Goal: Information Seeking & Learning: Learn about a topic

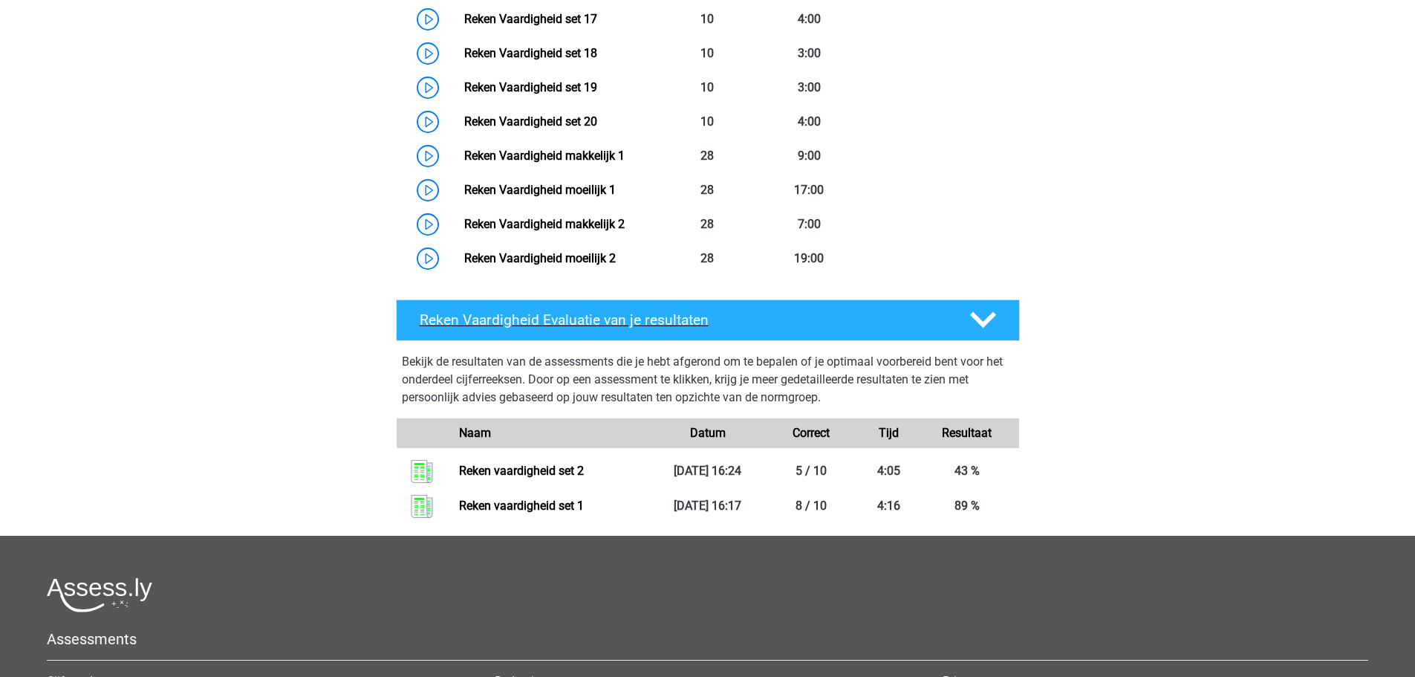
scroll to position [1294, 0]
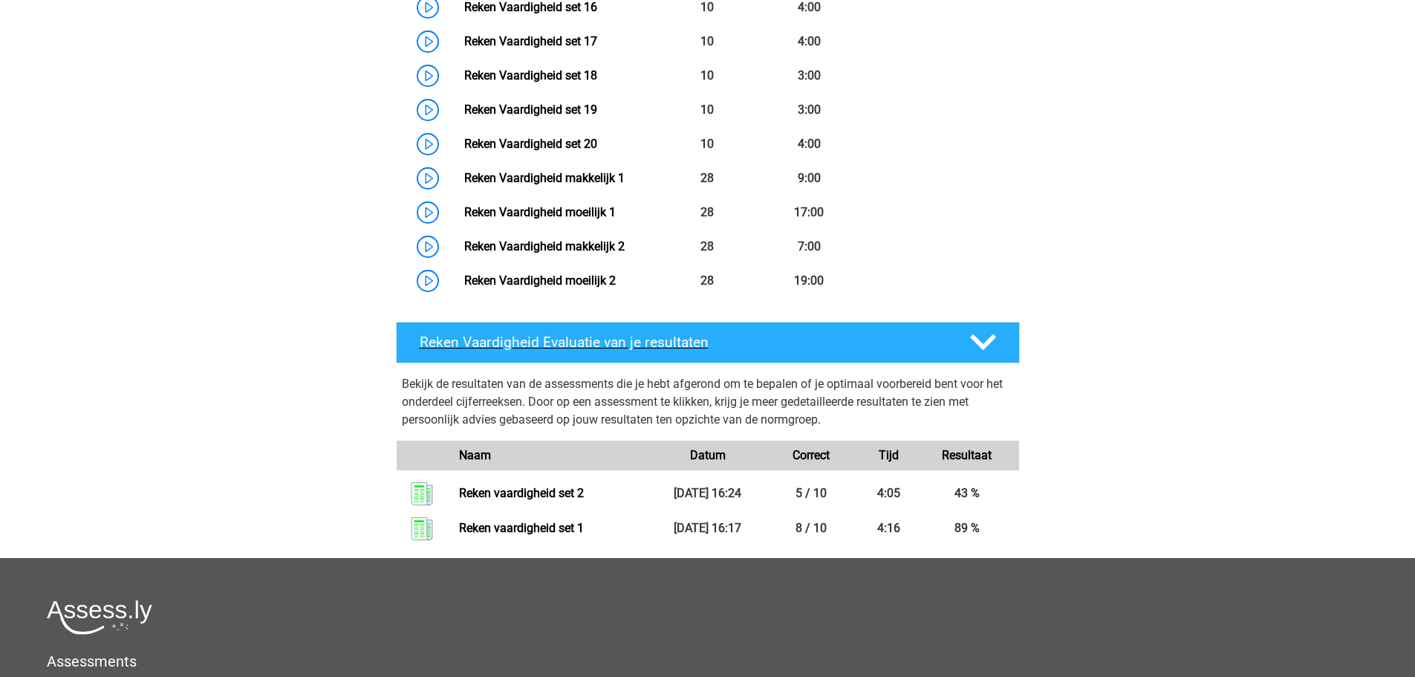
click at [978, 341] on polygon at bounding box center [983, 342] width 26 height 16
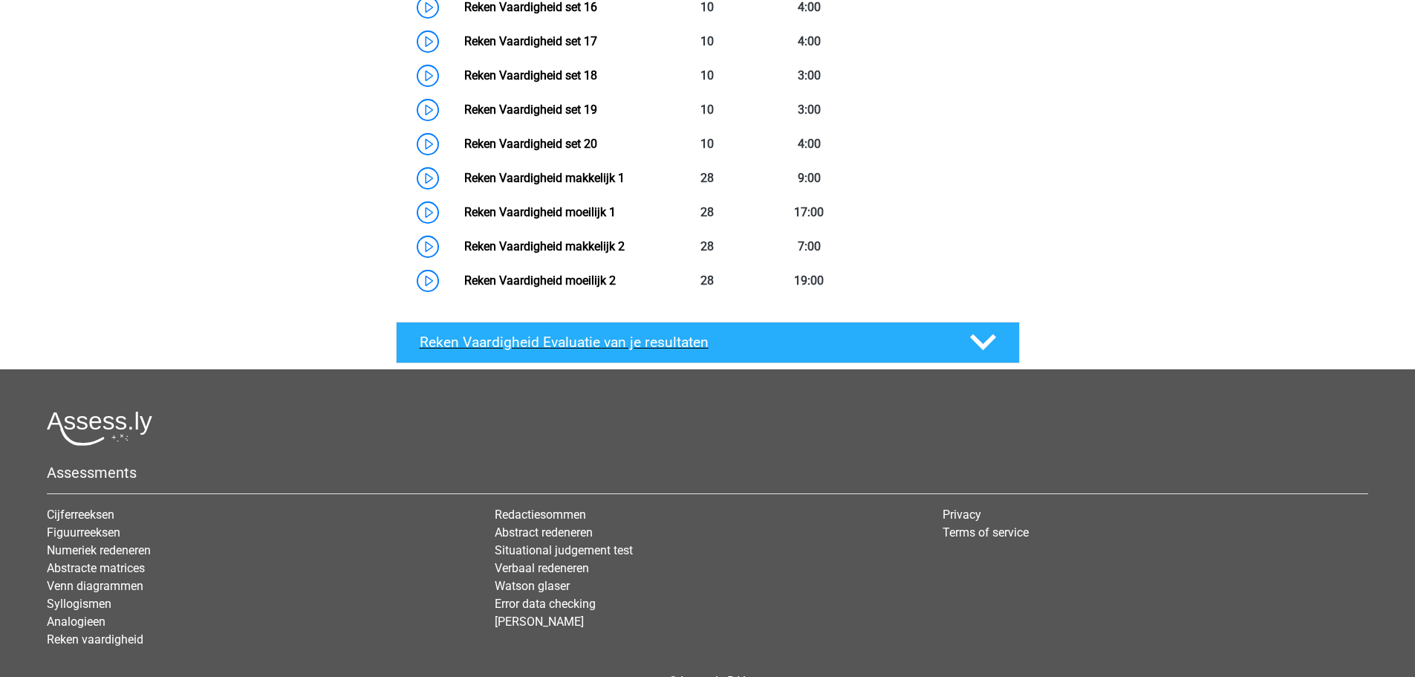
click at [978, 341] on polygon at bounding box center [983, 342] width 26 height 16
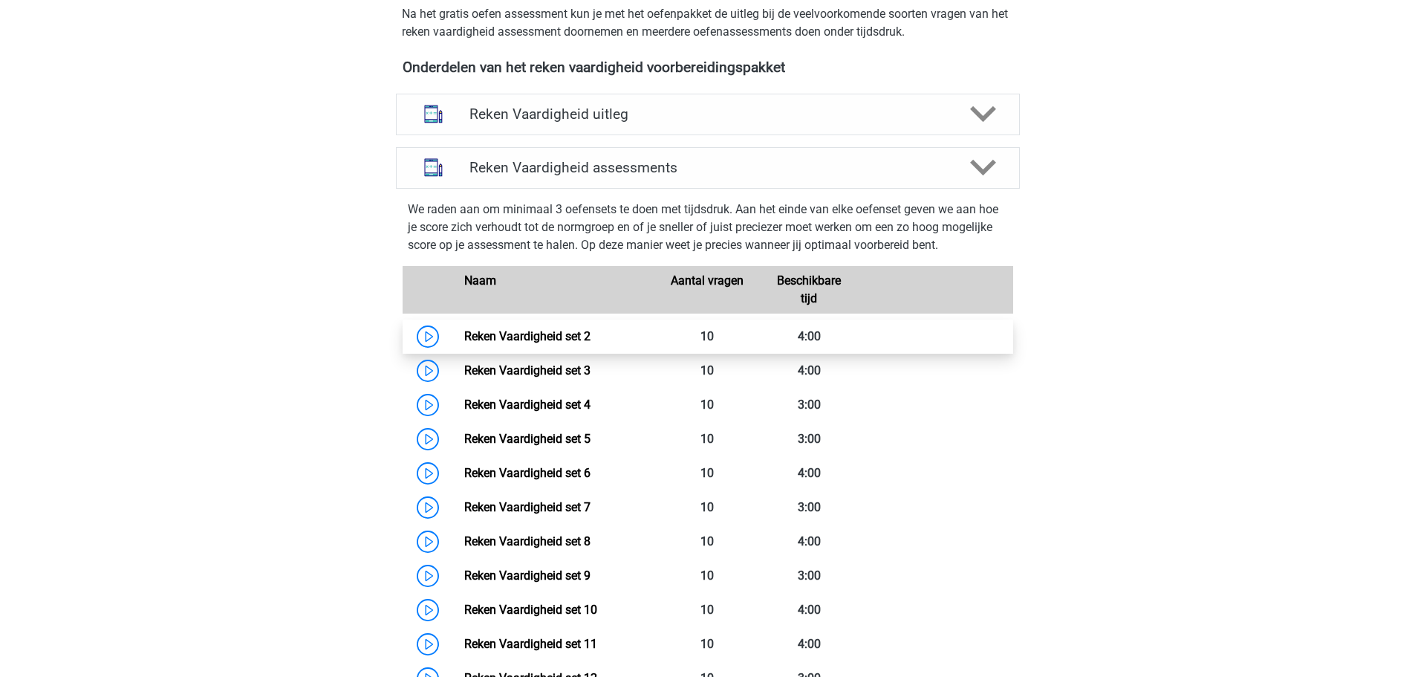
scroll to position [477, 0]
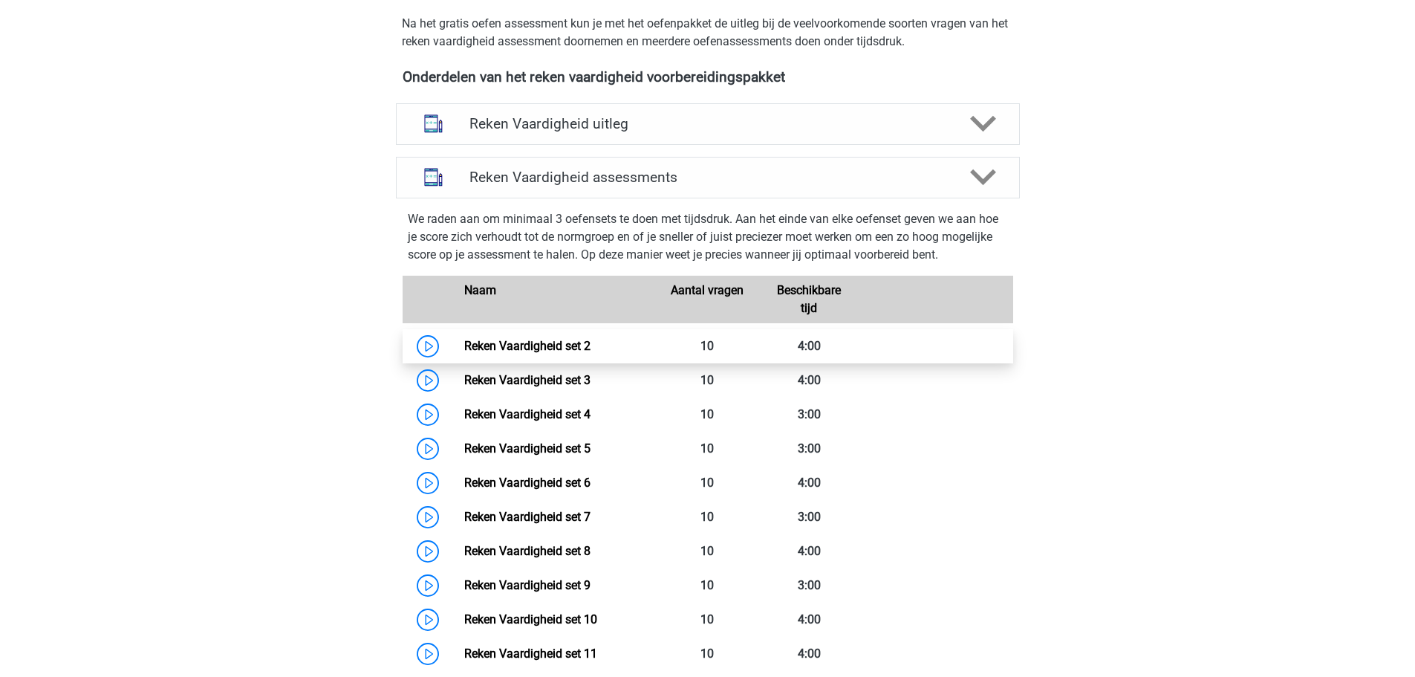
click at [591, 348] on link "Reken Vaardigheid set 2" at bounding box center [527, 346] width 126 height 14
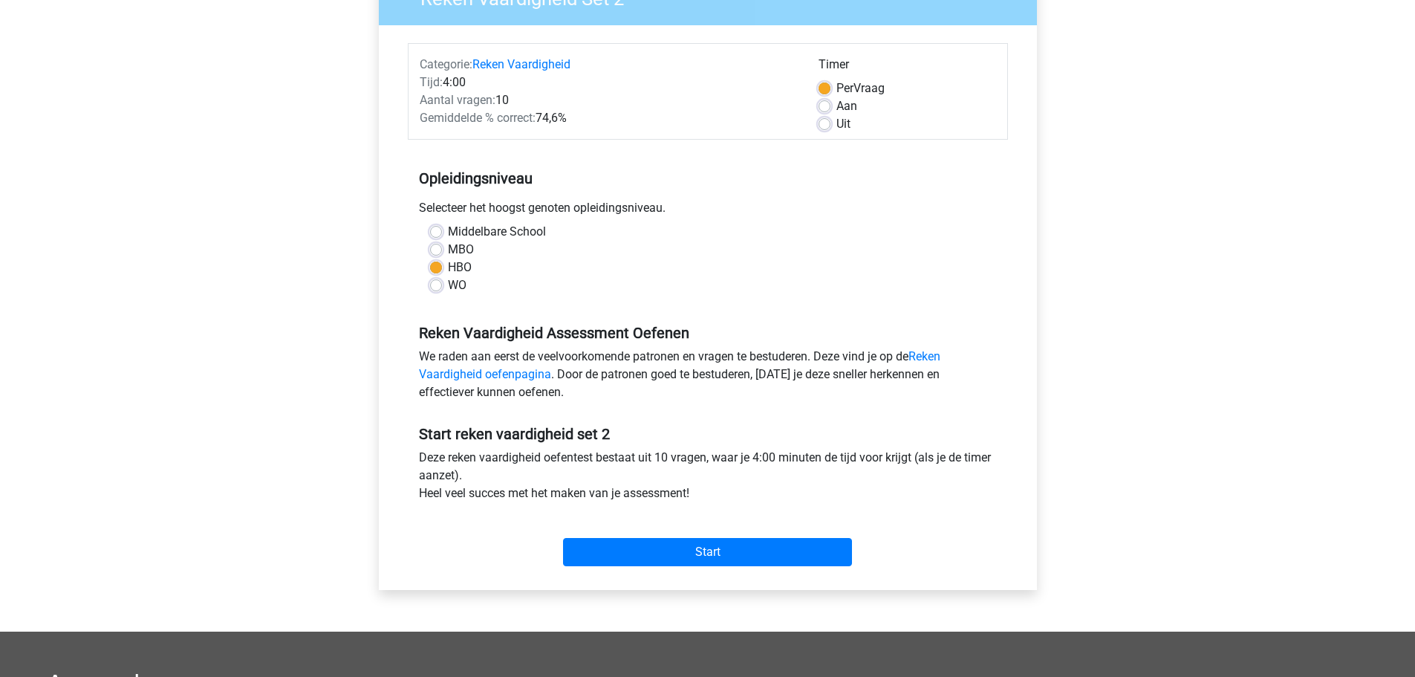
scroll to position [446, 0]
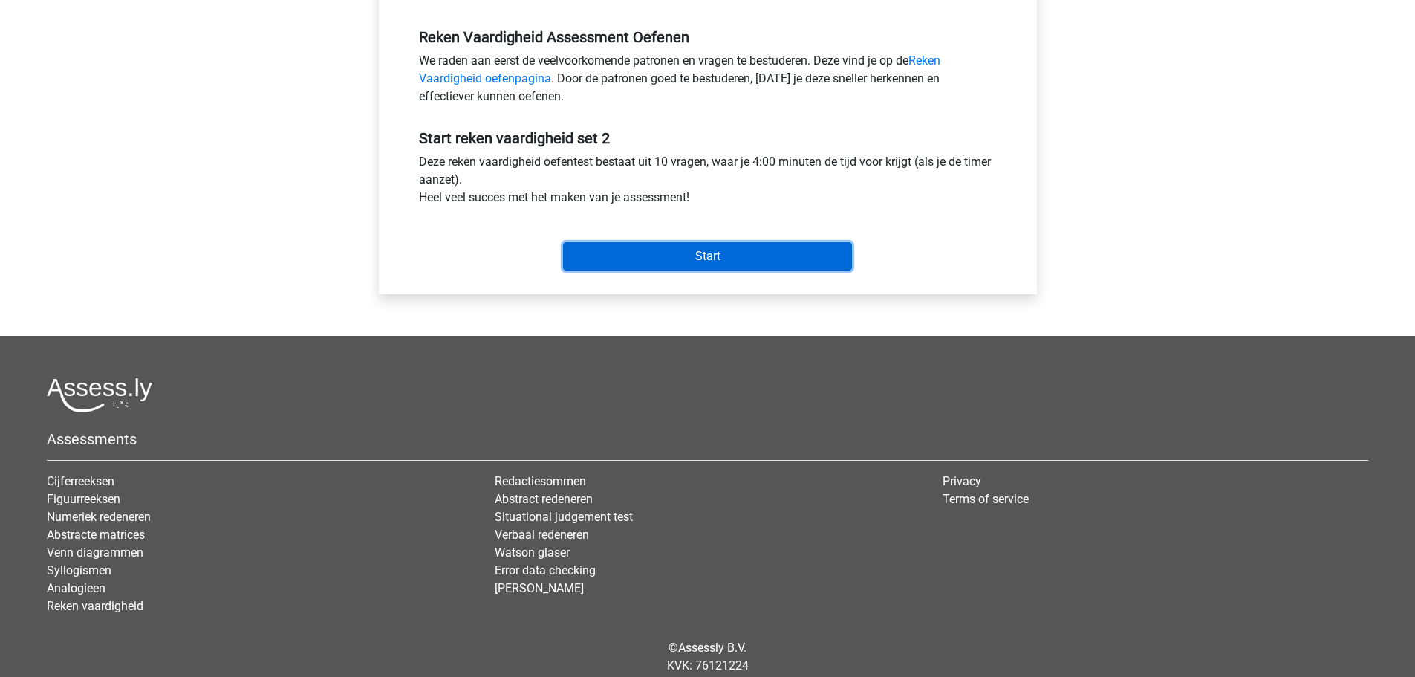
click at [759, 259] on input "Start" at bounding box center [707, 256] width 289 height 28
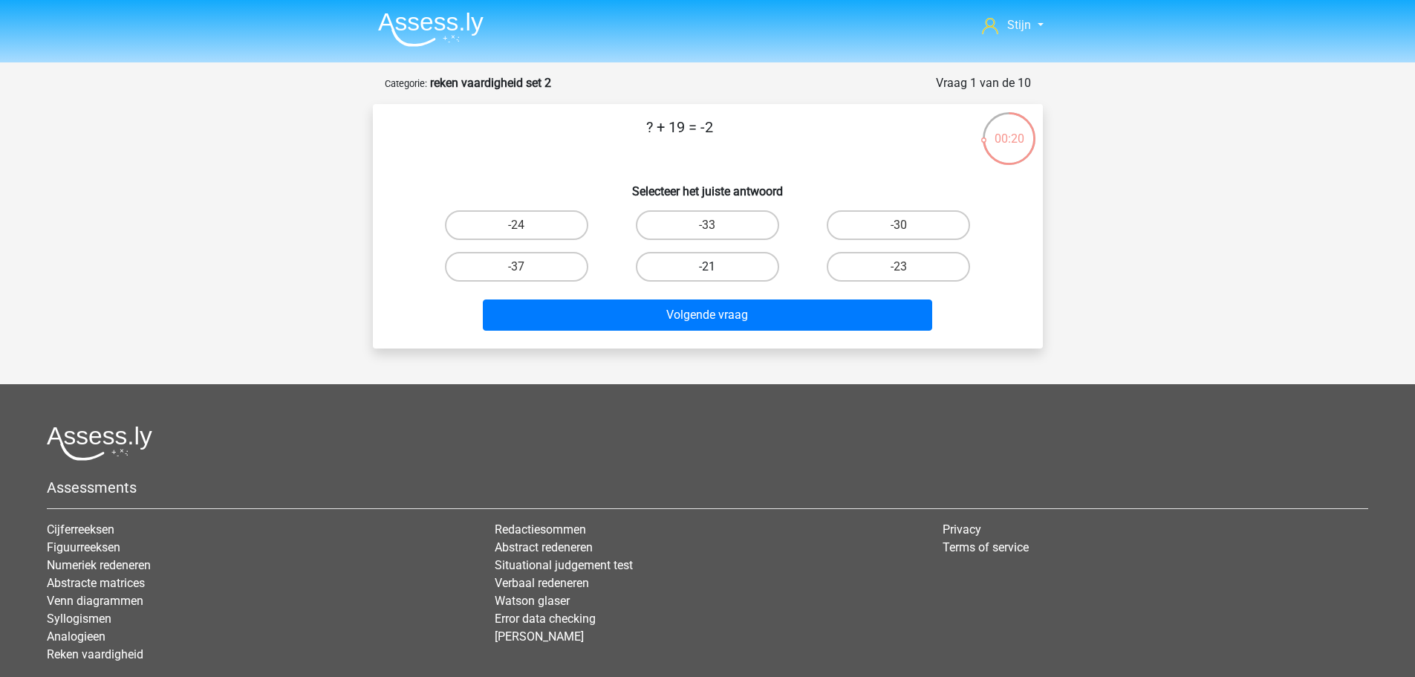
click at [747, 268] on label "-21" at bounding box center [707, 267] width 143 height 30
click at [717, 268] on input "-21" at bounding box center [712, 272] width 10 height 10
radio input "true"
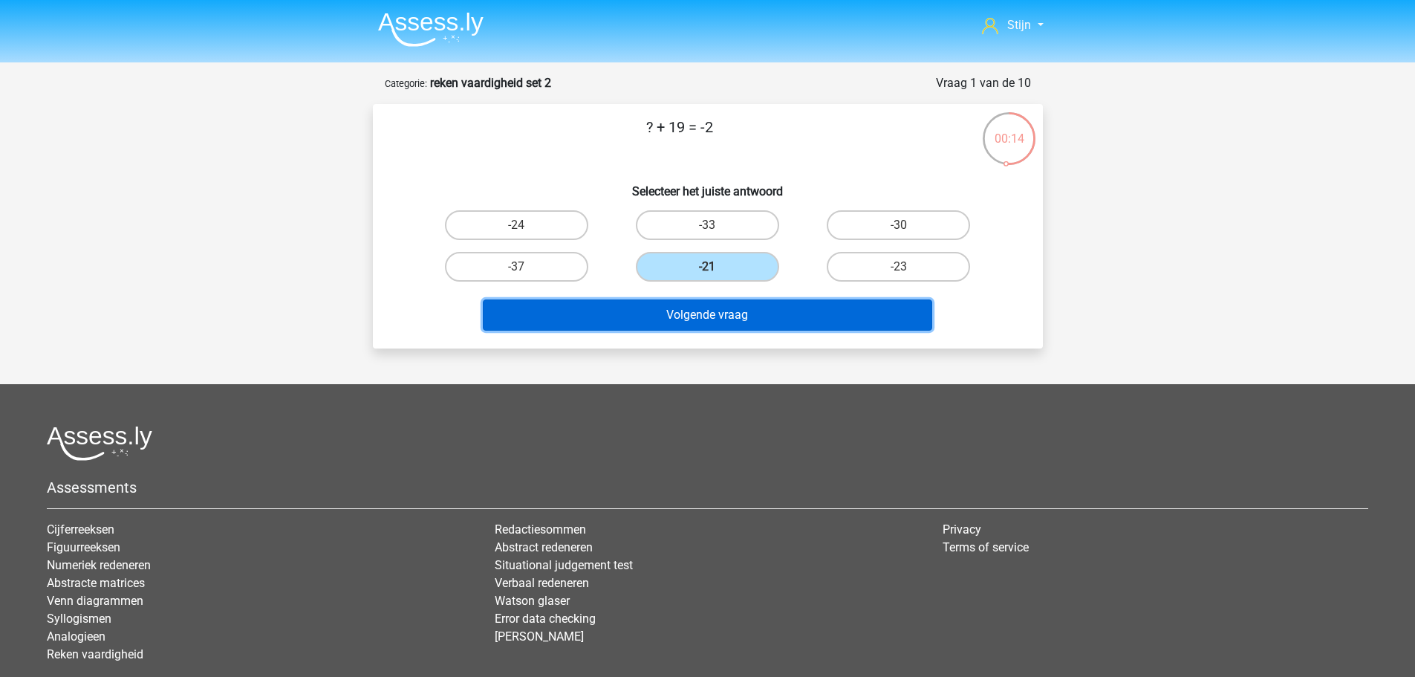
click at [769, 328] on button "Volgende vraag" at bounding box center [708, 314] width 450 height 31
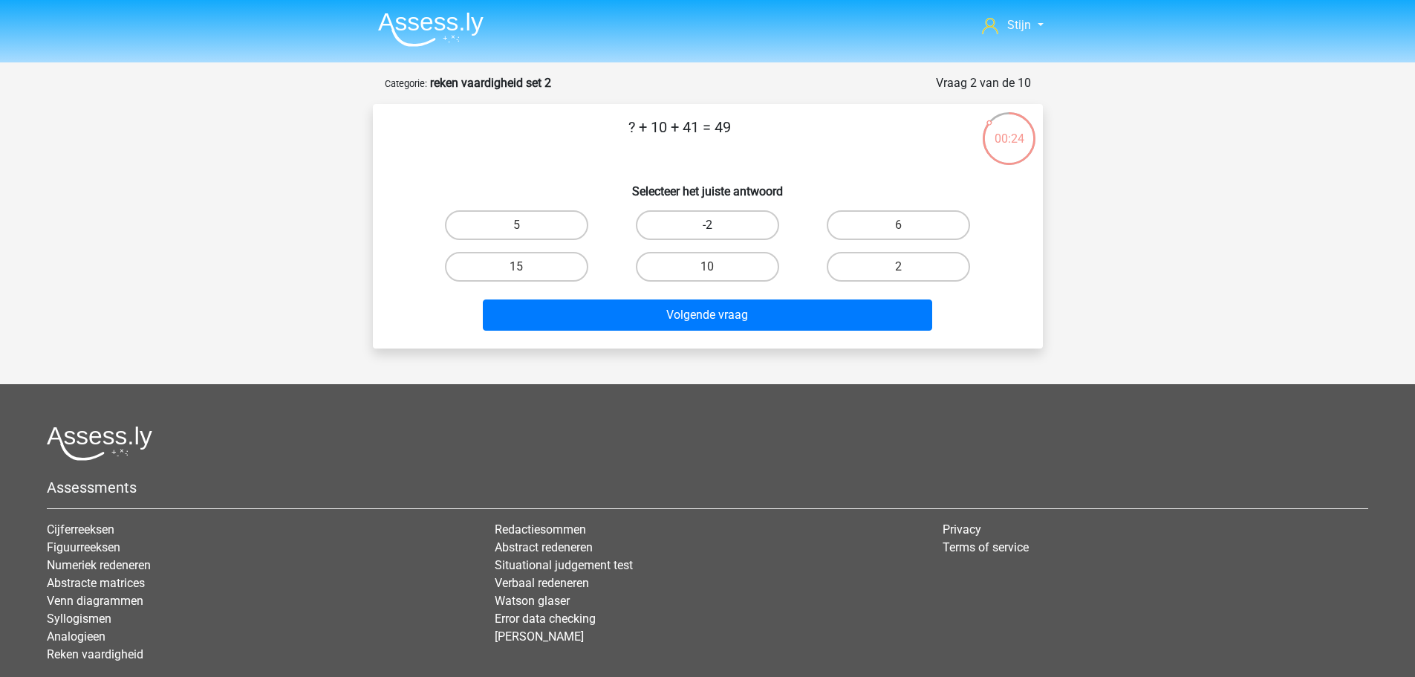
click at [678, 230] on label "-2" at bounding box center [707, 225] width 143 height 30
click at [707, 230] on input "-2" at bounding box center [712, 230] width 10 height 10
radio input "true"
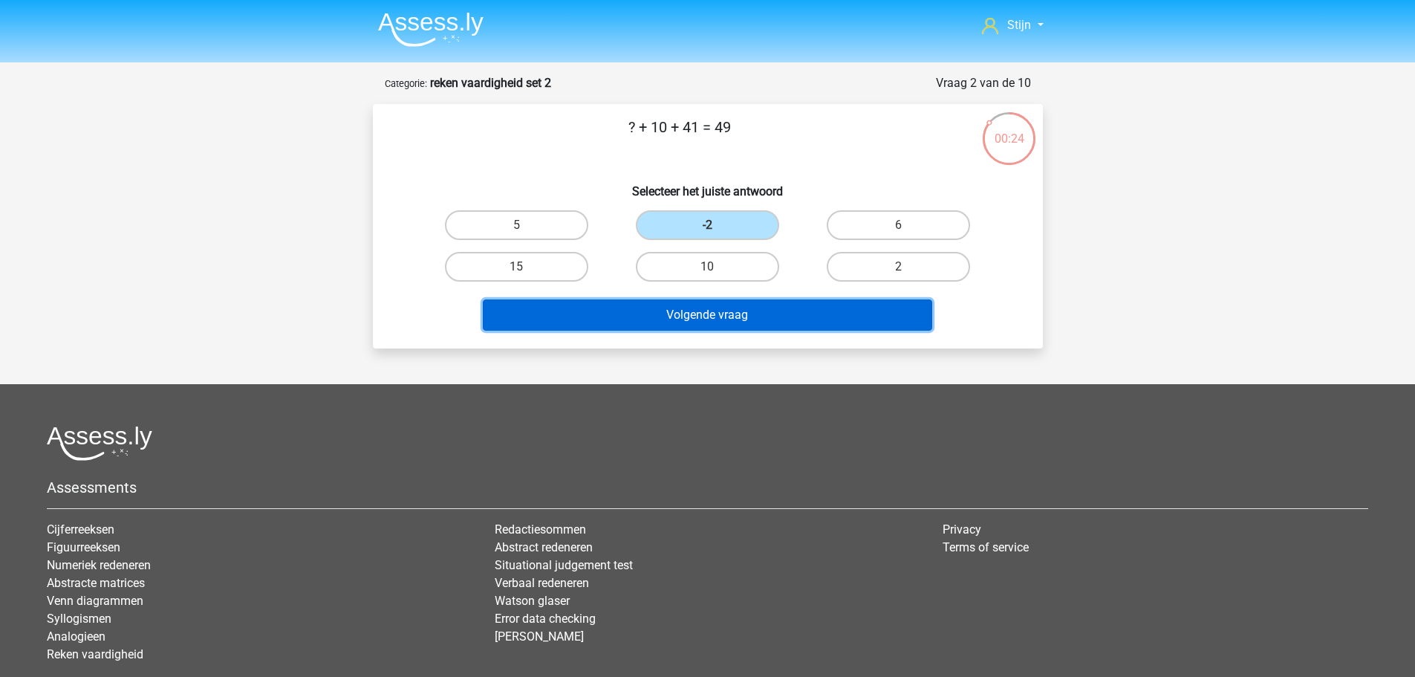
click at [697, 309] on button "Volgende vraag" at bounding box center [708, 314] width 450 height 31
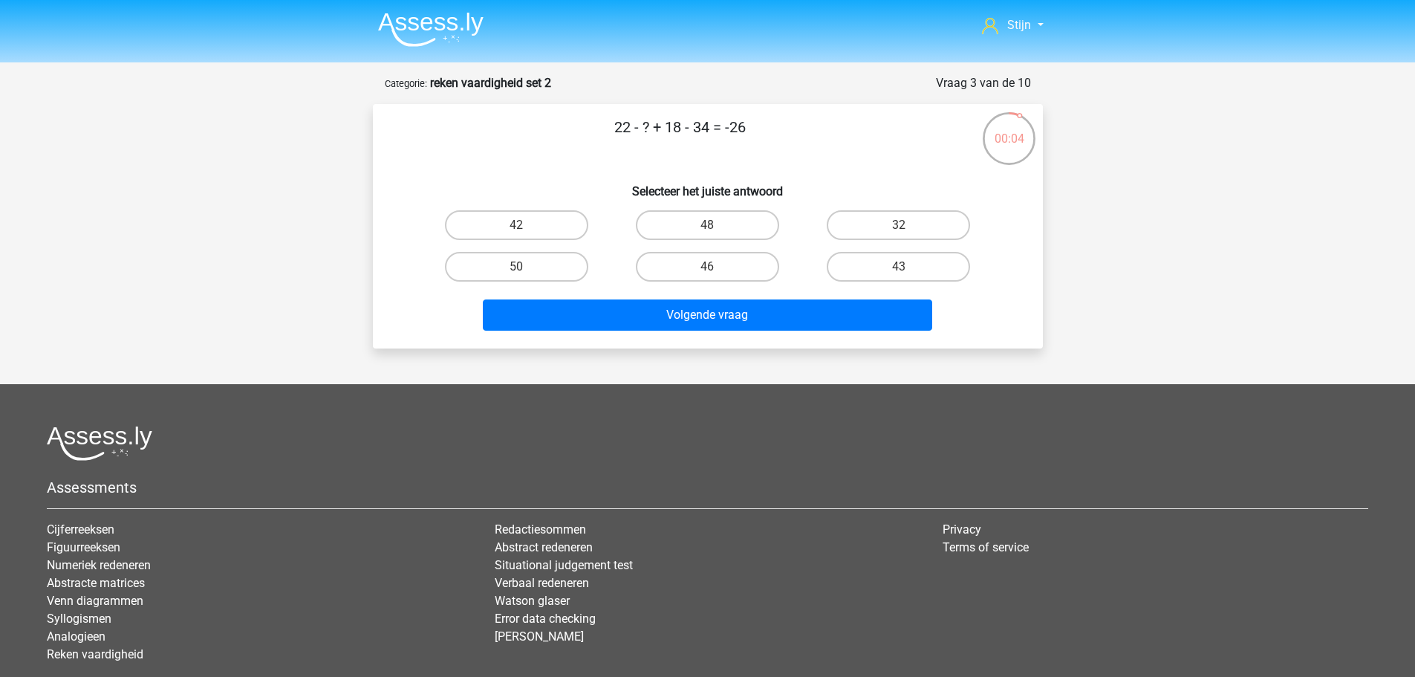
click at [723, 207] on div "48" at bounding box center [707, 225] width 191 height 42
click at [721, 210] on label "48" at bounding box center [707, 225] width 143 height 30
click at [717, 225] on input "48" at bounding box center [712, 230] width 10 height 10
radio input "true"
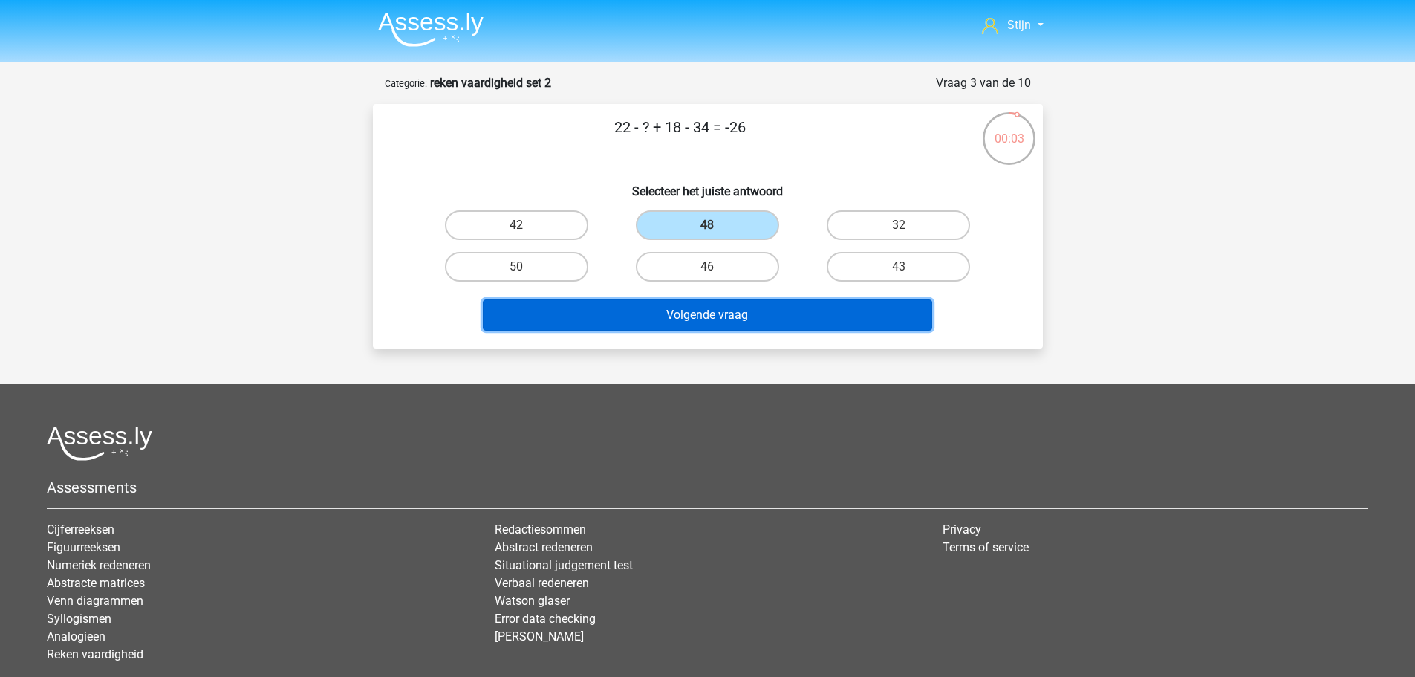
click at [713, 307] on button "Volgende vraag" at bounding box center [708, 314] width 450 height 31
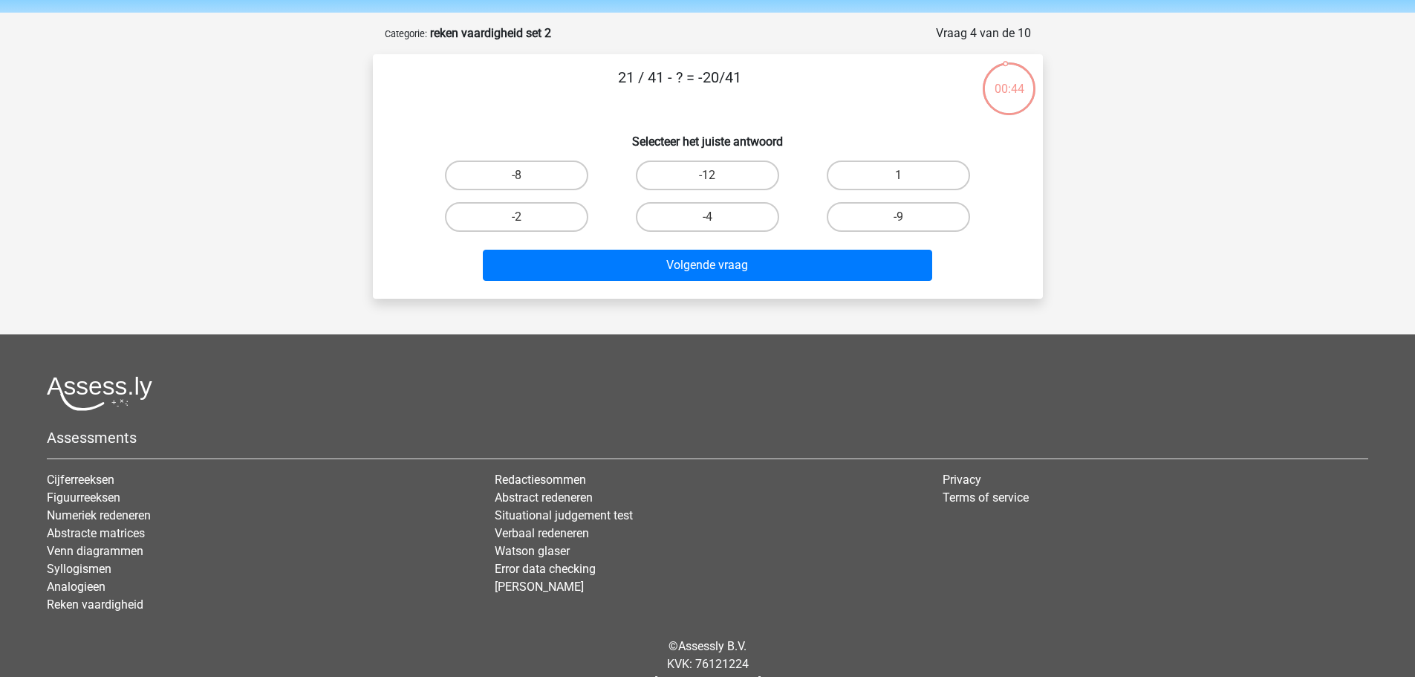
scroll to position [74, 0]
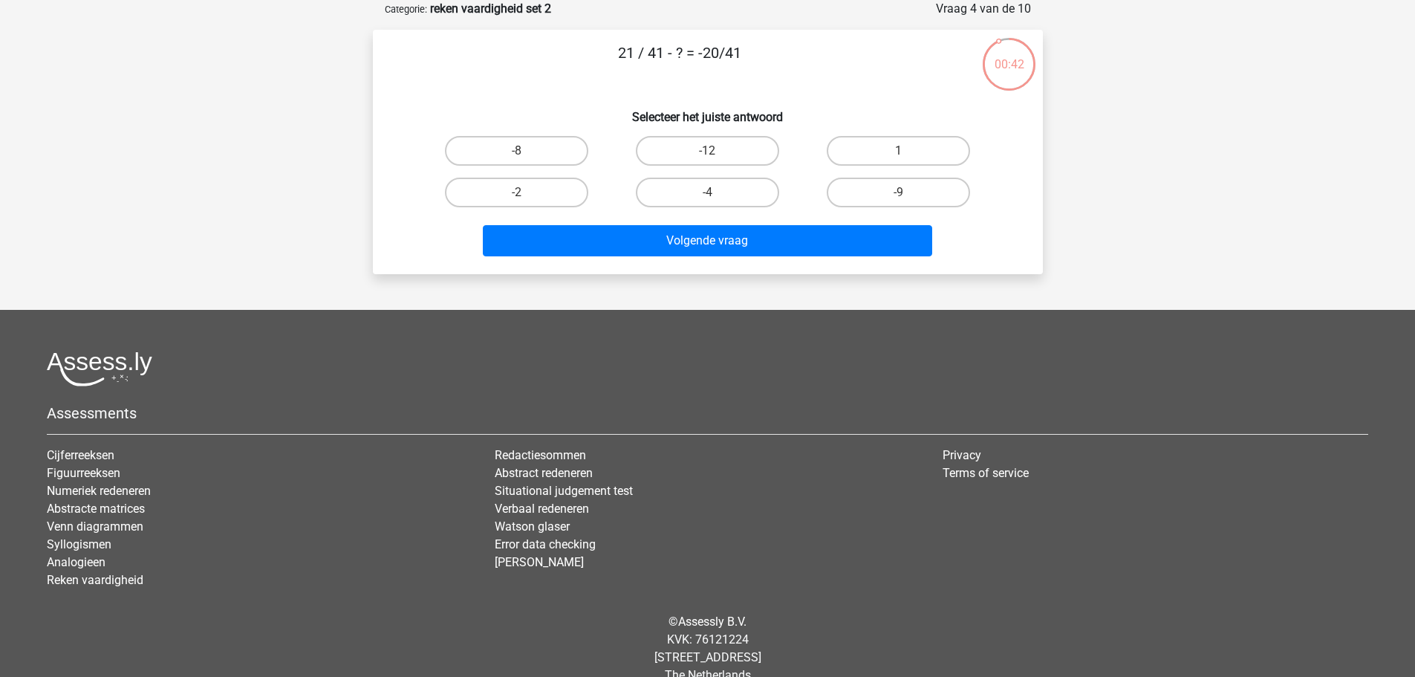
click at [907, 157] on input "1" at bounding box center [904, 156] width 10 height 10
radio input "true"
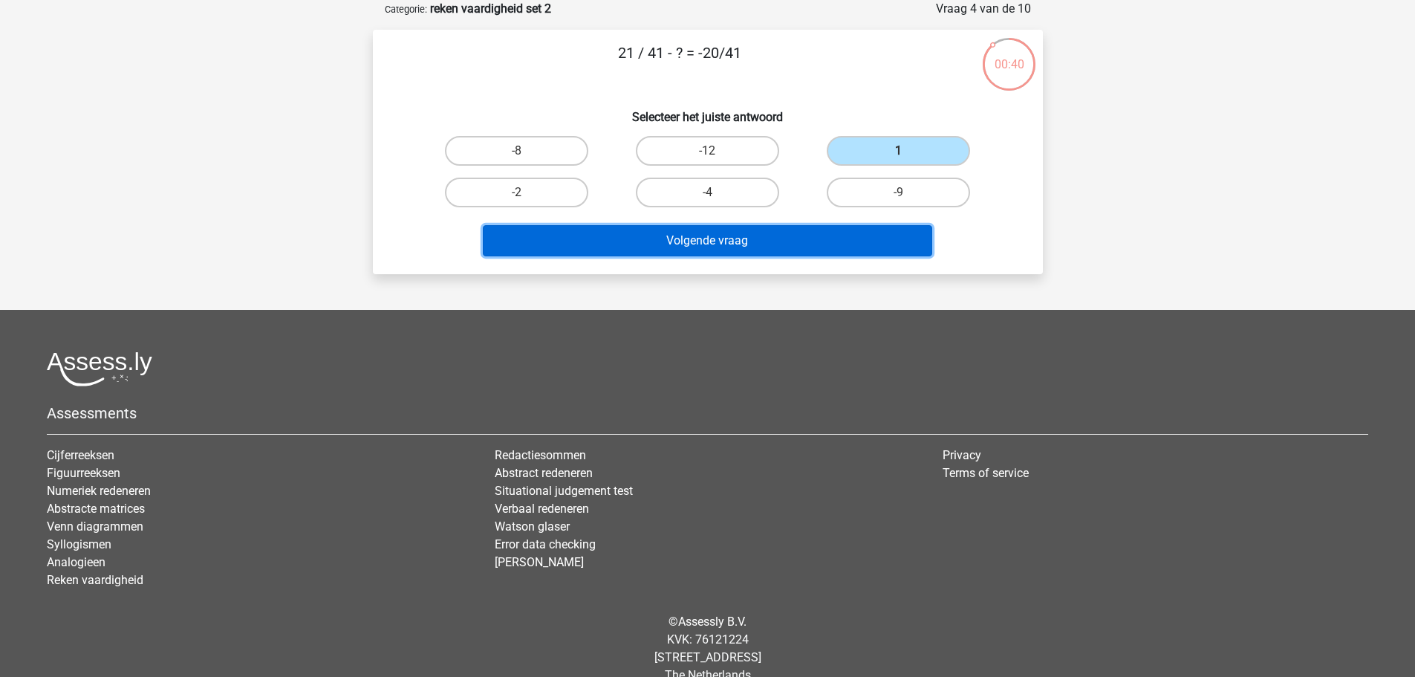
click at [756, 242] on button "Volgende vraag" at bounding box center [708, 240] width 450 height 31
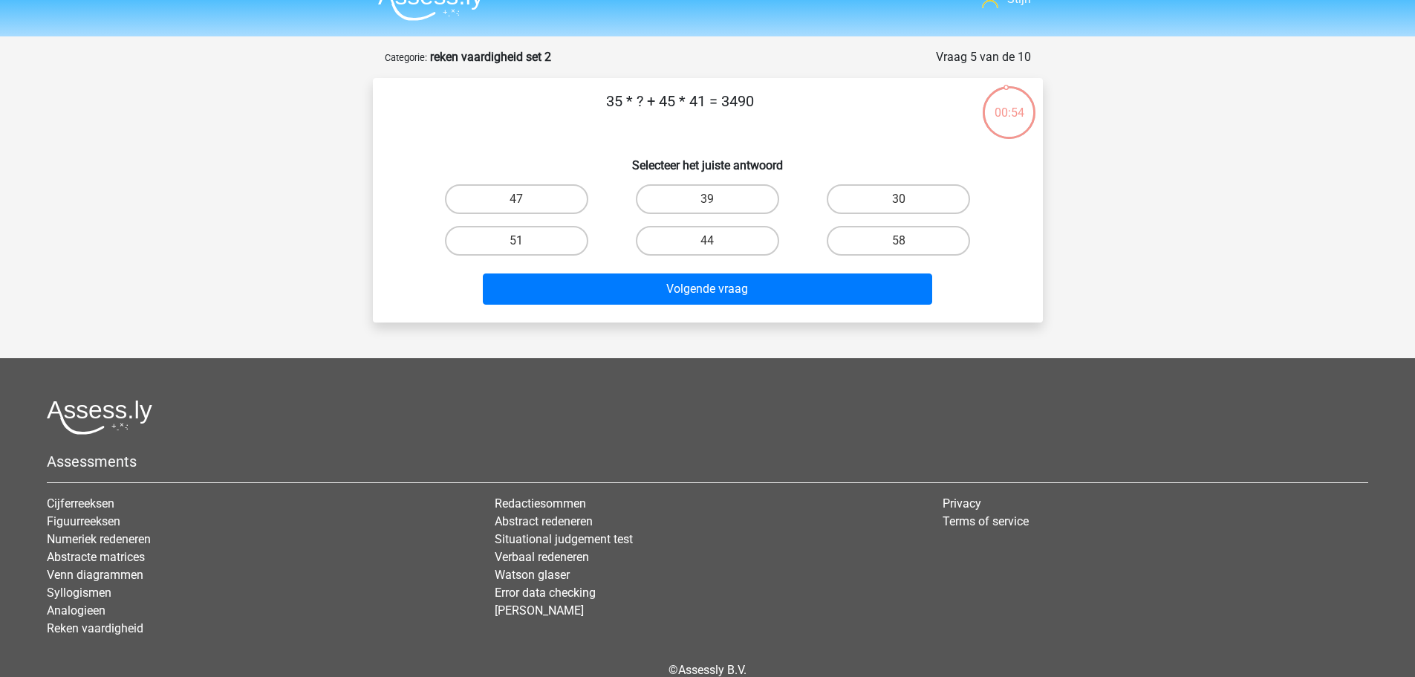
scroll to position [0, 0]
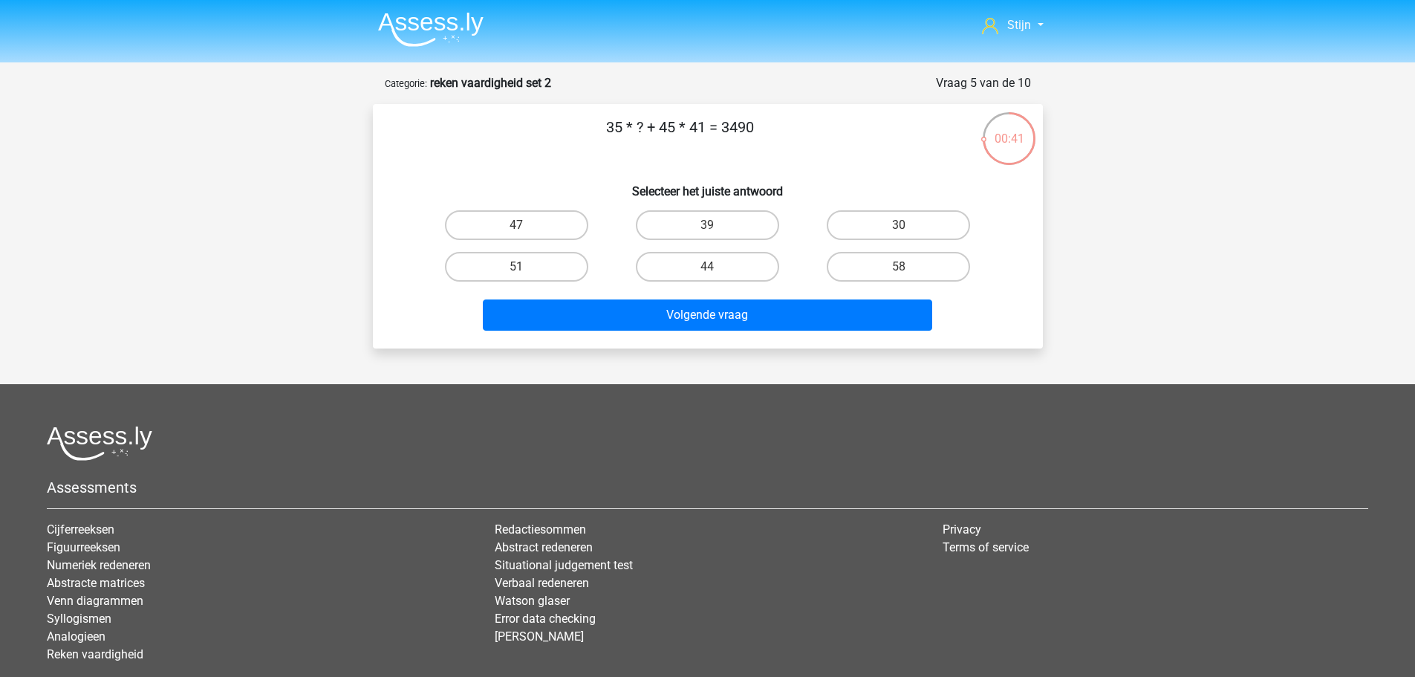
drag, startPoint x: 710, startPoint y: 129, endPoint x: 669, endPoint y: 129, distance: 40.9
click at [669, 129] on p "35 * ? + 45 * 41 = 3490" at bounding box center [680, 138] width 567 height 45
click at [696, 148] on p "35 * ? + 45 * 41 = 3490" at bounding box center [680, 138] width 567 height 45
click at [562, 210] on div "47" at bounding box center [516, 225] width 191 height 42
click at [551, 213] on label "47" at bounding box center [516, 225] width 143 height 30
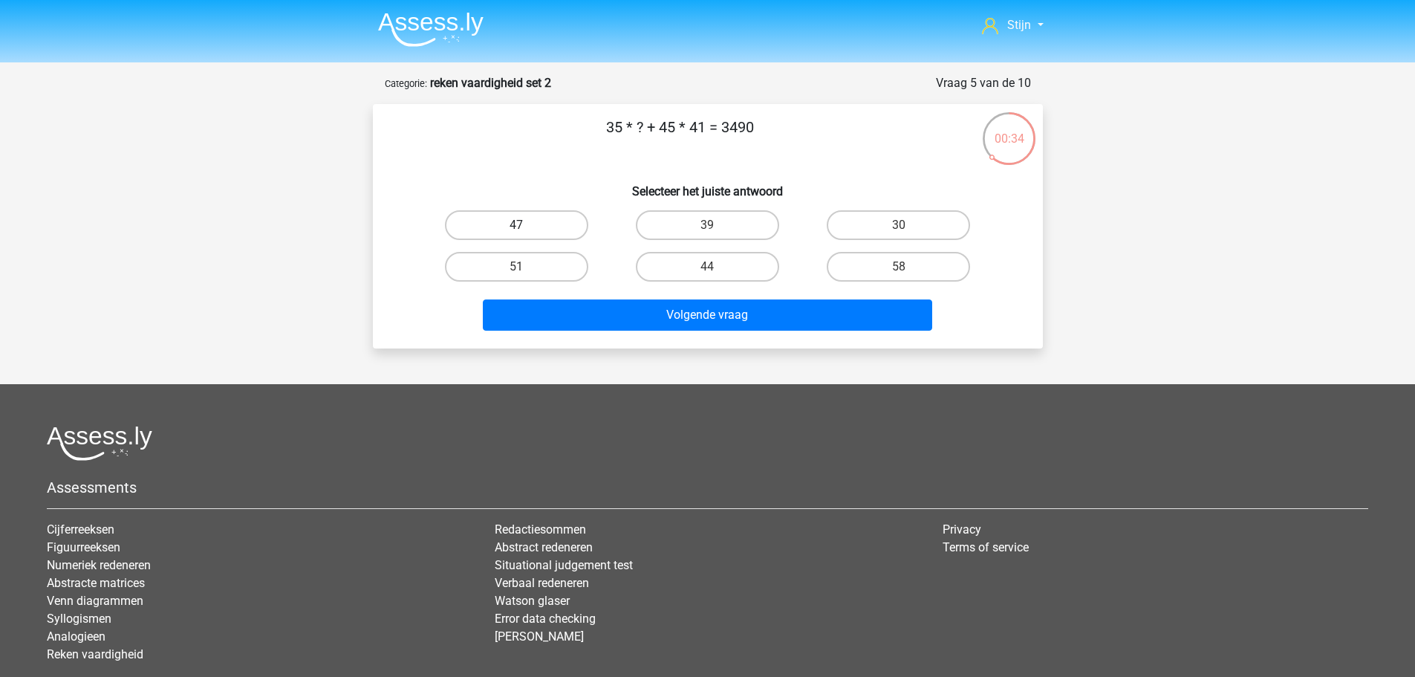
click at [526, 225] on input "47" at bounding box center [521, 230] width 10 height 10
radio input "true"
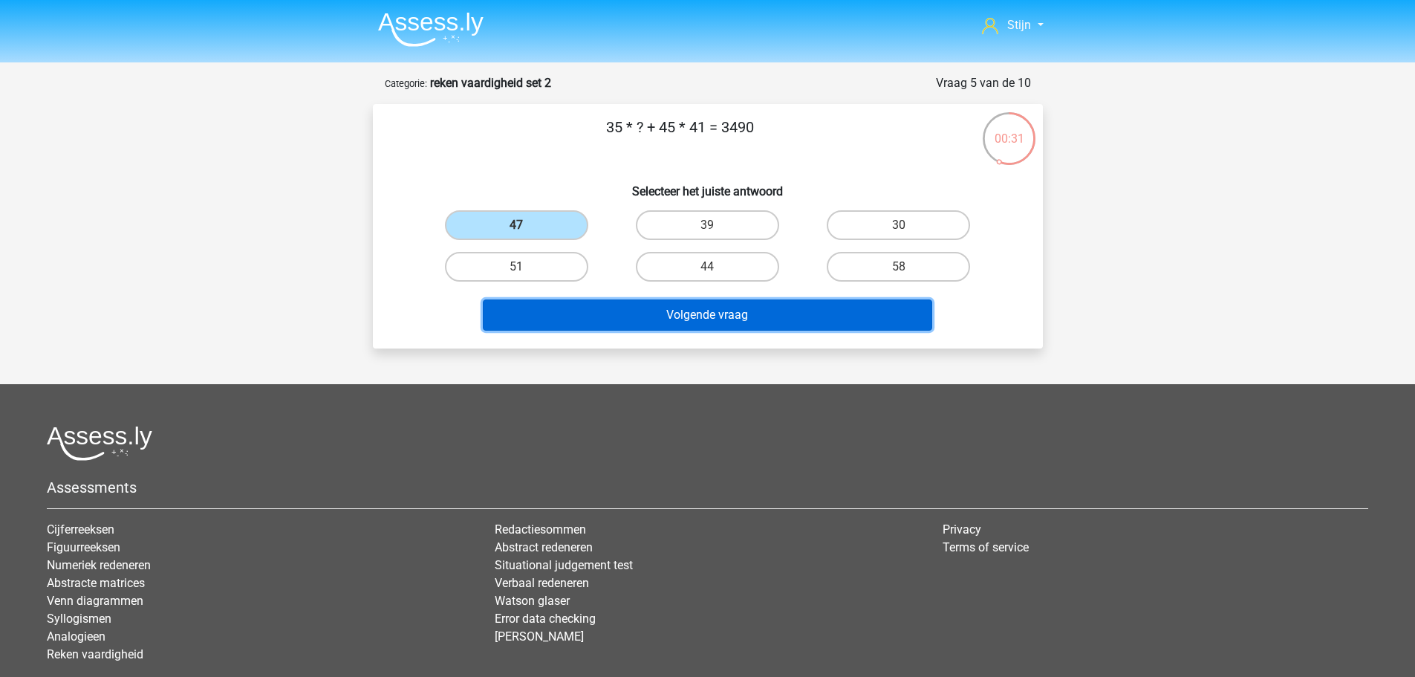
click at [700, 307] on button "Volgende vraag" at bounding box center [708, 314] width 450 height 31
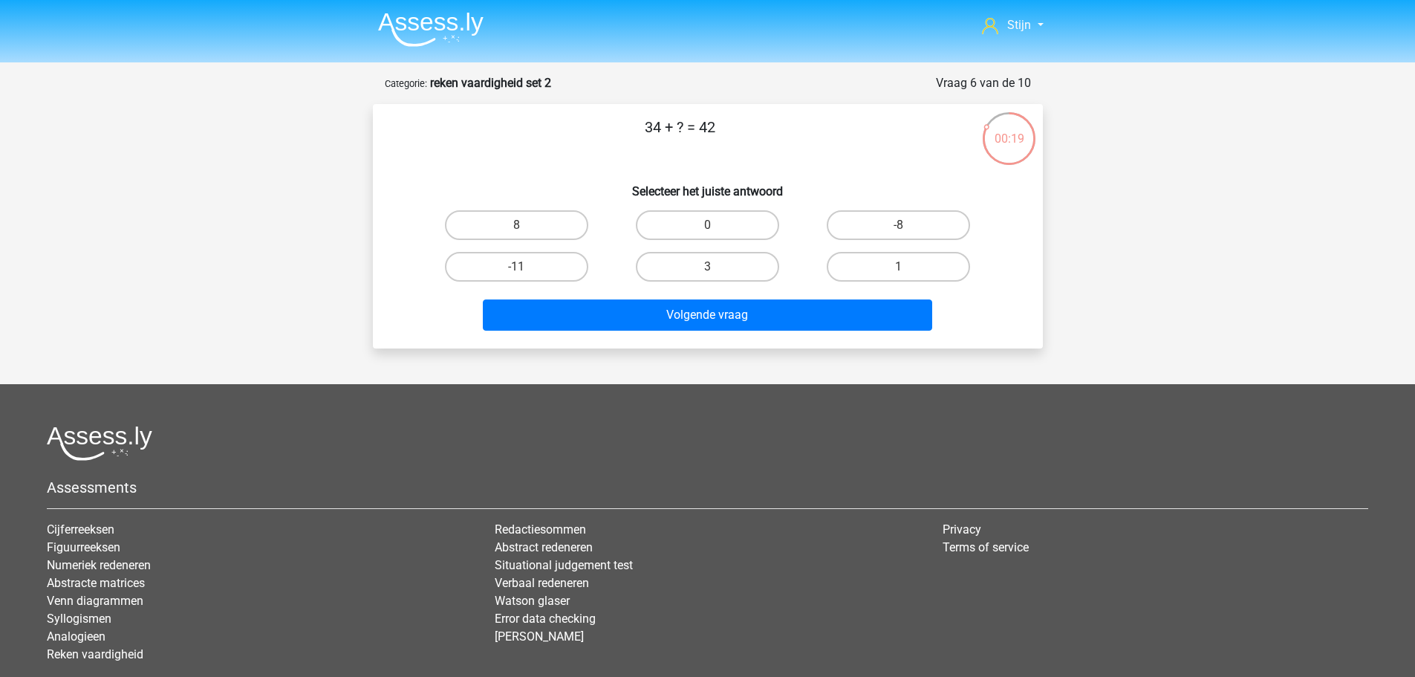
drag, startPoint x: 678, startPoint y: 126, endPoint x: 668, endPoint y: 126, distance: 9.7
click at [668, 126] on p "34 + ? = 42" at bounding box center [680, 138] width 567 height 45
click at [670, 126] on p "34 + ? = 42" at bounding box center [680, 138] width 567 height 45
click at [655, 123] on p "34 + ? = 42" at bounding box center [680, 138] width 567 height 45
drag, startPoint x: 655, startPoint y: 123, endPoint x: 704, endPoint y: 126, distance: 49.2
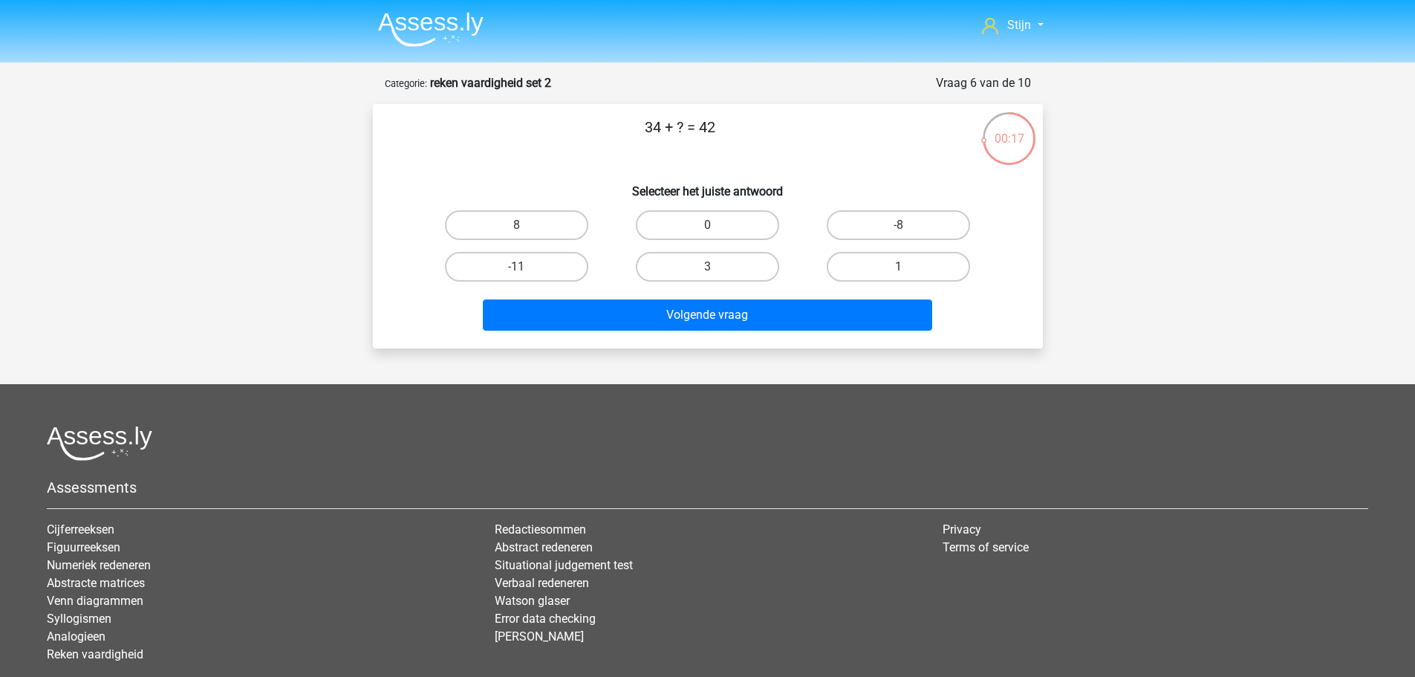
click at [704, 126] on p "34 + ? = 42" at bounding box center [680, 138] width 567 height 45
click at [692, 127] on p "34 + ? = 42" at bounding box center [680, 138] width 567 height 45
click at [549, 230] on label "8" at bounding box center [516, 225] width 143 height 30
click at [526, 230] on input "8" at bounding box center [521, 230] width 10 height 10
radio input "true"
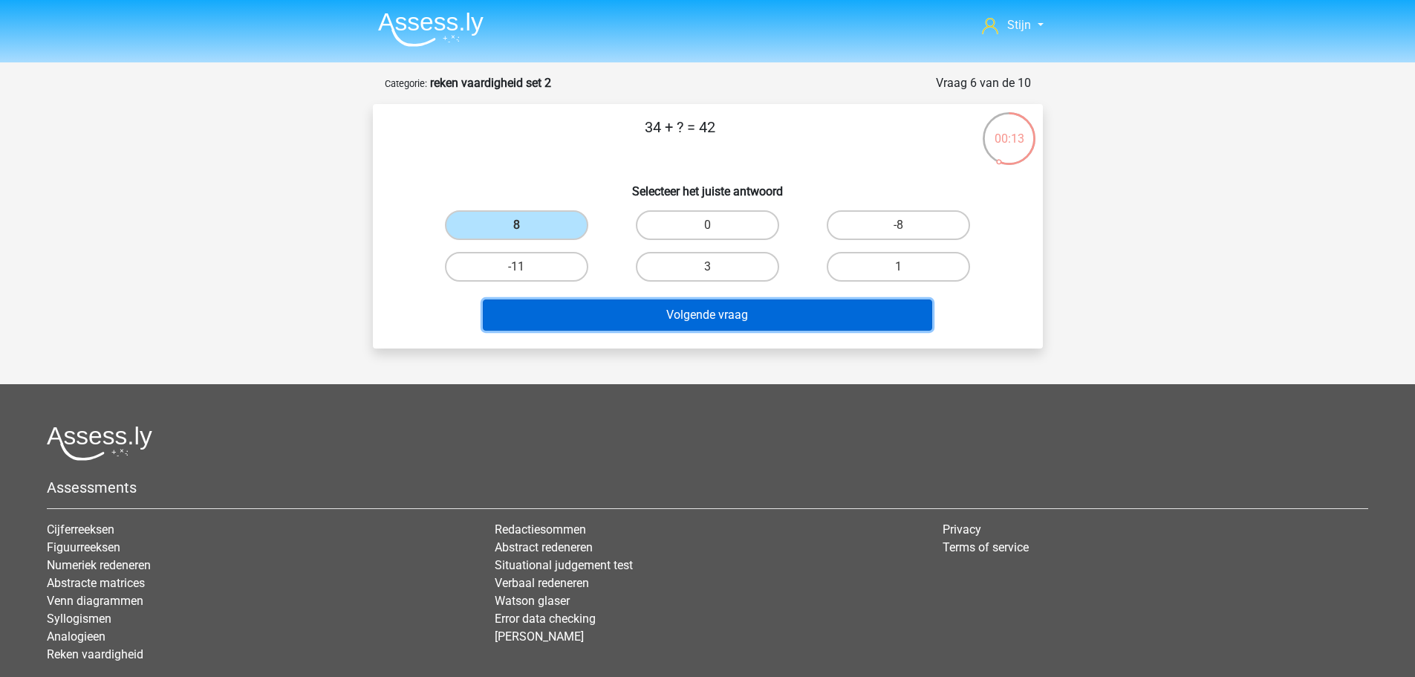
click at [589, 303] on button "Volgende vraag" at bounding box center [708, 314] width 450 height 31
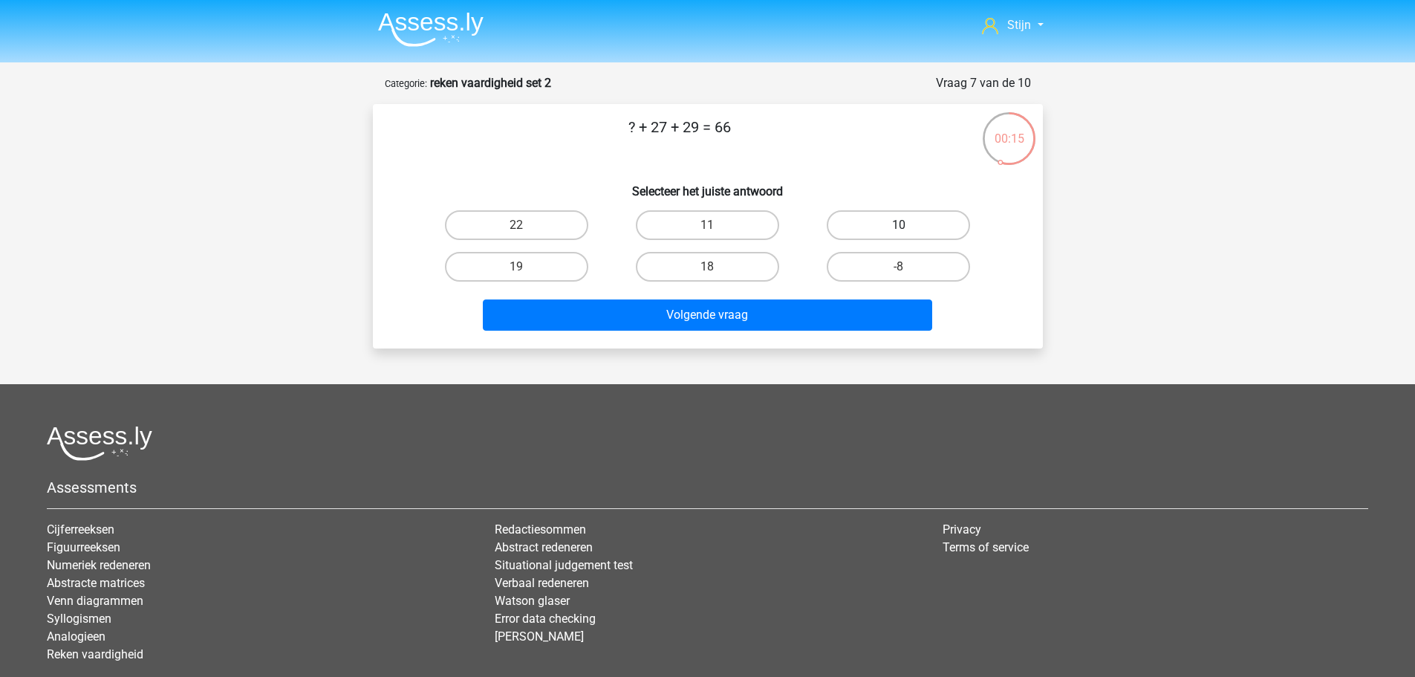
click at [870, 221] on label "10" at bounding box center [898, 225] width 143 height 30
click at [899, 225] on input "10" at bounding box center [904, 230] width 10 height 10
radio input "true"
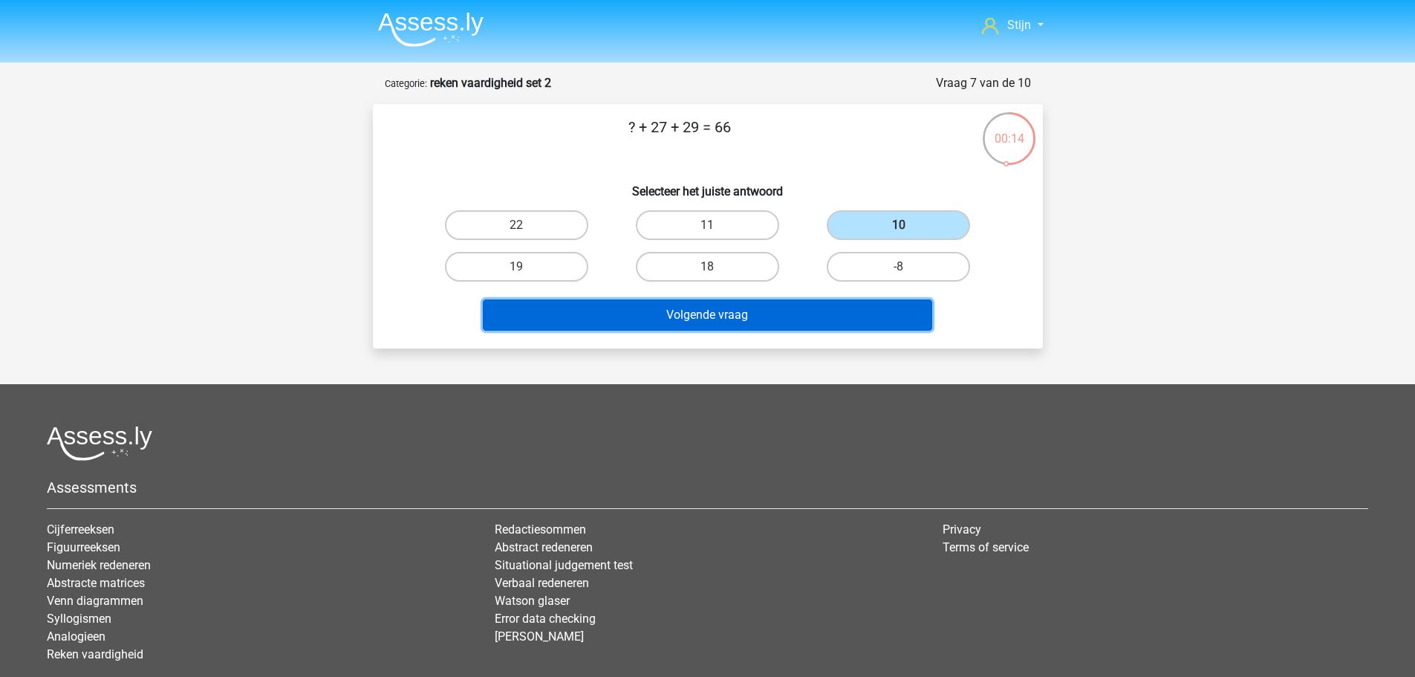
click at [678, 314] on button "Volgende vraag" at bounding box center [708, 314] width 450 height 31
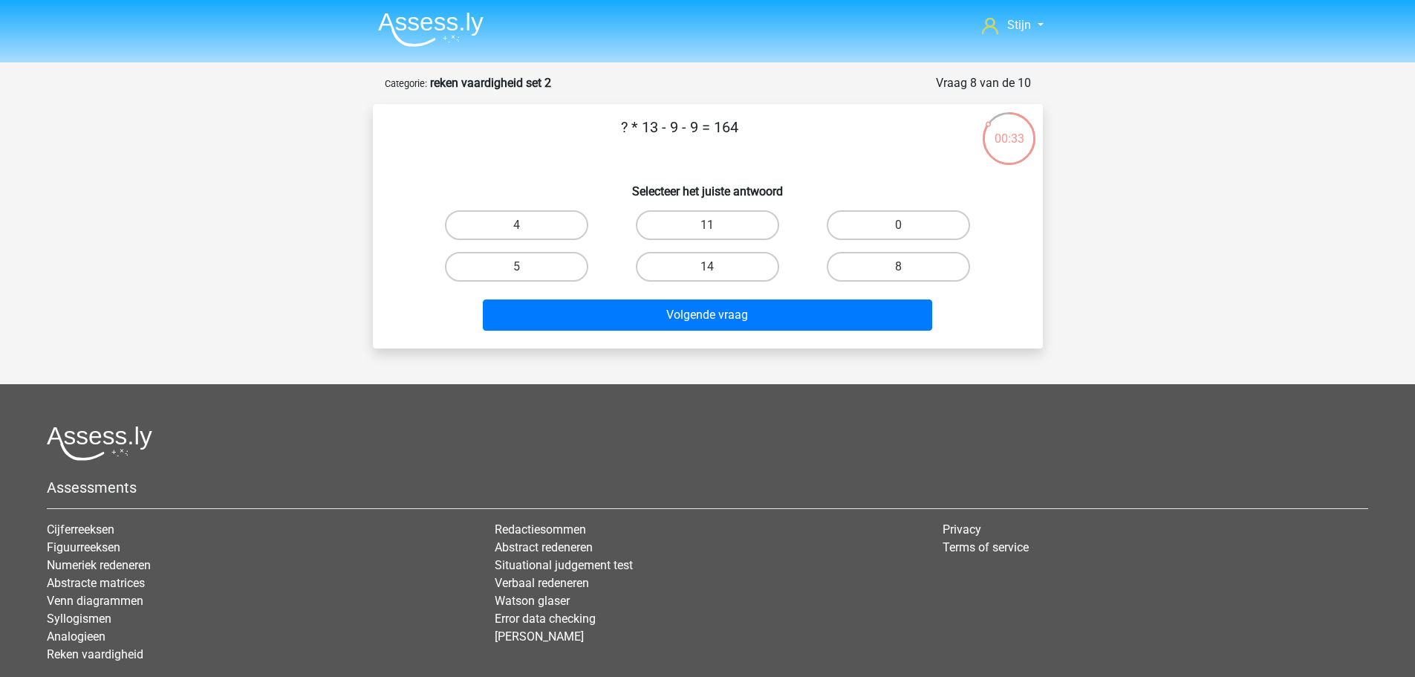
drag, startPoint x: 659, startPoint y: 127, endPoint x: 715, endPoint y: 129, distance: 55.7
click at [715, 129] on p "? * 13 - 9 - 9 = 164" at bounding box center [680, 138] width 567 height 45
click at [701, 137] on p "? * 13 - 9 - 9 = 164" at bounding box center [680, 138] width 567 height 45
drag, startPoint x: 667, startPoint y: 131, endPoint x: 689, endPoint y: 132, distance: 21.6
click at [689, 132] on p "? * 13 - 9 - 9 = 164" at bounding box center [680, 138] width 567 height 45
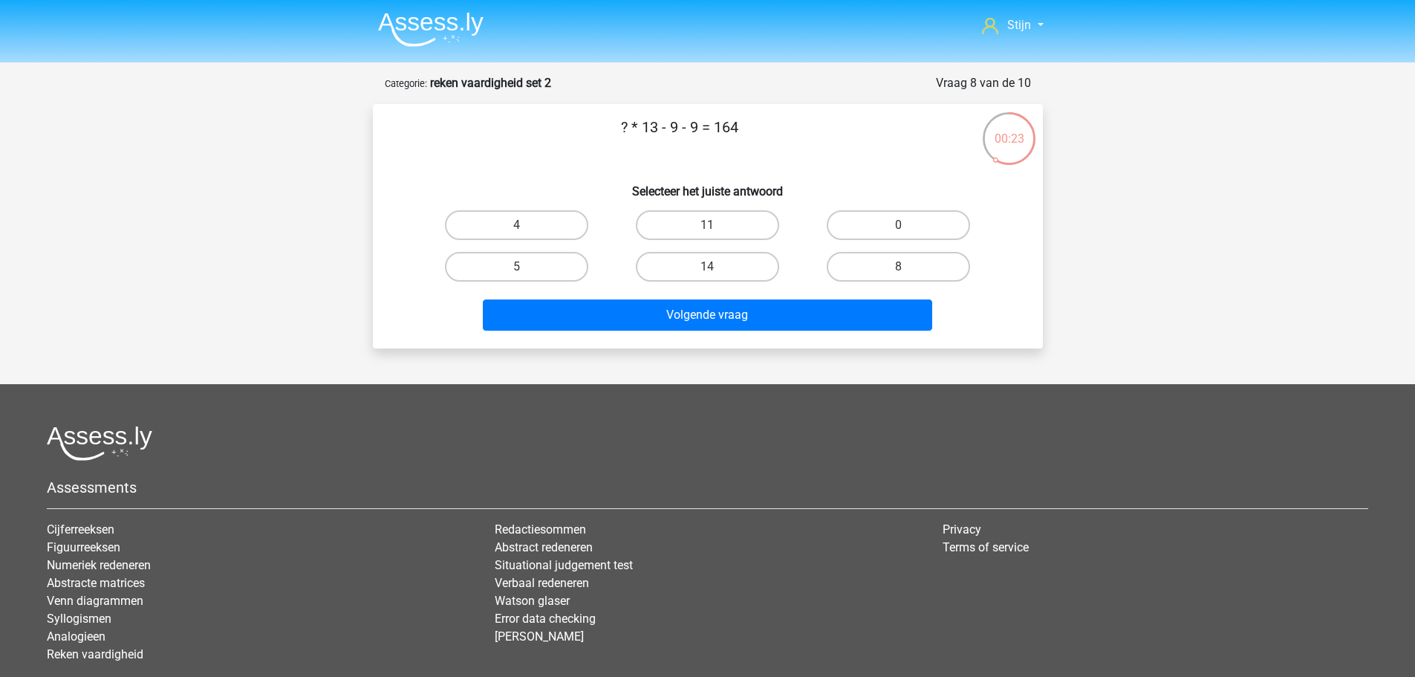
drag, startPoint x: 697, startPoint y: 134, endPoint x: 673, endPoint y: 123, distance: 26.0
click at [673, 123] on p "? * 13 - 9 - 9 = 164" at bounding box center [680, 138] width 567 height 45
click at [897, 274] on label "8" at bounding box center [898, 267] width 143 height 30
click at [899, 274] on input "8" at bounding box center [904, 272] width 10 height 10
radio input "true"
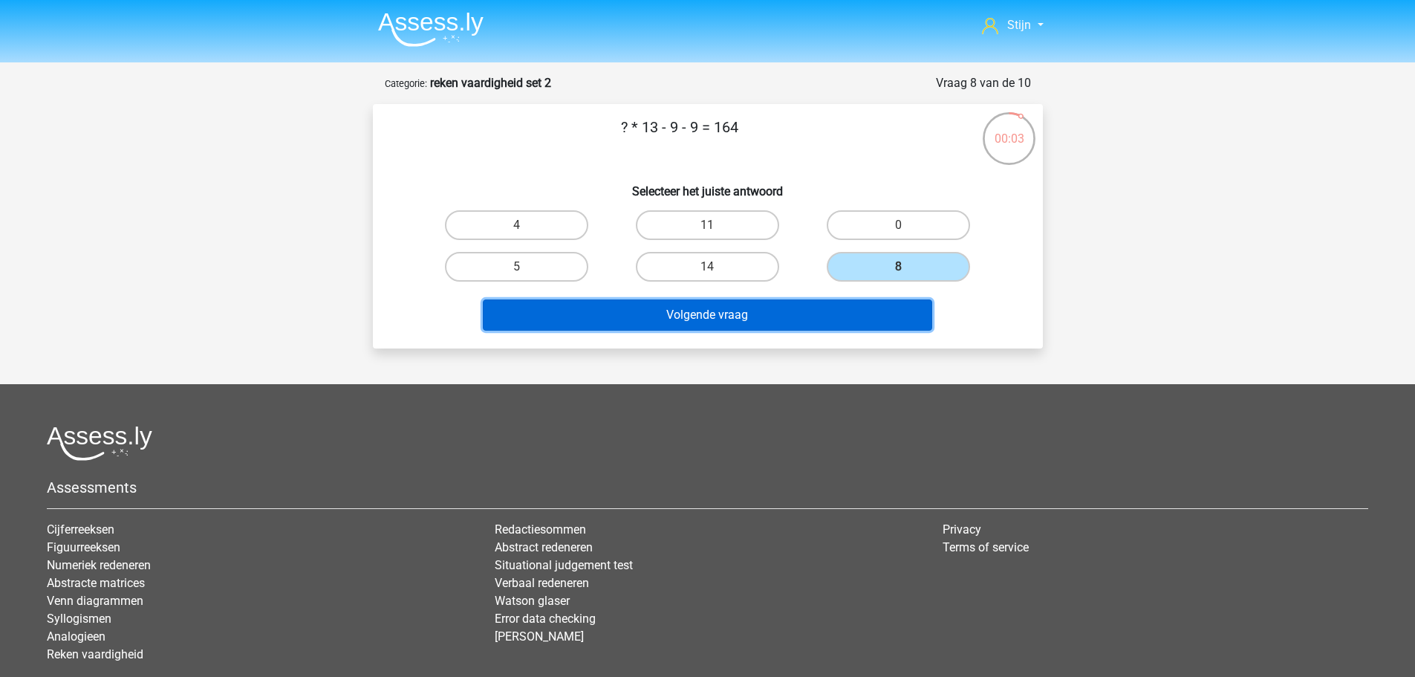
click at [821, 310] on button "Volgende vraag" at bounding box center [708, 314] width 450 height 31
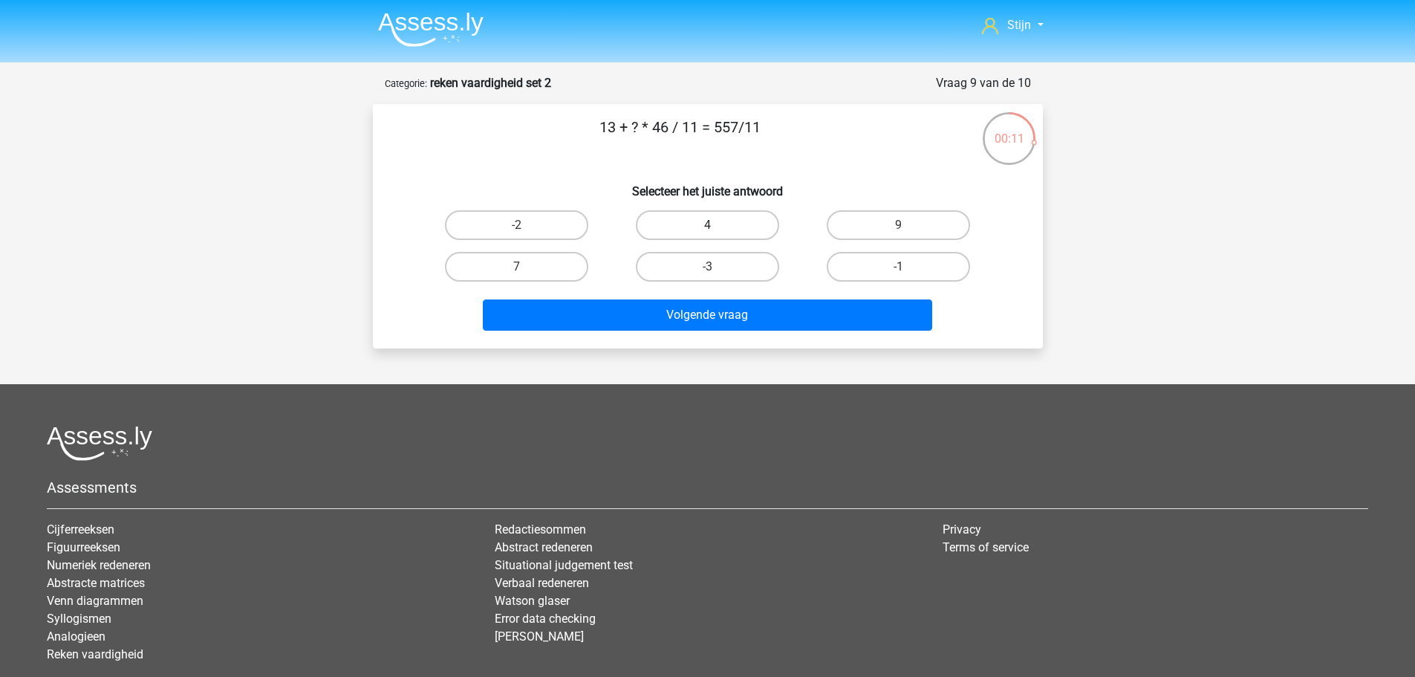
click at [745, 227] on label "4" at bounding box center [707, 225] width 143 height 30
click at [717, 227] on input "4" at bounding box center [712, 230] width 10 height 10
radio input "true"
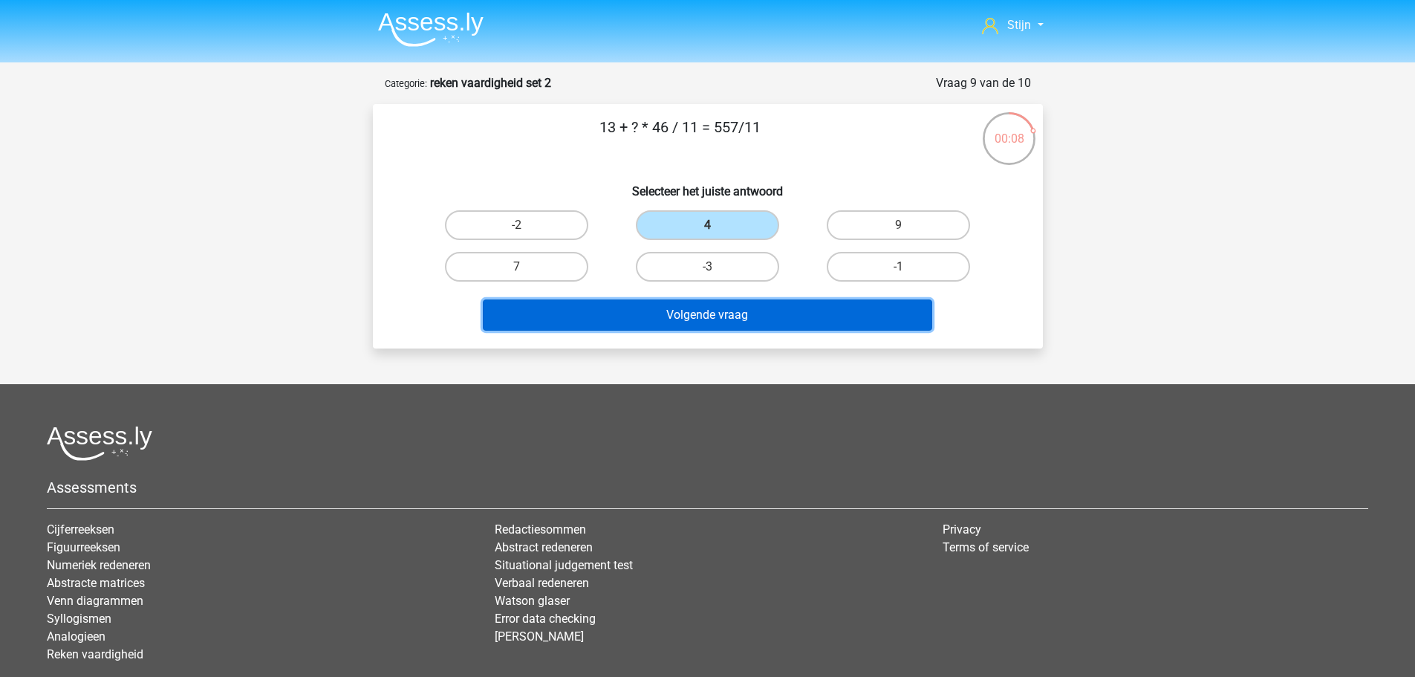
click at [731, 316] on button "Volgende vraag" at bounding box center [708, 314] width 450 height 31
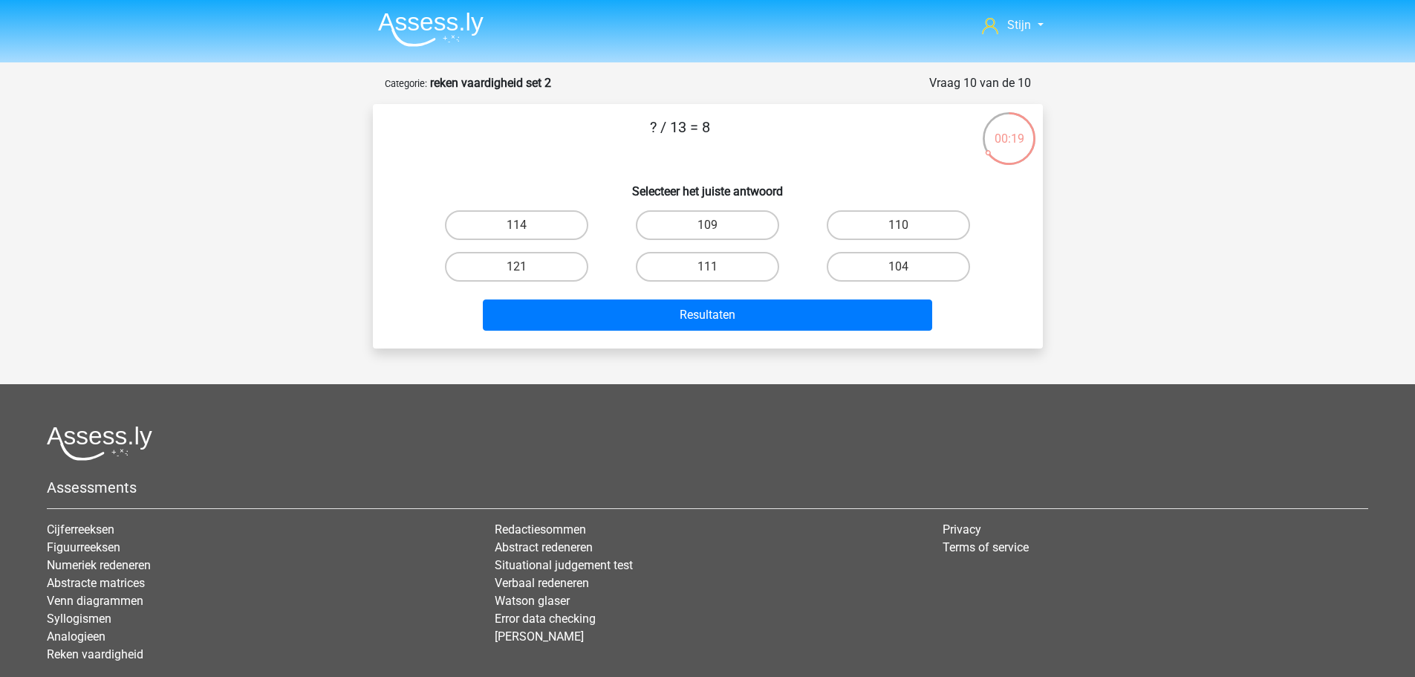
drag, startPoint x: 718, startPoint y: 136, endPoint x: 699, endPoint y: 134, distance: 18.6
click at [699, 134] on p "? / 13 = 8" at bounding box center [680, 138] width 567 height 45
click at [855, 257] on label "104" at bounding box center [898, 267] width 143 height 30
click at [899, 267] on input "104" at bounding box center [904, 272] width 10 height 10
radio input "true"
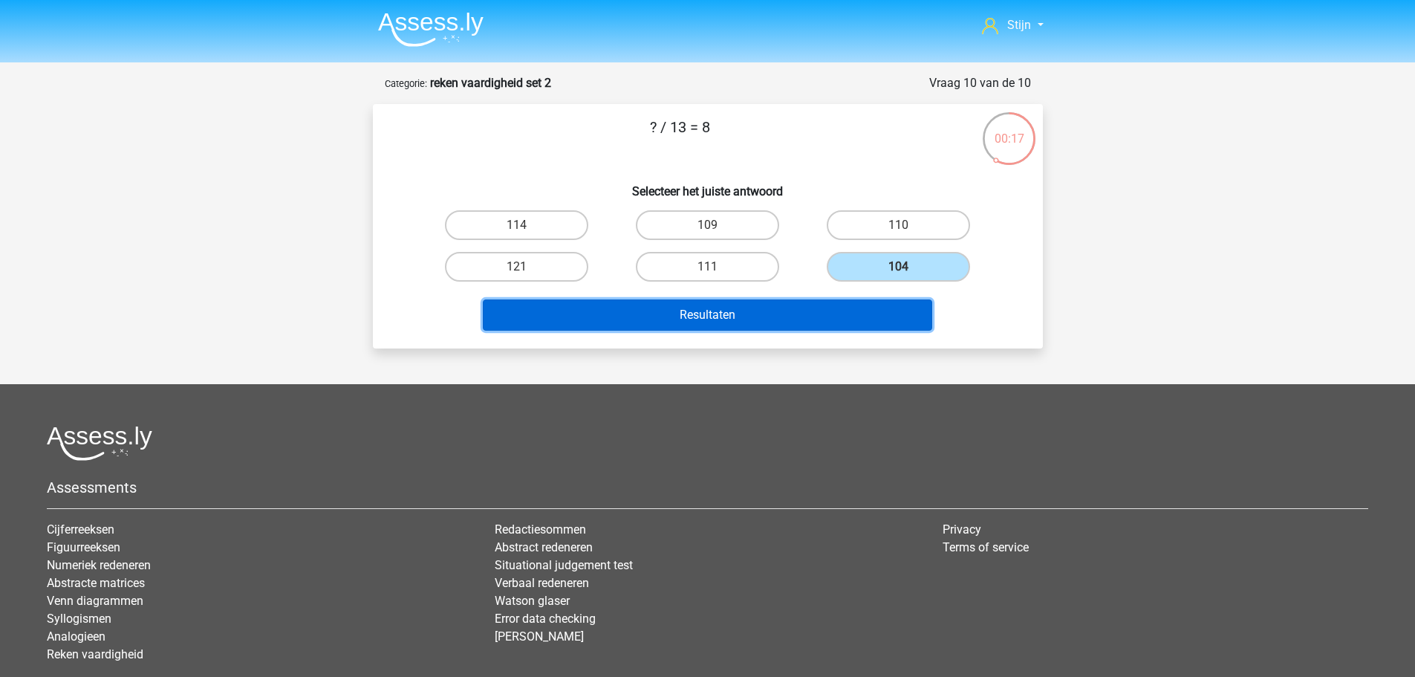
click at [820, 305] on button "Resultaten" at bounding box center [708, 314] width 450 height 31
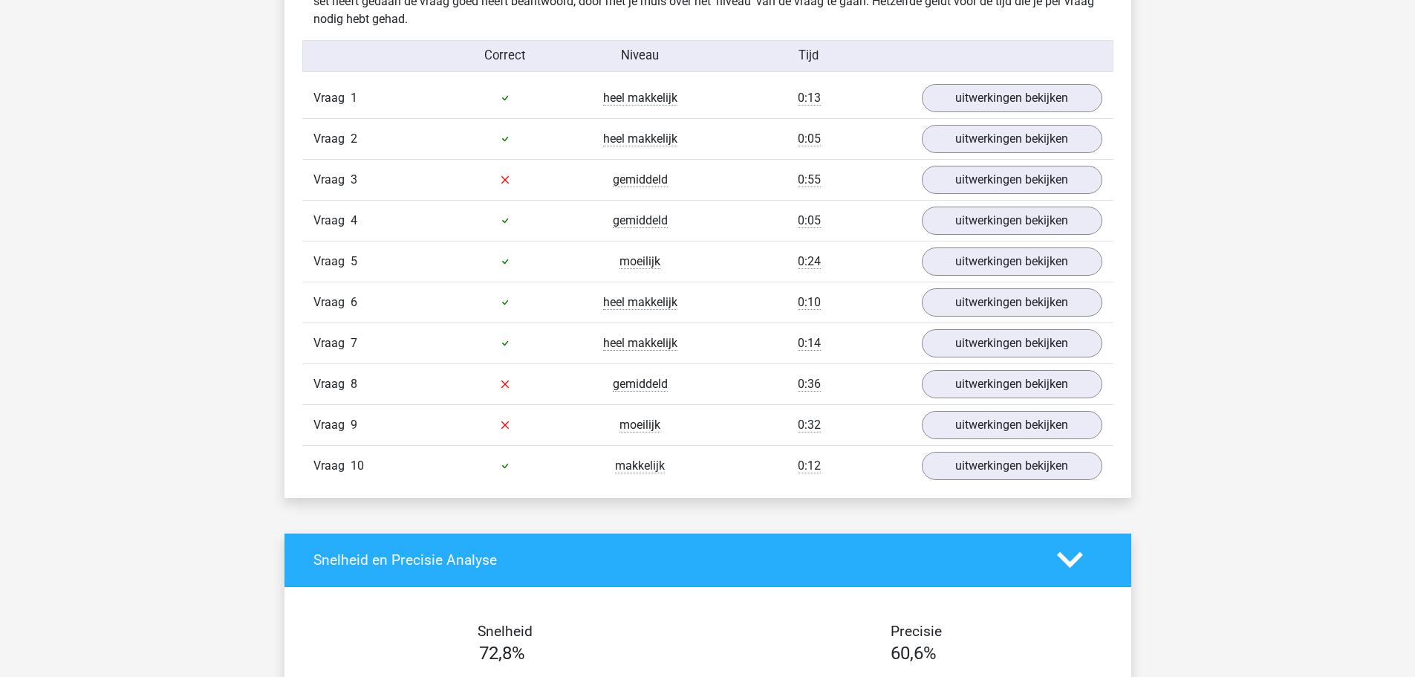
scroll to position [743, 0]
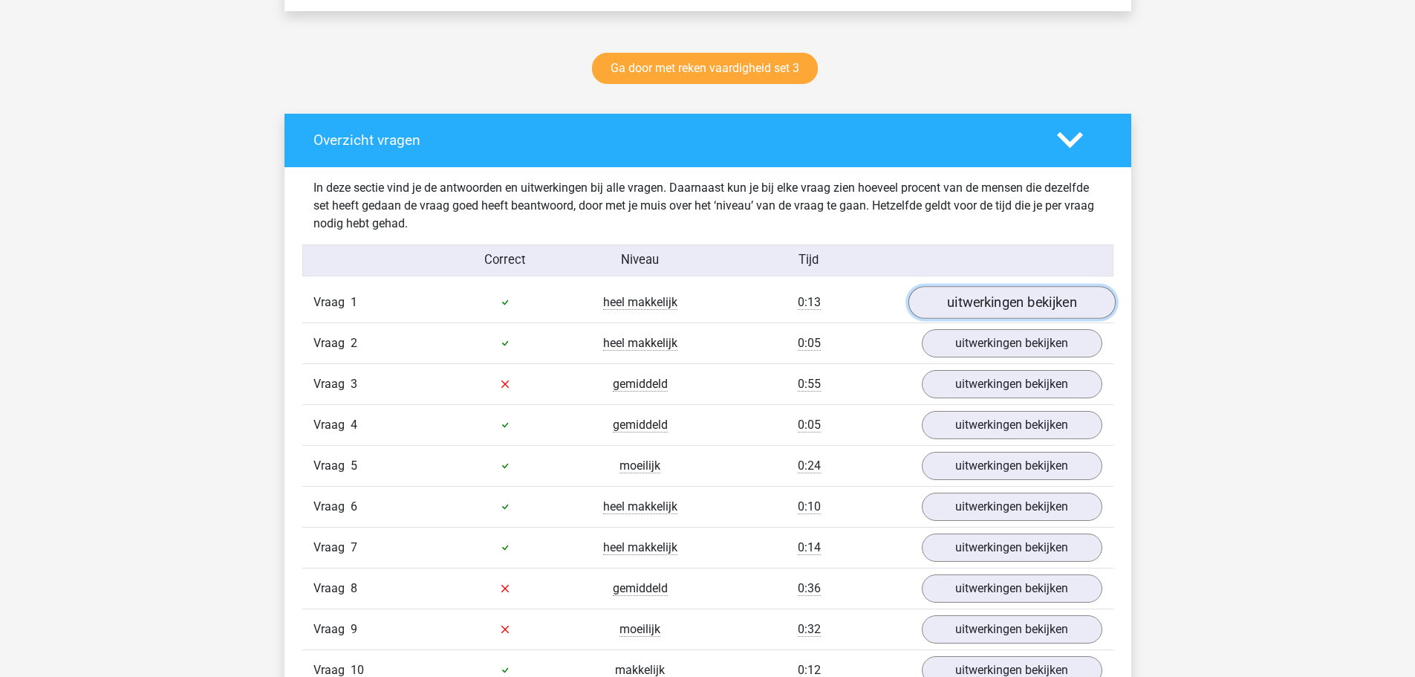
click at [1011, 287] on link "uitwerkingen bekijken" at bounding box center [1011, 302] width 207 height 33
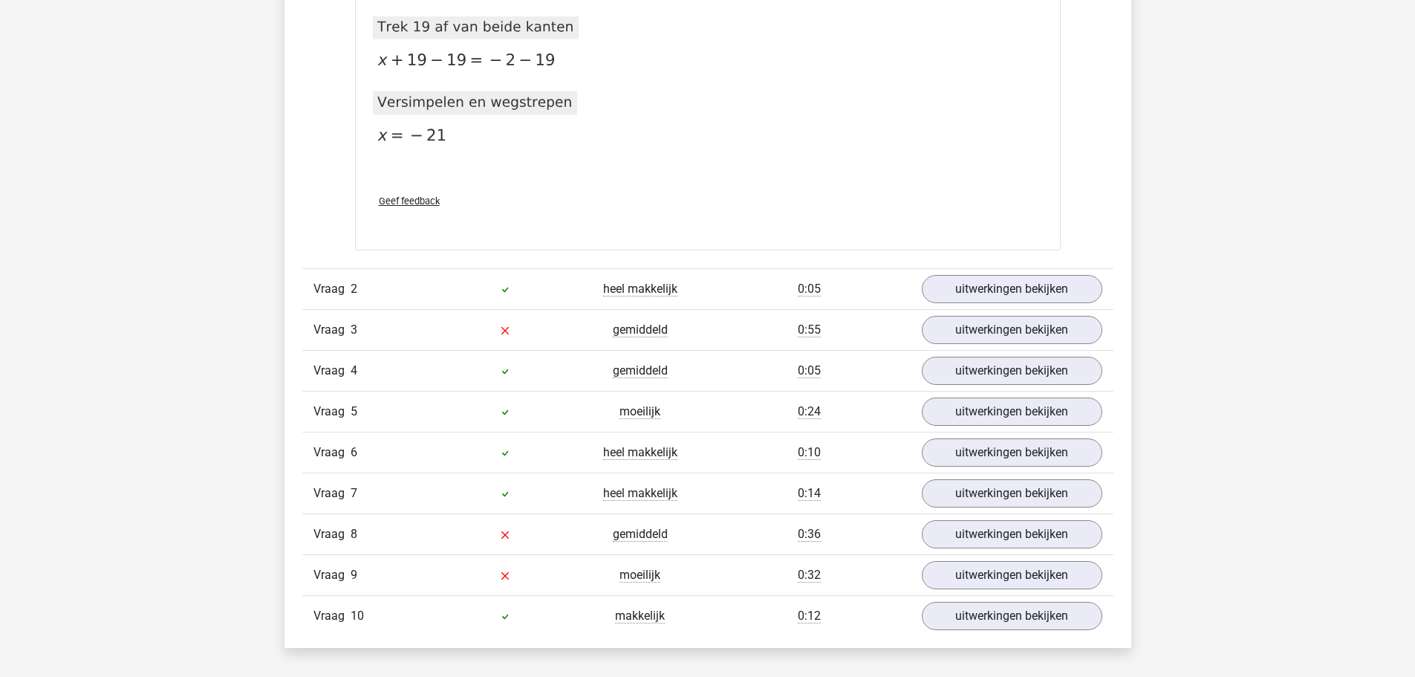
scroll to position [1337, 0]
click at [952, 289] on link "uitwerkingen bekijken" at bounding box center [1011, 286] width 207 height 33
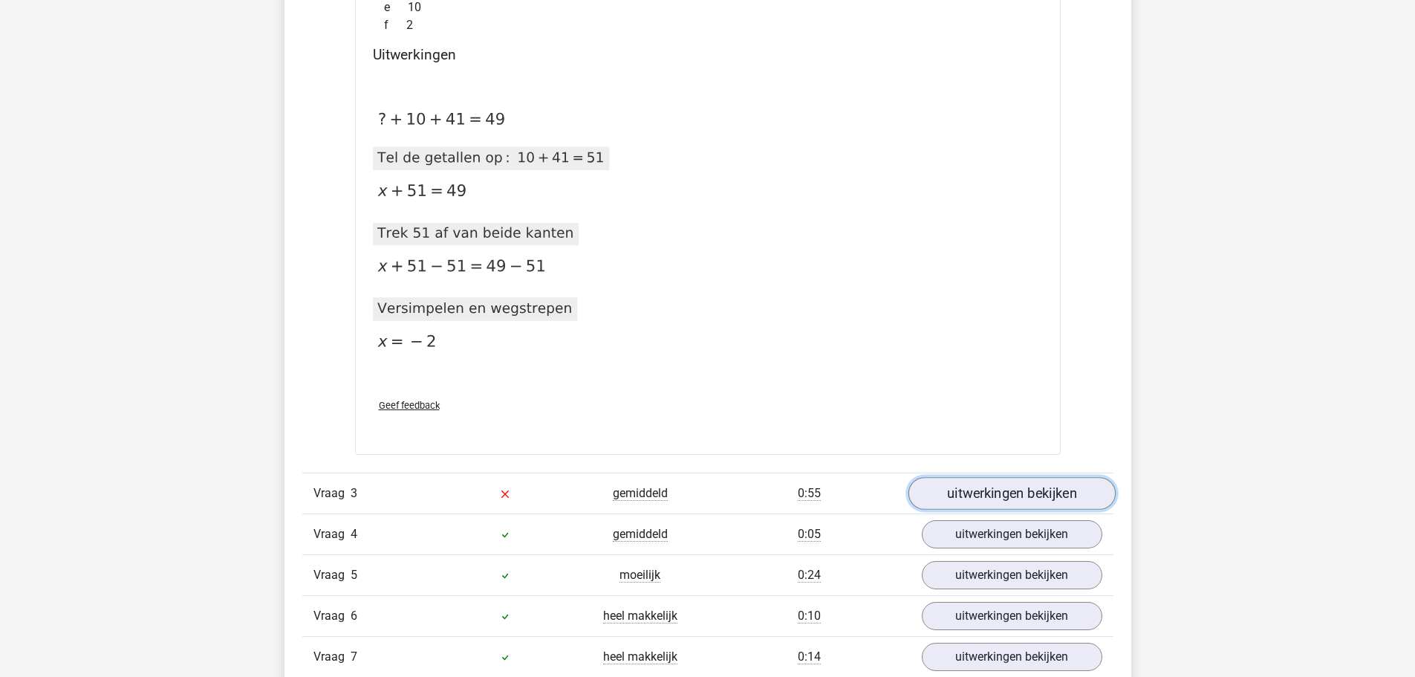
click at [984, 484] on link "uitwerkingen bekijken" at bounding box center [1011, 493] width 207 height 33
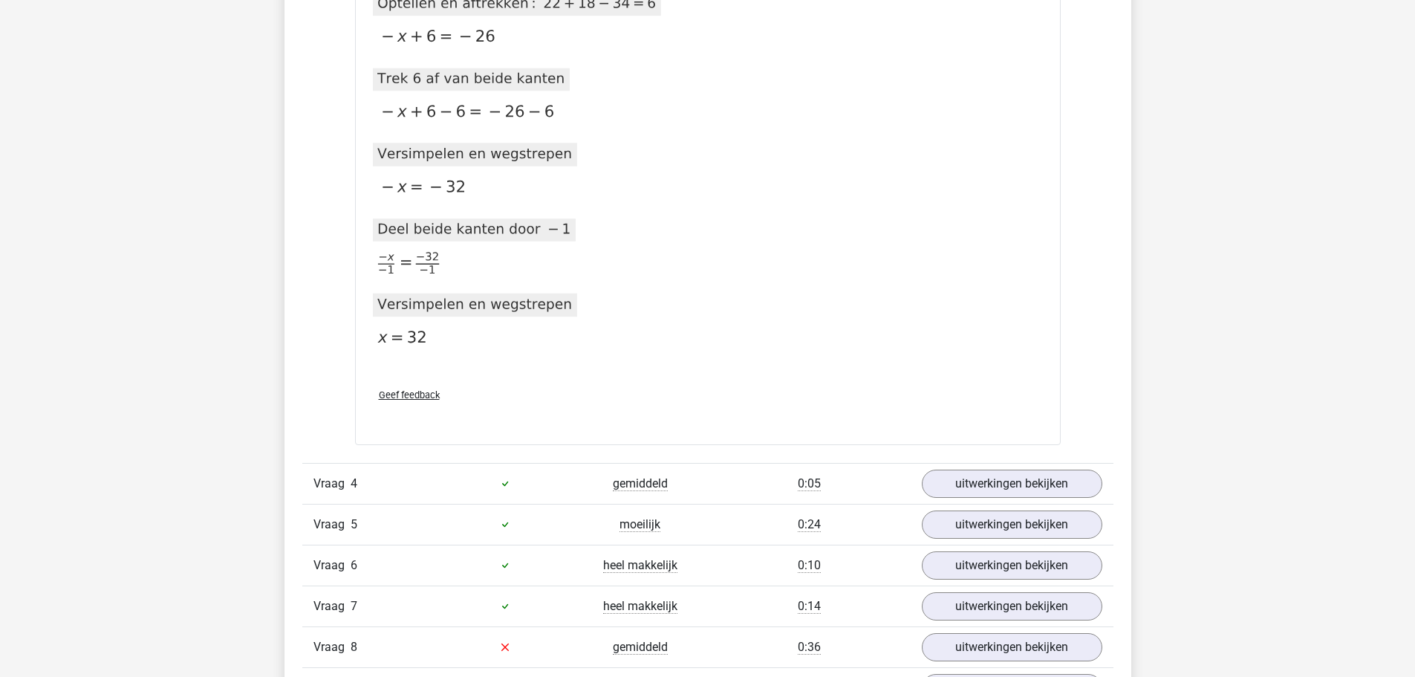
scroll to position [2675, 0]
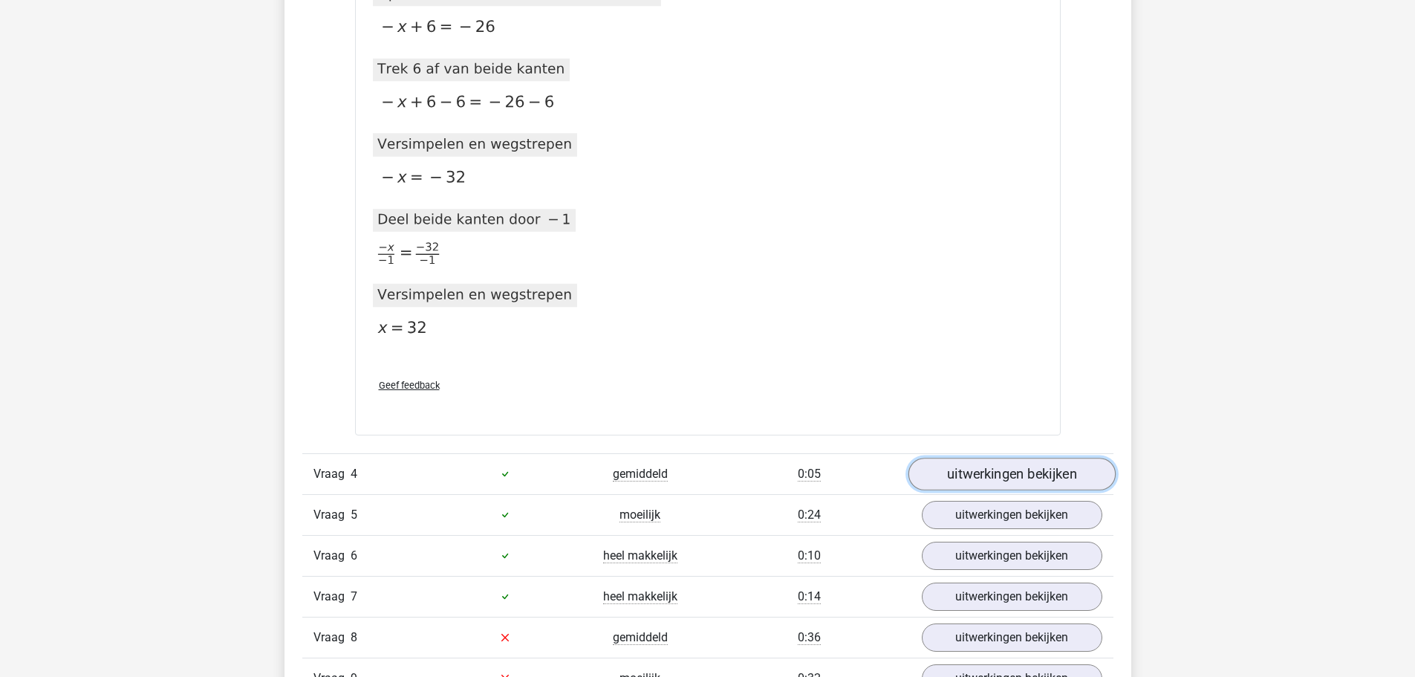
click at [947, 470] on link "uitwerkingen bekijken" at bounding box center [1011, 474] width 207 height 33
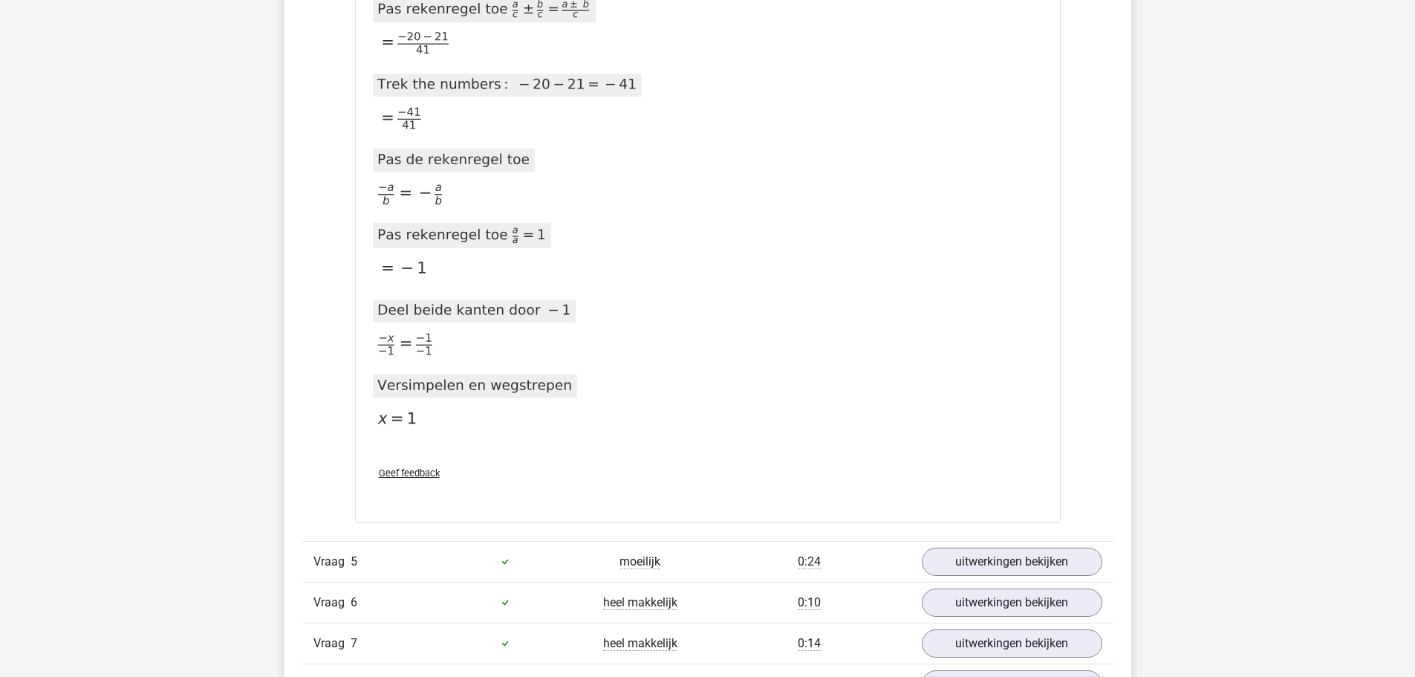
scroll to position [3715, 0]
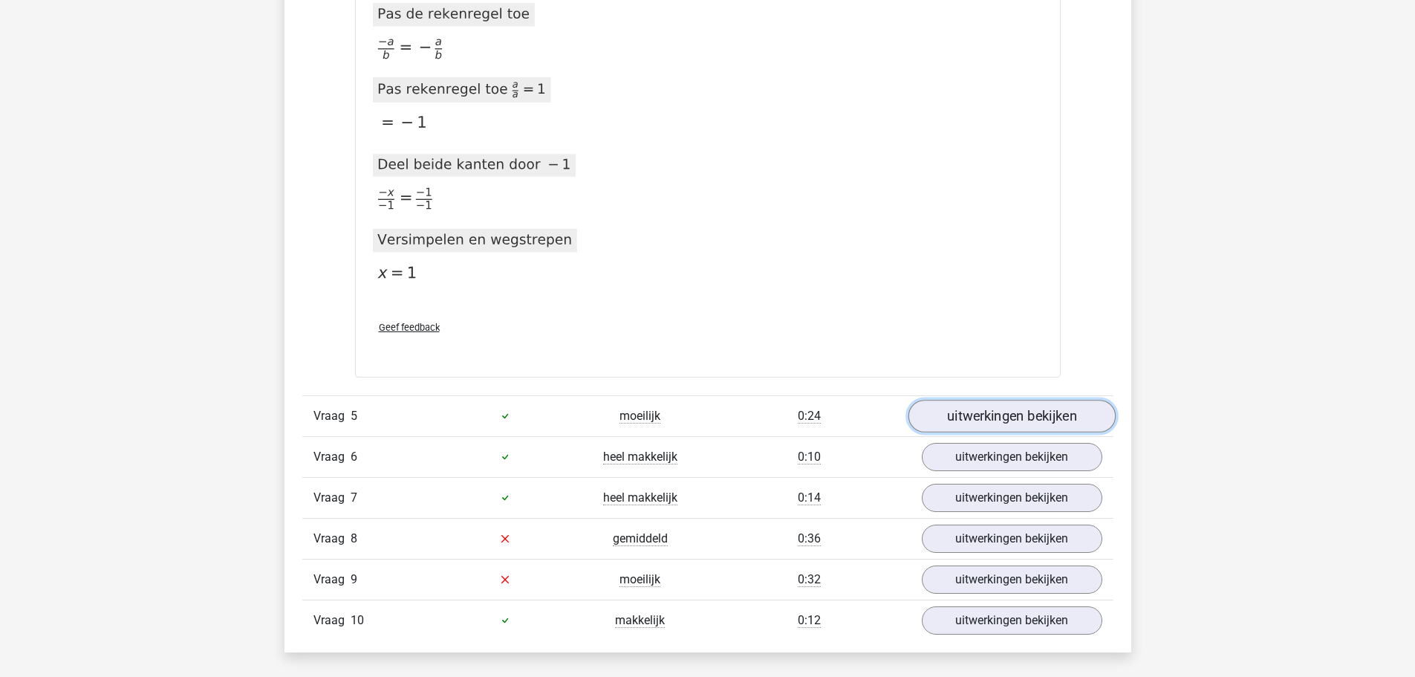
click at [963, 424] on link "uitwerkingen bekijken" at bounding box center [1011, 416] width 207 height 33
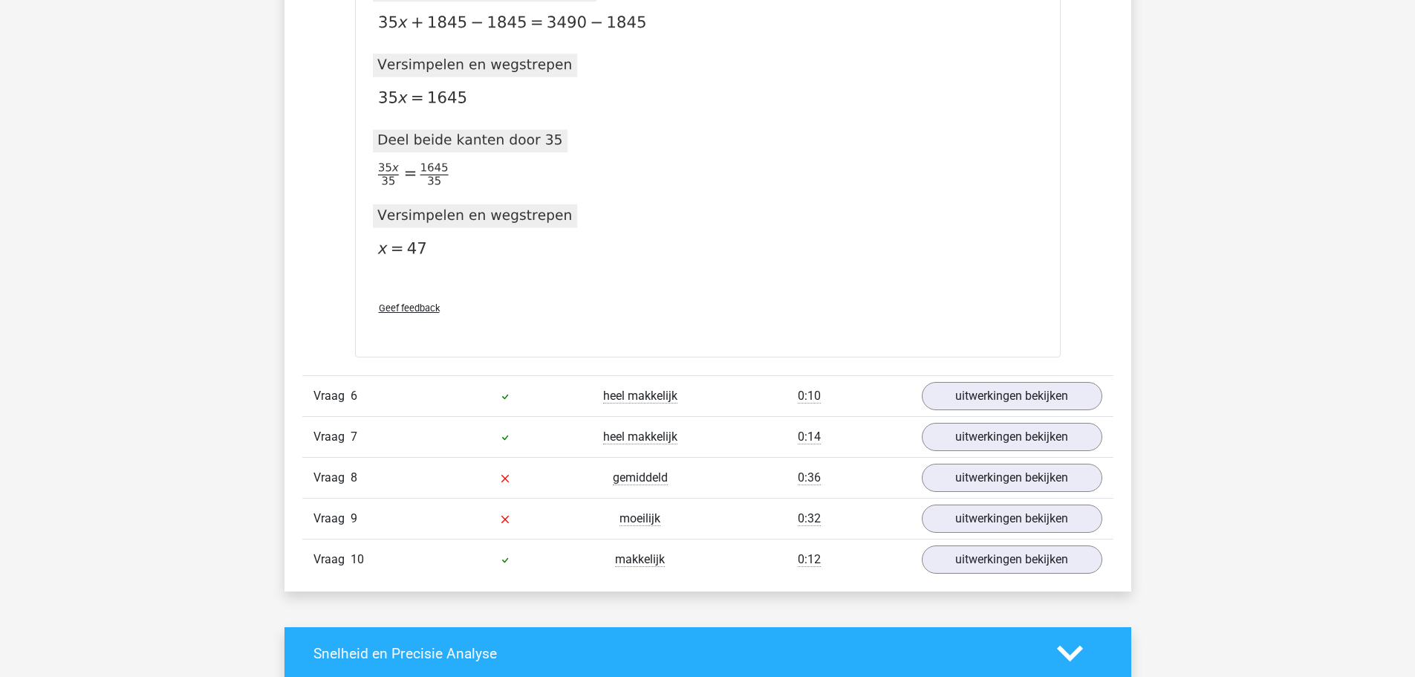
scroll to position [4607, 0]
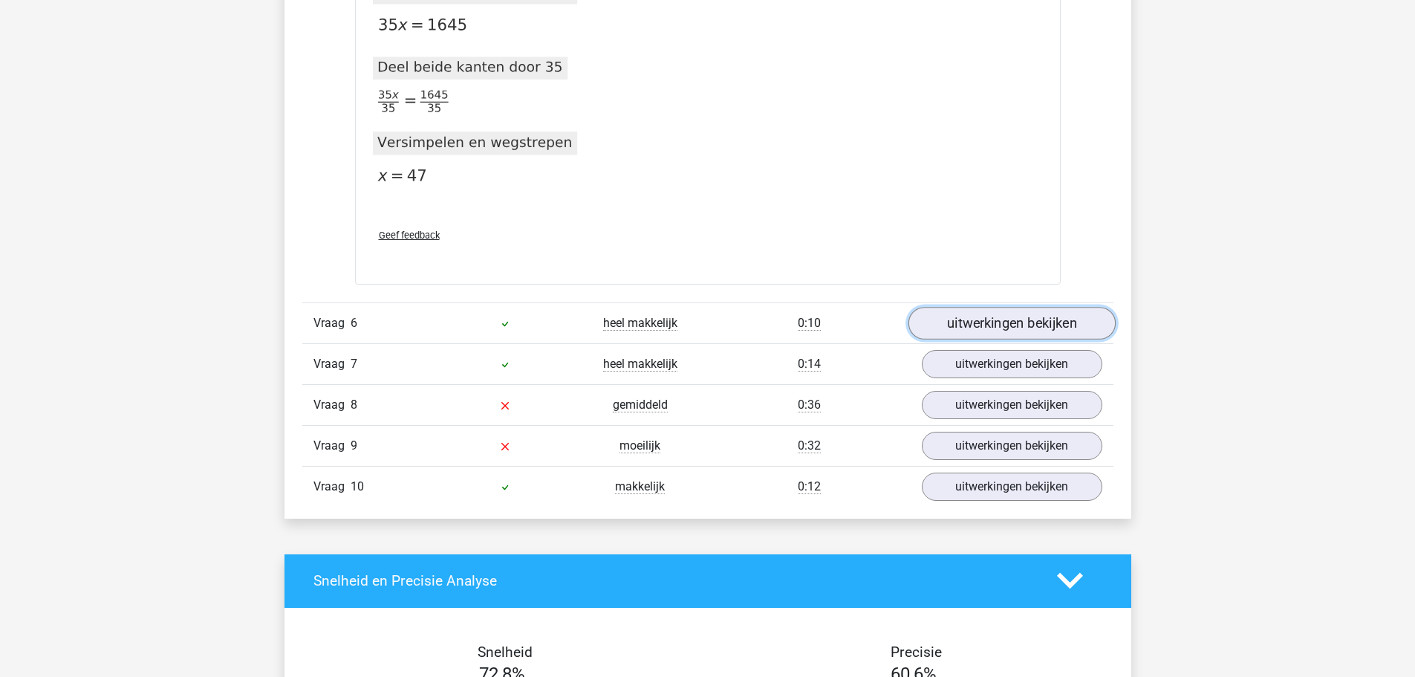
click at [1051, 325] on link "uitwerkingen bekijken" at bounding box center [1011, 323] width 207 height 33
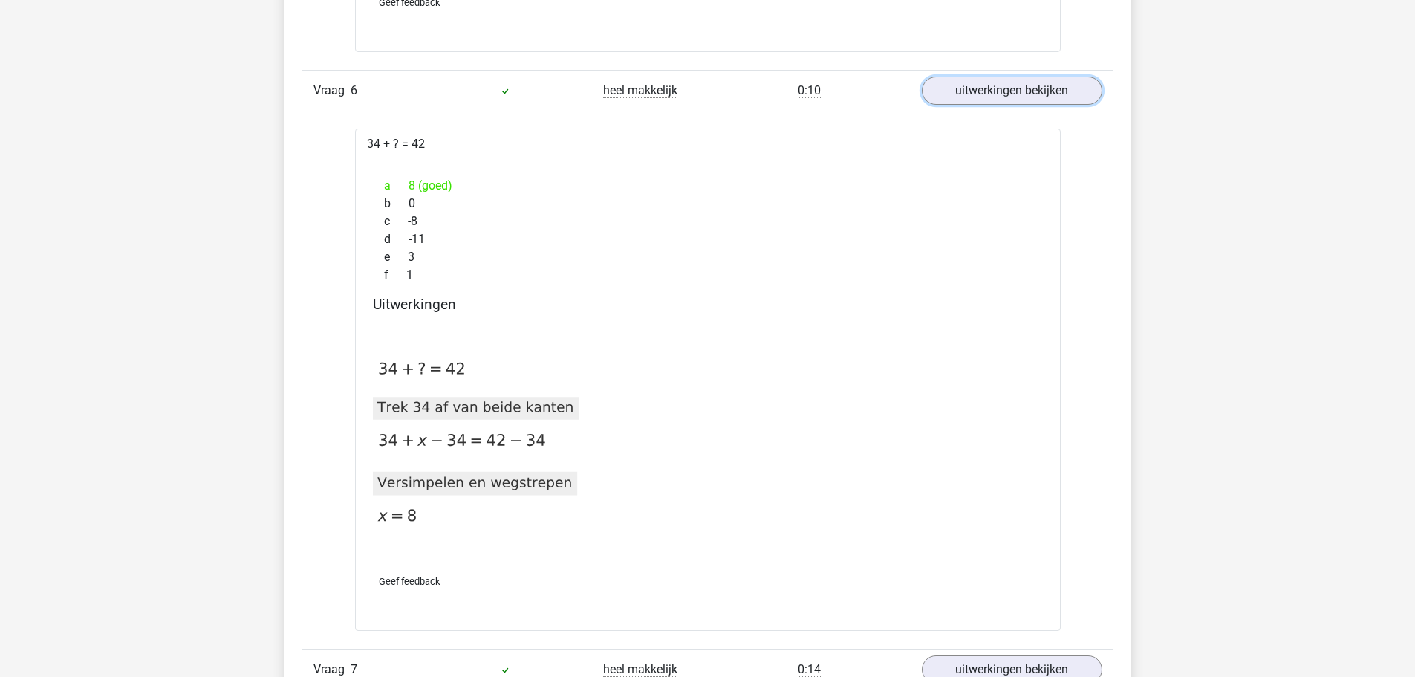
scroll to position [5053, 0]
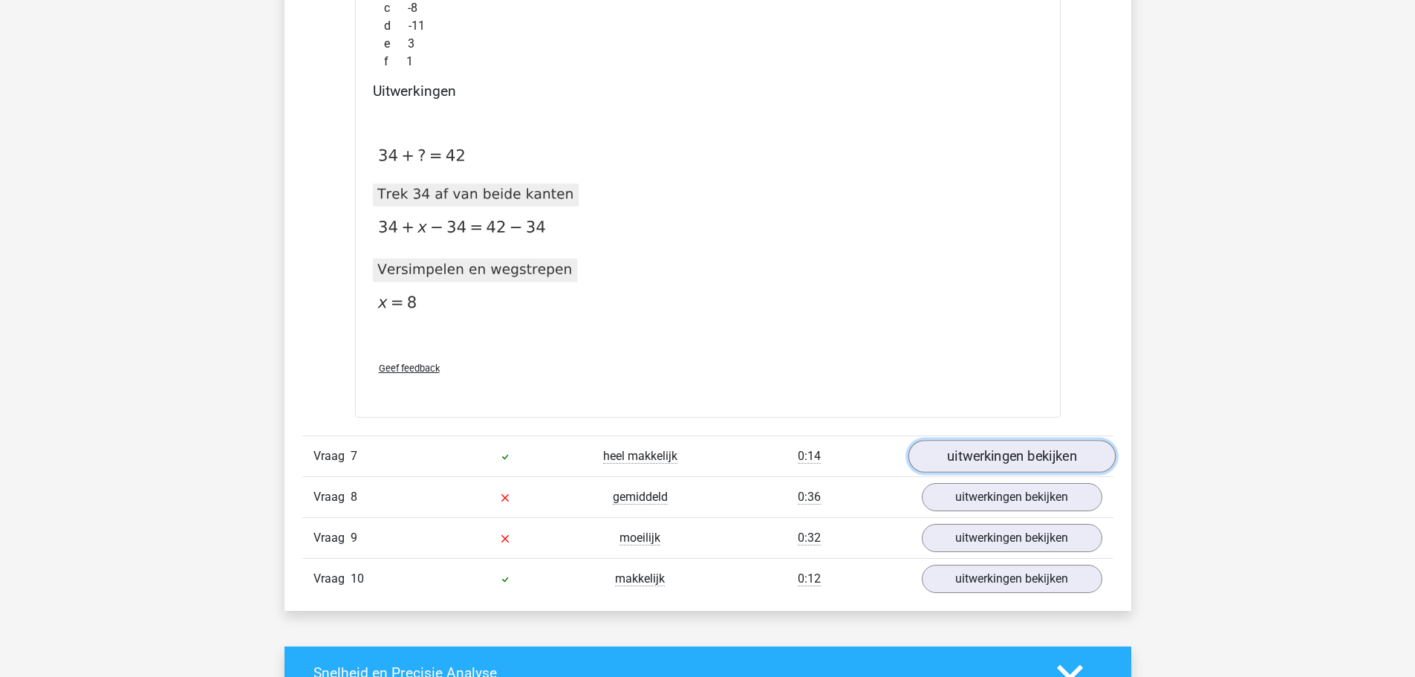
click at [1022, 462] on link "uitwerkingen bekijken" at bounding box center [1011, 456] width 207 height 33
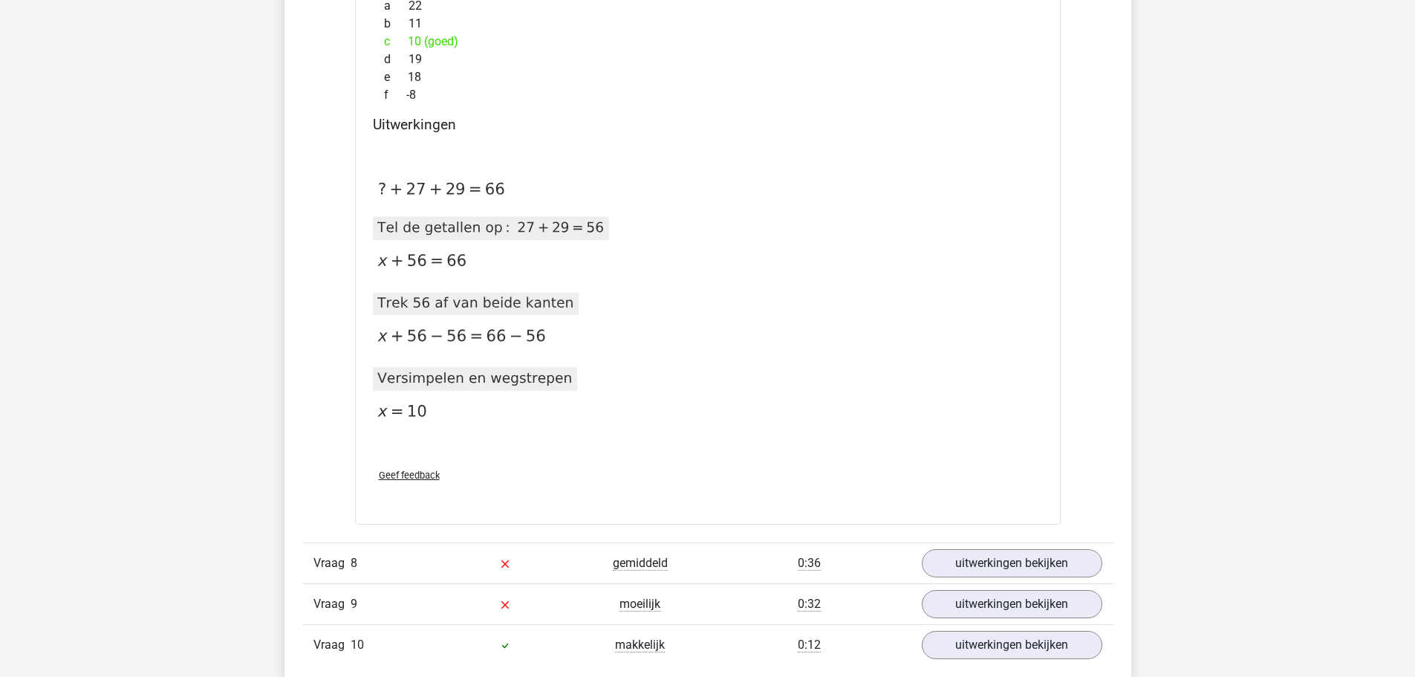
scroll to position [5870, 0]
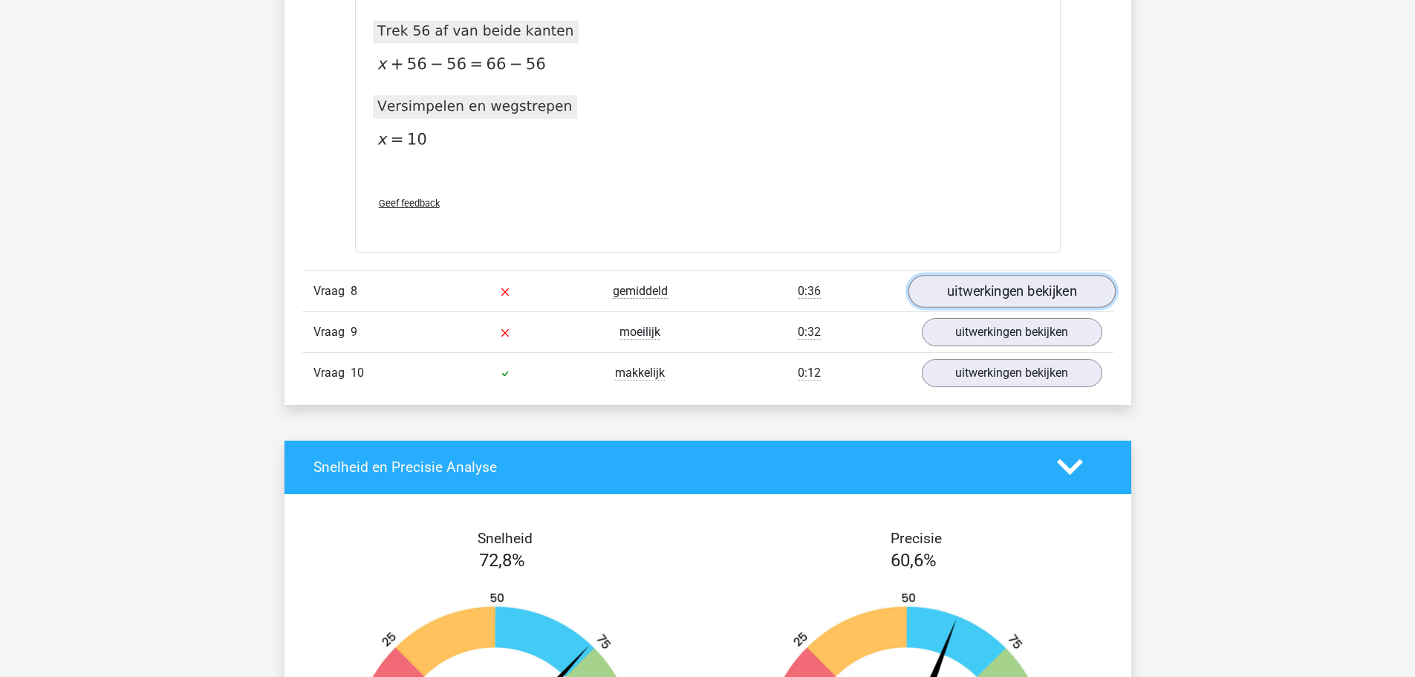
click at [948, 296] on link "uitwerkingen bekijken" at bounding box center [1011, 291] width 207 height 33
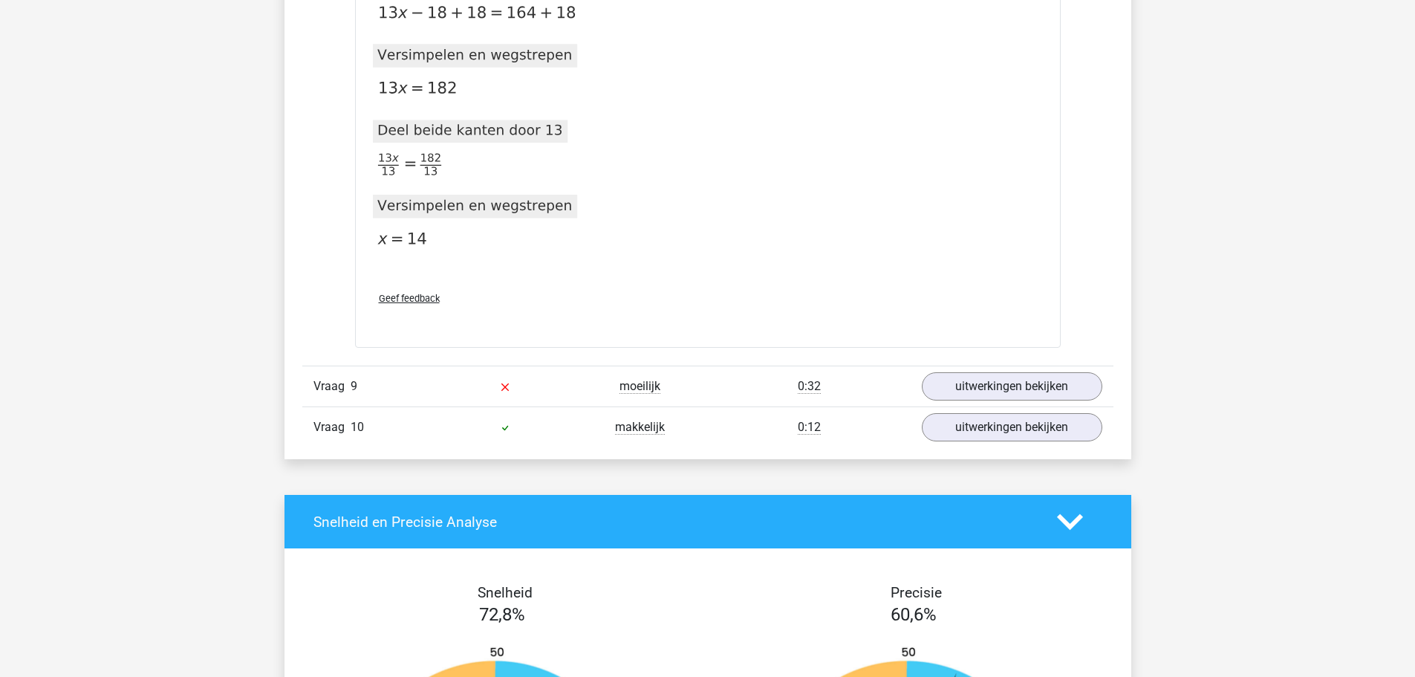
scroll to position [6613, 0]
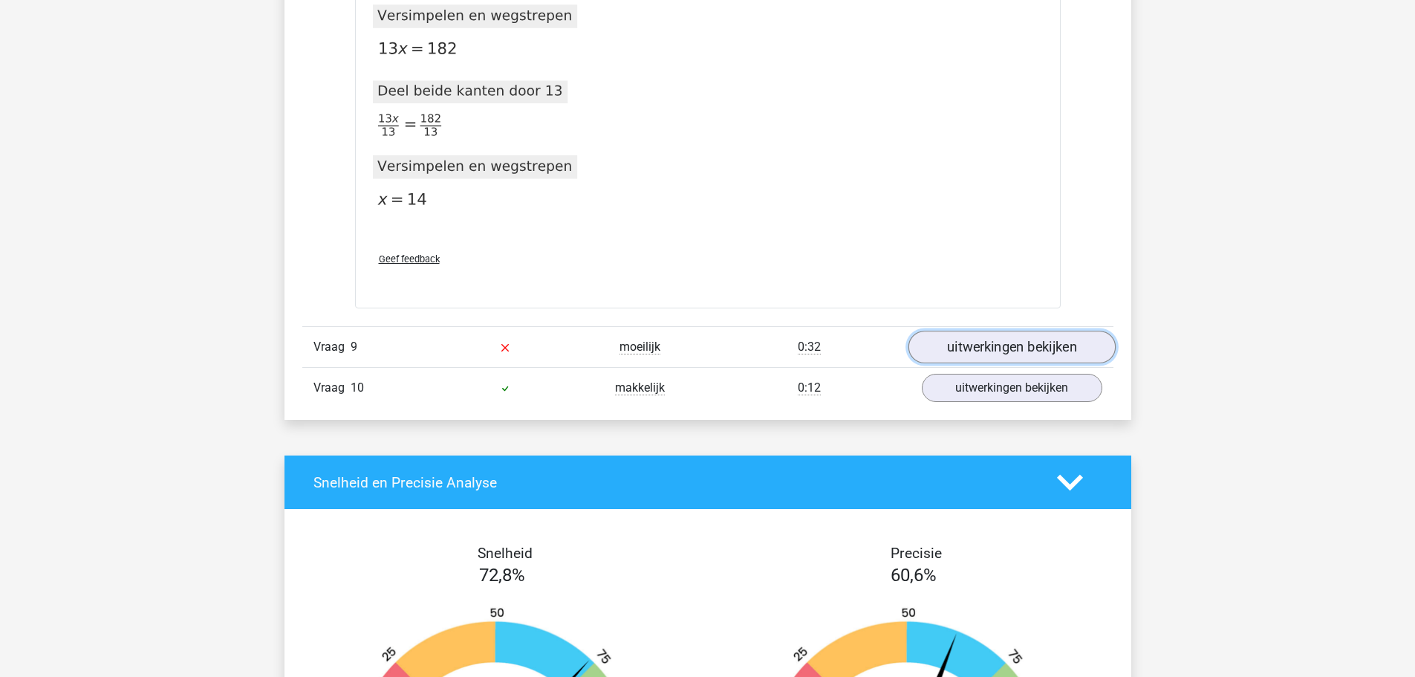
click at [995, 348] on link "uitwerkingen bekijken" at bounding box center [1011, 347] width 207 height 33
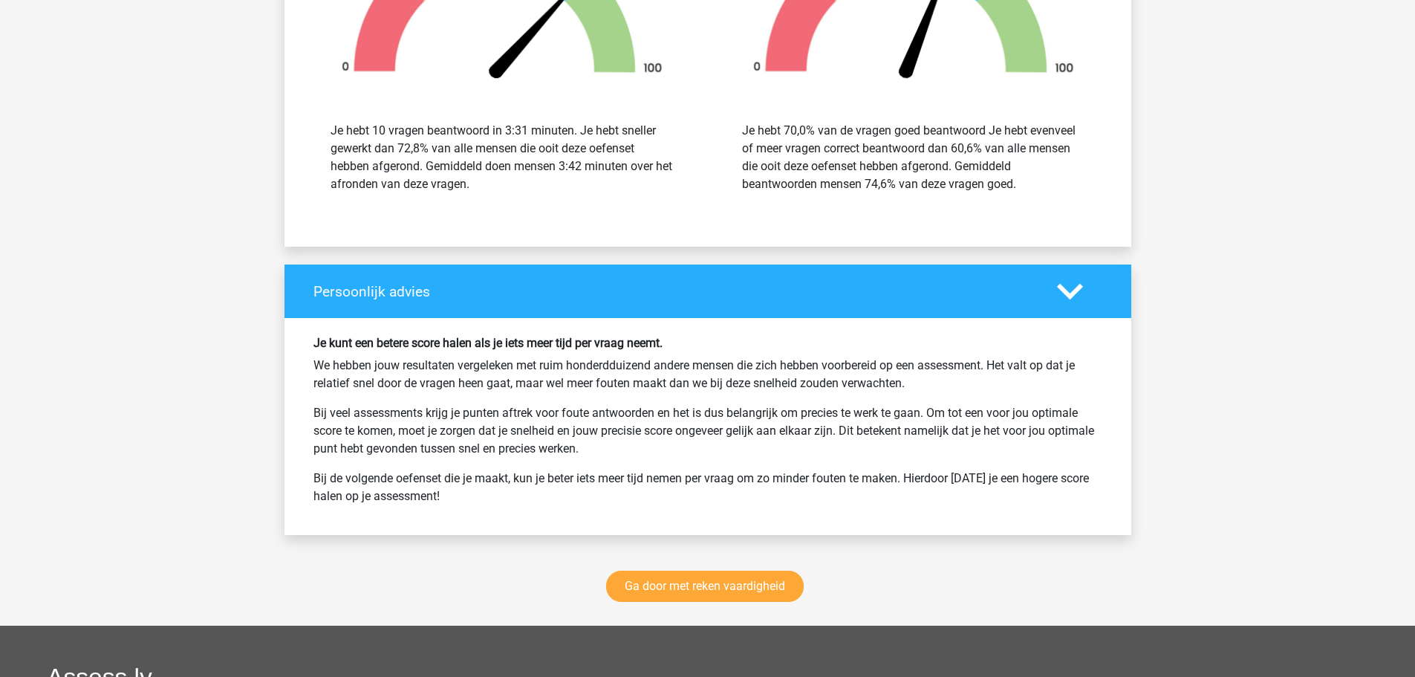
scroll to position [8917, 0]
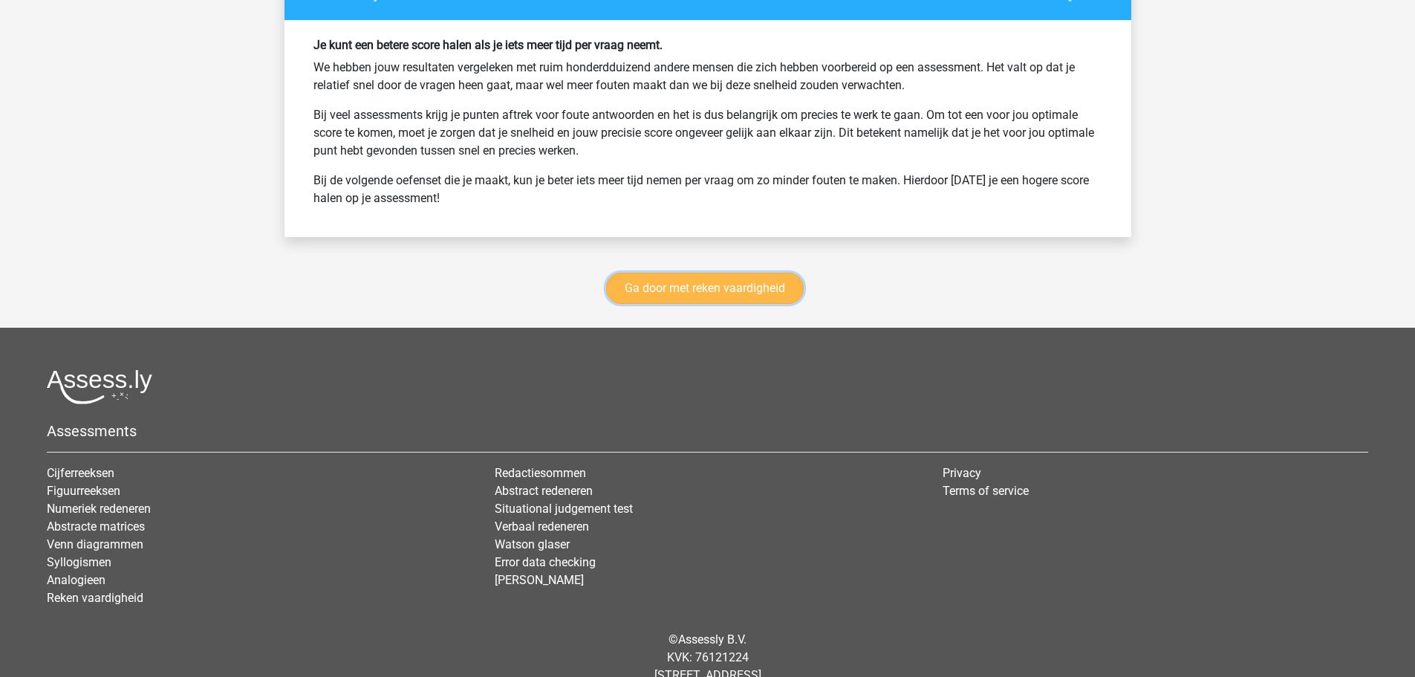
click at [728, 291] on link "Ga door met reken vaardigheid" at bounding box center [705, 288] width 198 height 31
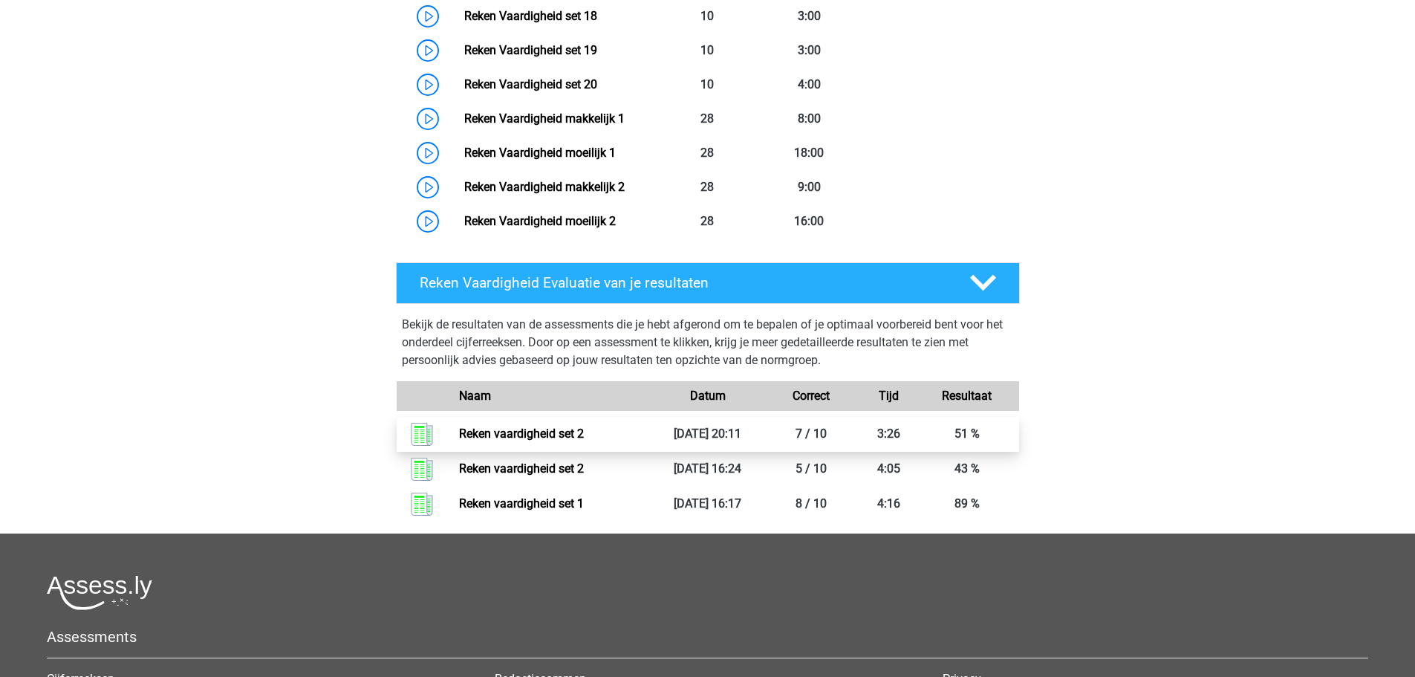
scroll to position [1371, 0]
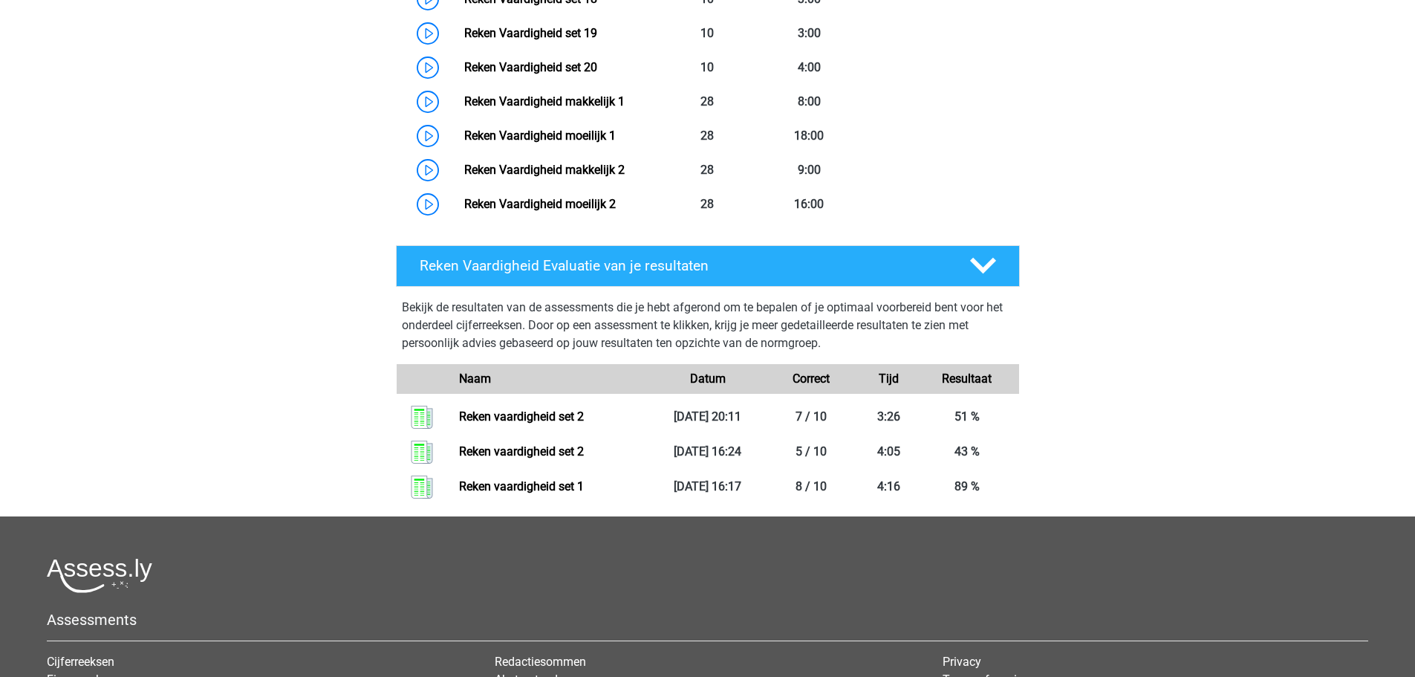
click at [519, 377] on div "Naam" at bounding box center [551, 379] width 207 height 18
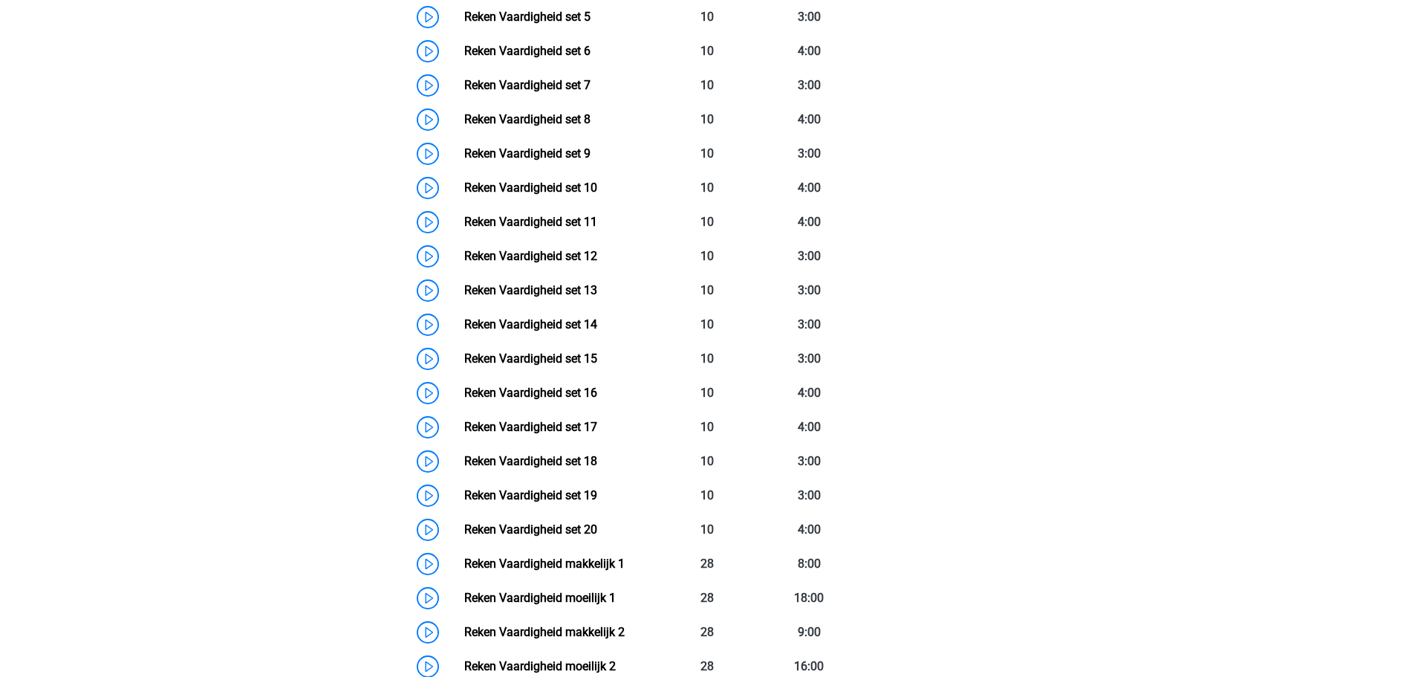
scroll to position [702, 0]
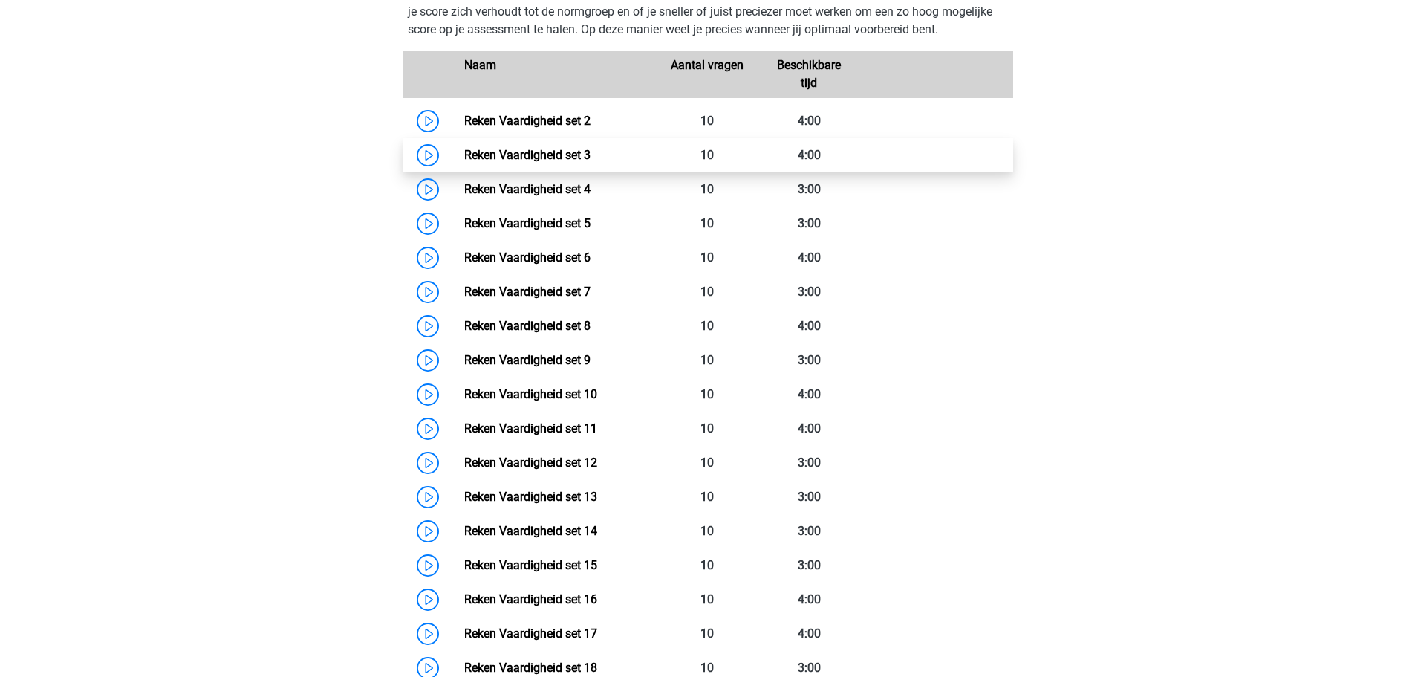
click at [464, 154] on link "Reken Vaardigheid set 3" at bounding box center [527, 155] width 126 height 14
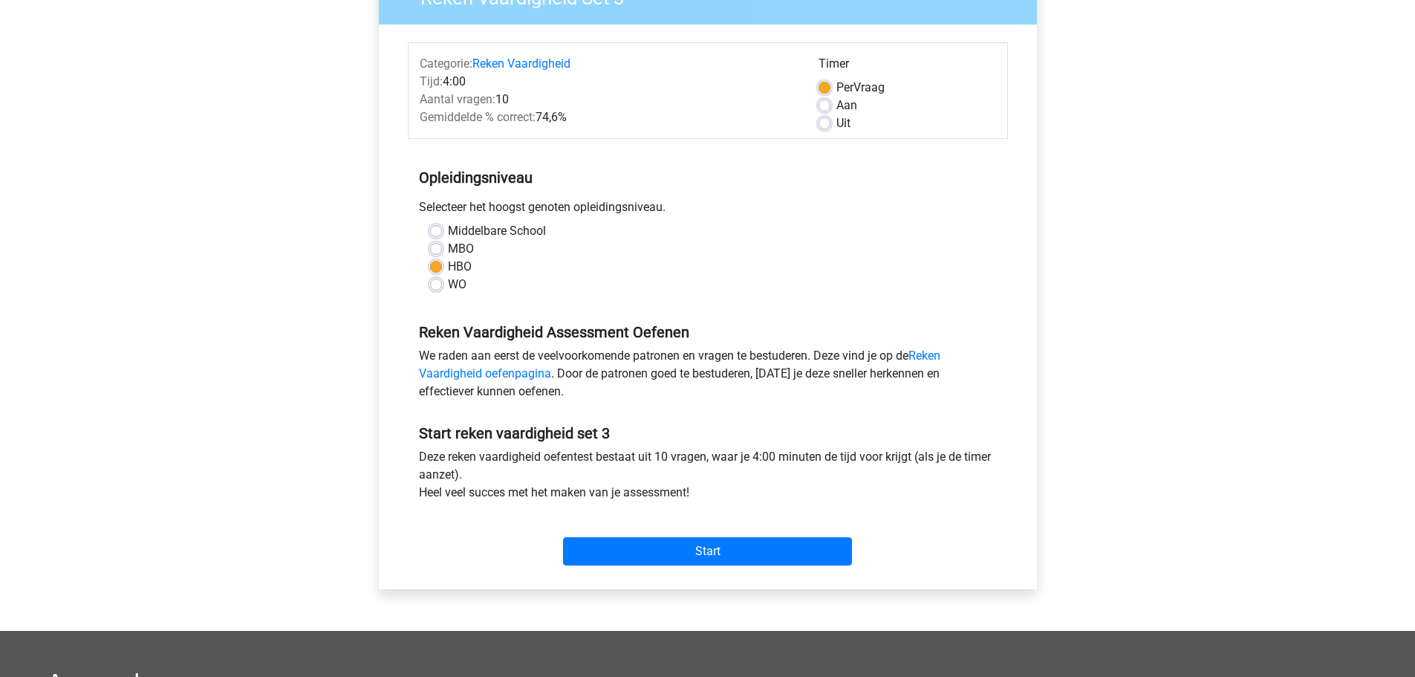
scroll to position [223, 0]
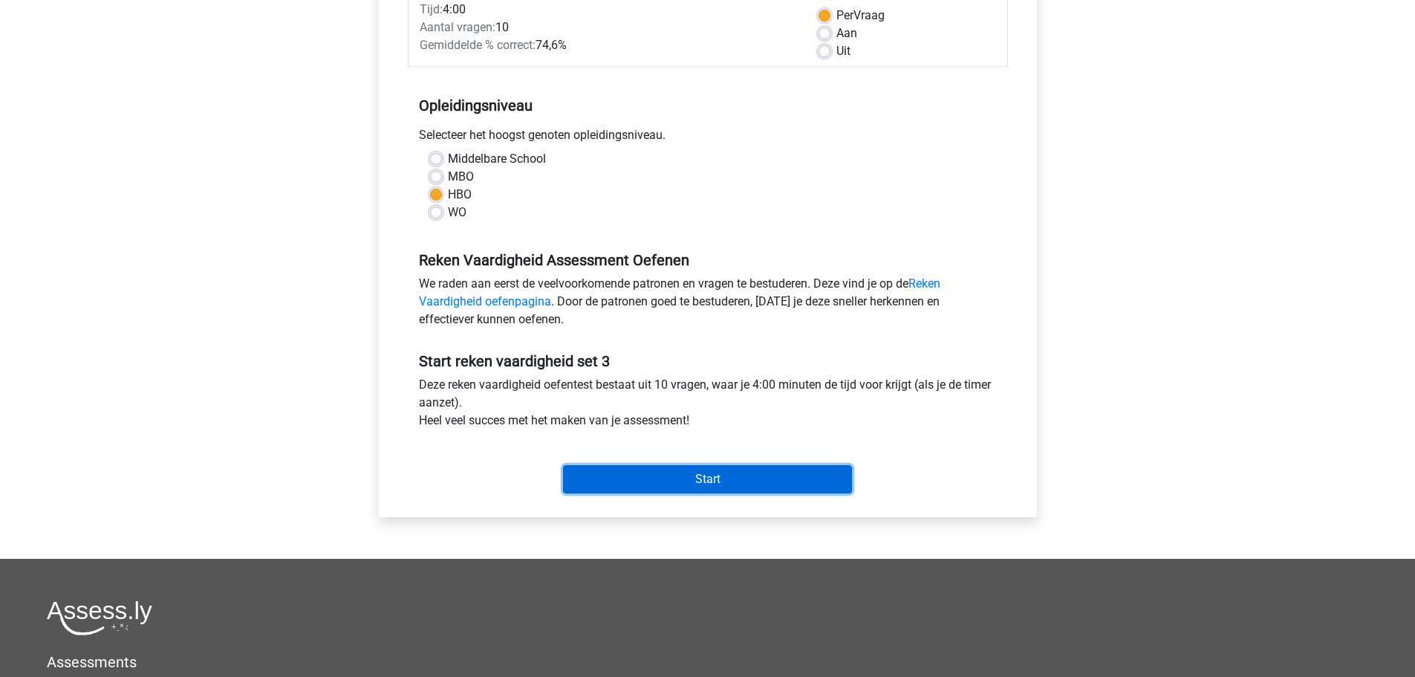
click at [774, 484] on input "Start" at bounding box center [707, 479] width 289 height 28
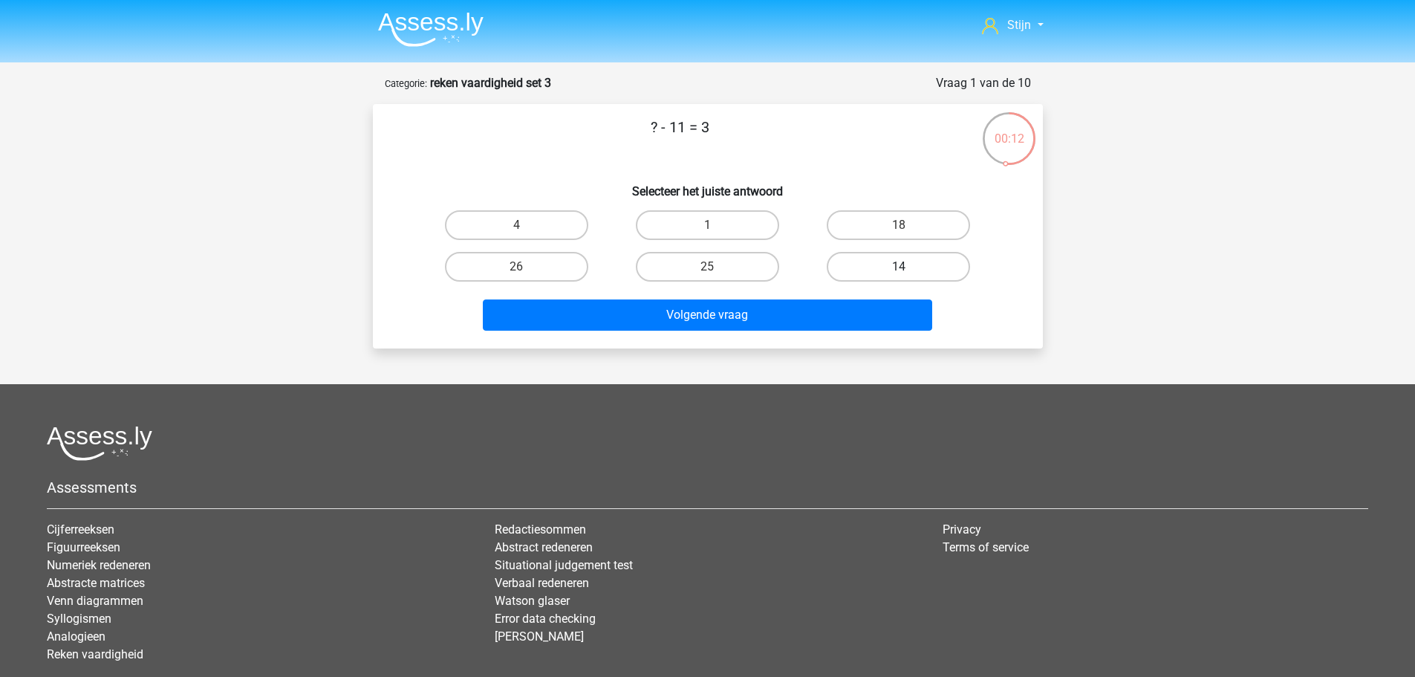
click at [918, 269] on label "14" at bounding box center [898, 267] width 143 height 30
click at [909, 269] on input "14" at bounding box center [904, 272] width 10 height 10
radio input "true"
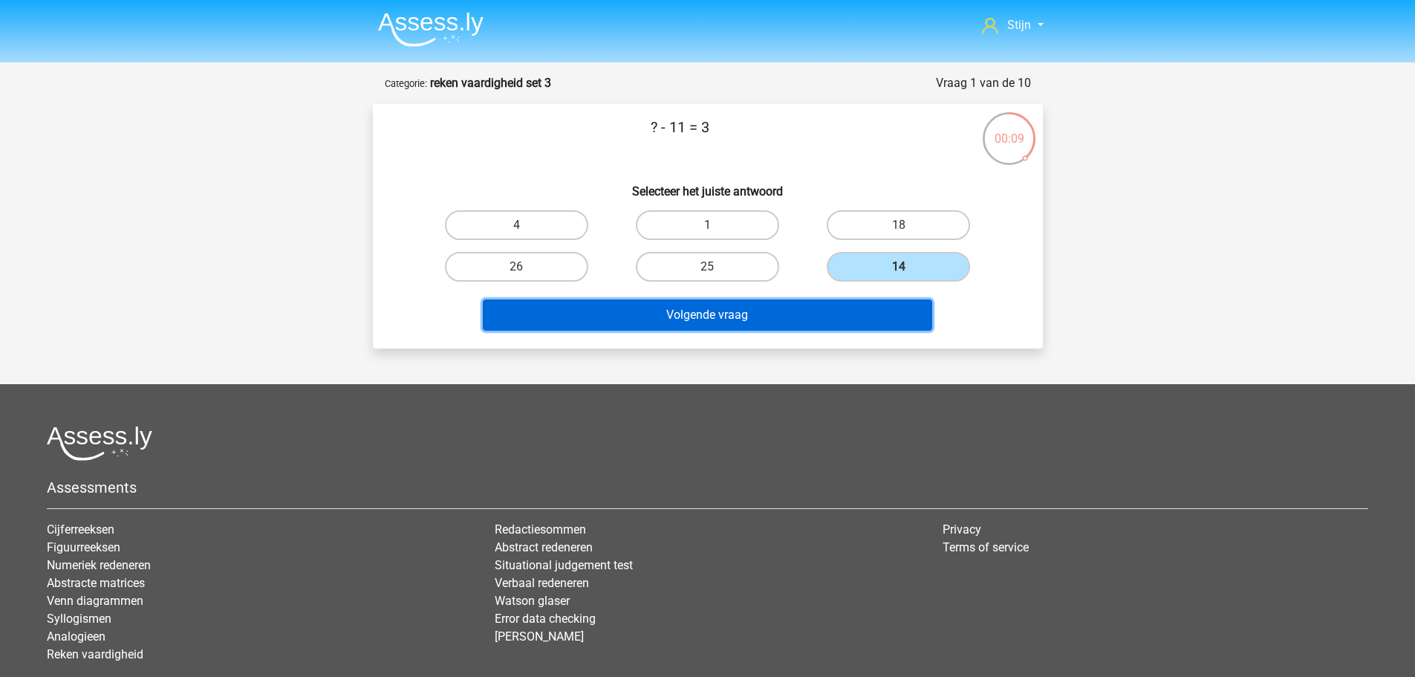
click at [767, 314] on button "Volgende vraag" at bounding box center [708, 314] width 450 height 31
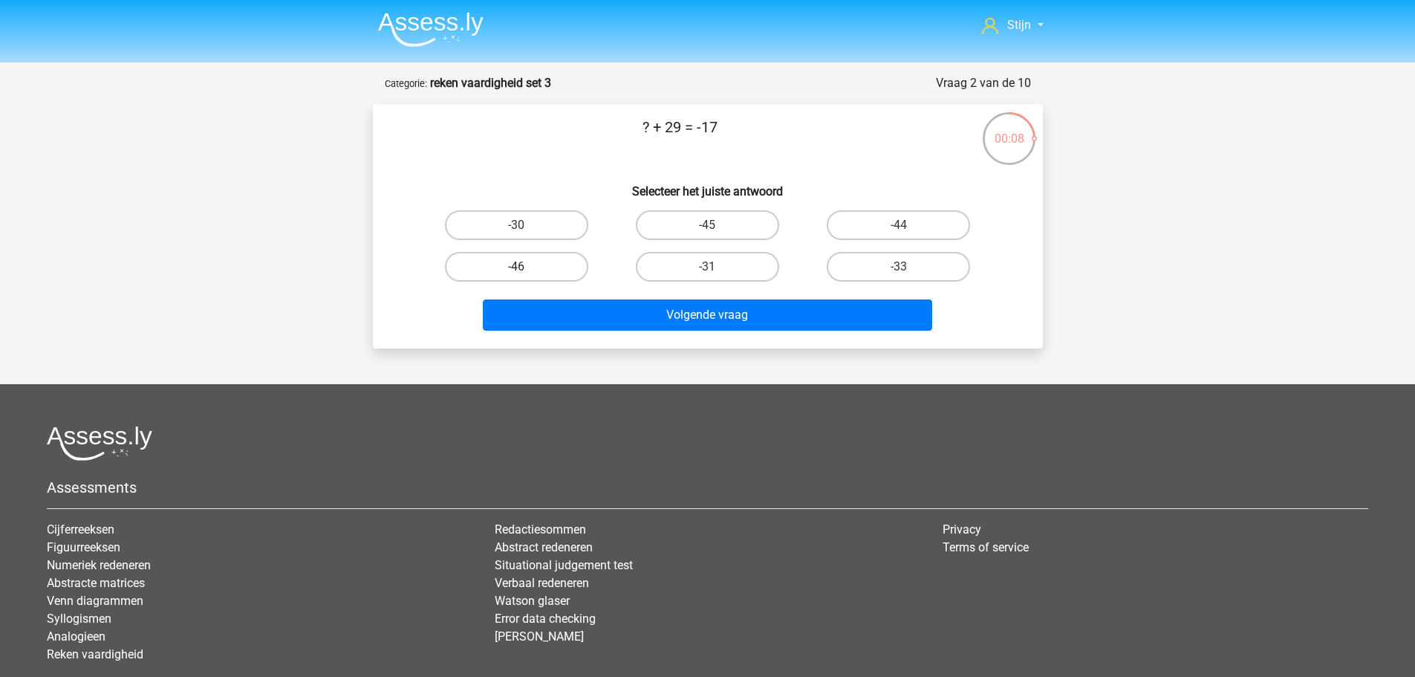
click at [567, 265] on label "-46" at bounding box center [516, 267] width 143 height 30
click at [526, 267] on input "-46" at bounding box center [521, 272] width 10 height 10
radio input "true"
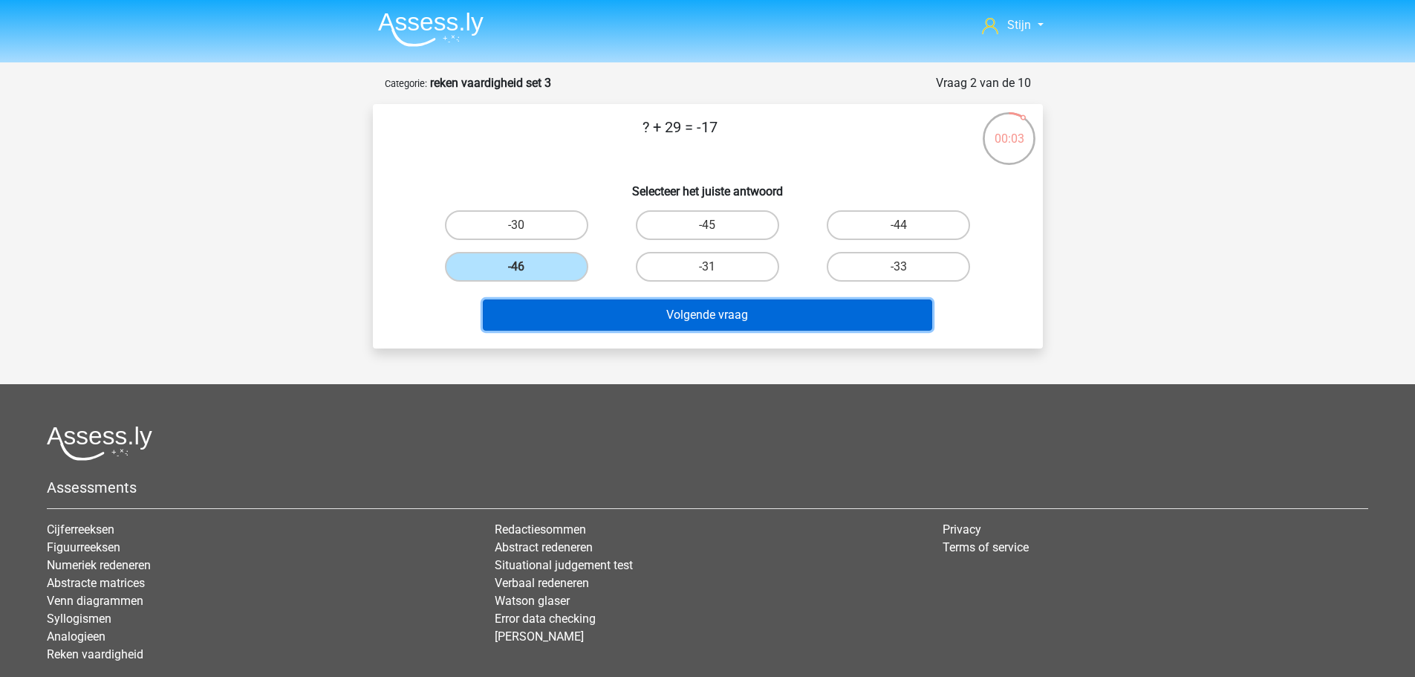
drag, startPoint x: 747, startPoint y: 324, endPoint x: 755, endPoint y: 320, distance: 9.0
click at [755, 320] on button "Volgende vraag" at bounding box center [708, 314] width 450 height 31
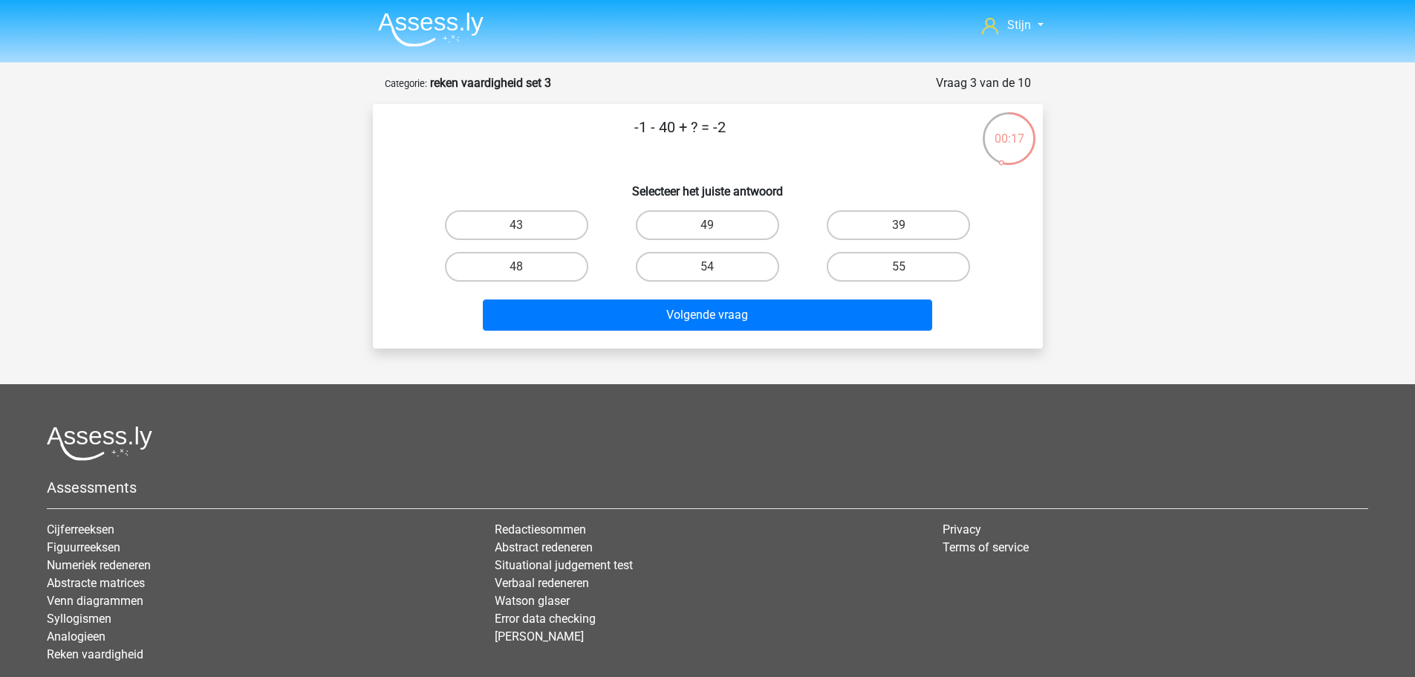
drag, startPoint x: 635, startPoint y: 126, endPoint x: 673, endPoint y: 128, distance: 38.7
click at [673, 128] on p "-1 - 40 + ? = -2" at bounding box center [680, 138] width 567 height 45
click at [679, 169] on div "-1 - 40 + ? = -2 Selecteer het juiste antwoord 43 49 39 48" at bounding box center [708, 226] width 658 height 221
click at [900, 222] on label "39" at bounding box center [898, 225] width 143 height 30
click at [900, 225] on input "39" at bounding box center [904, 230] width 10 height 10
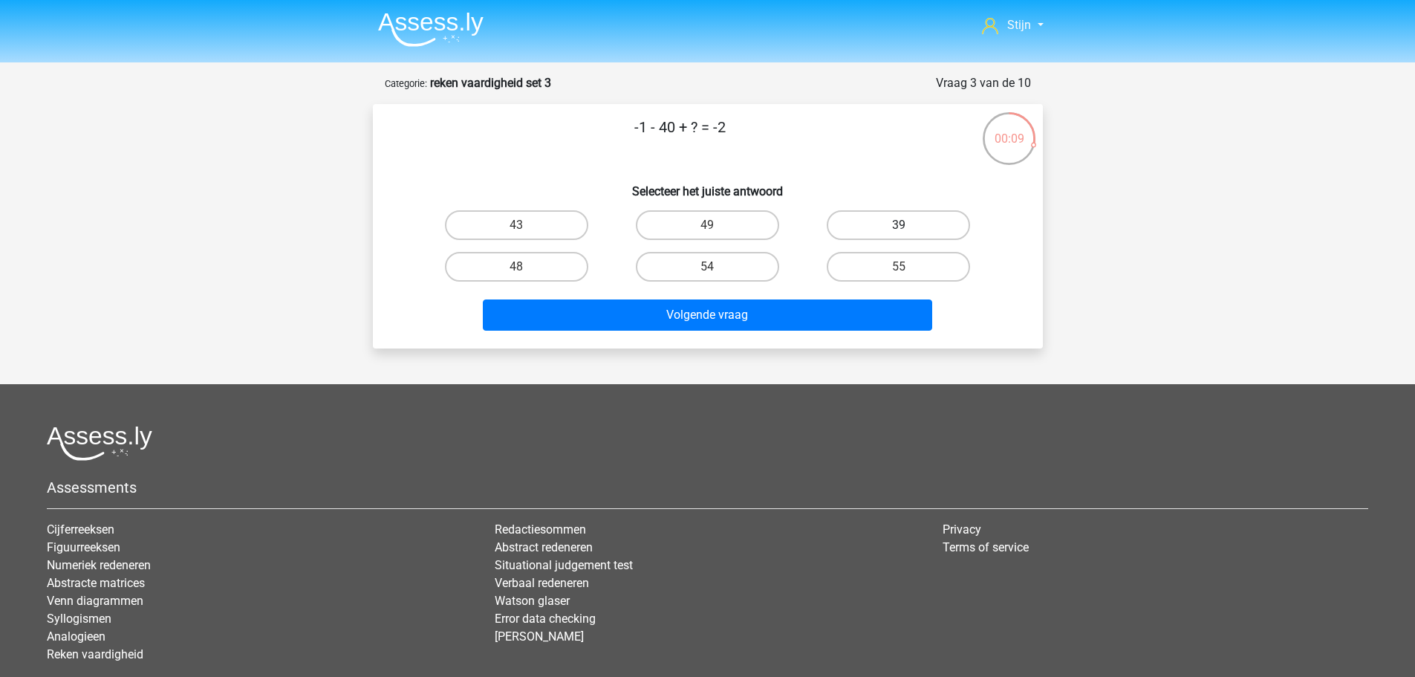
radio input "true"
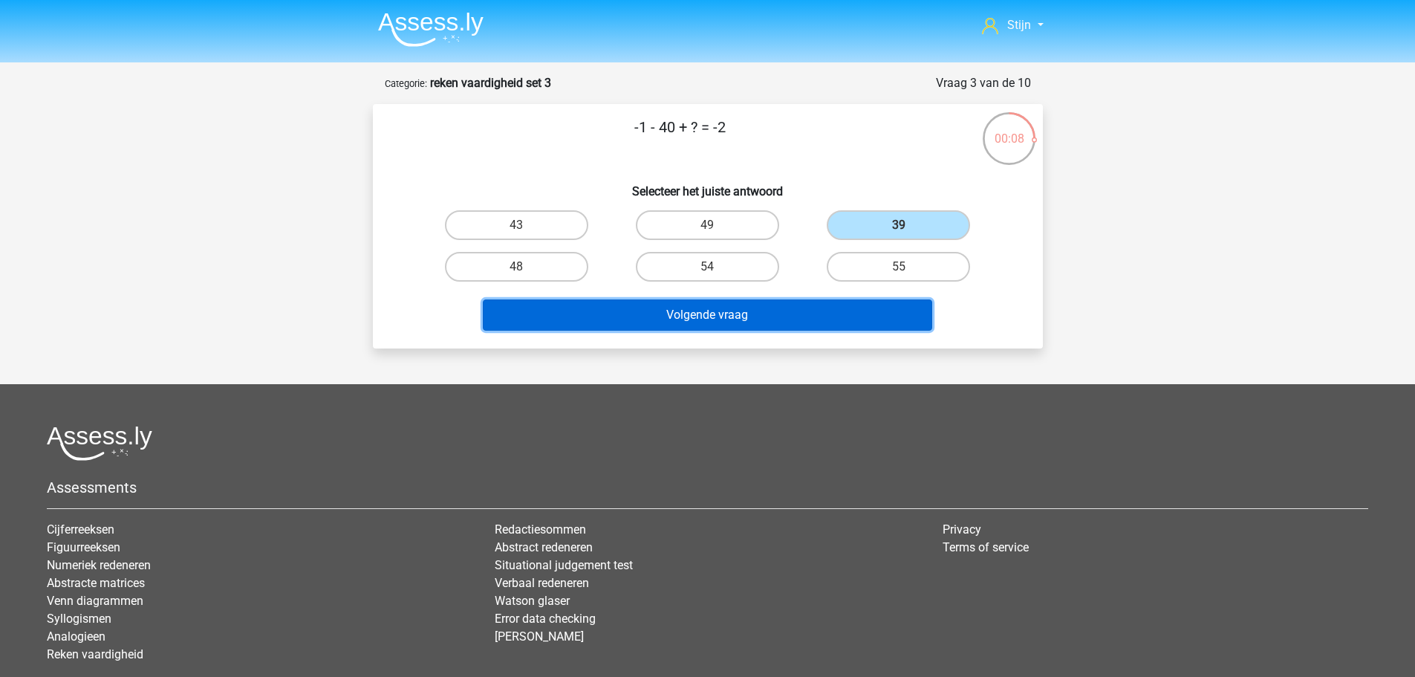
click at [828, 311] on button "Volgende vraag" at bounding box center [708, 314] width 450 height 31
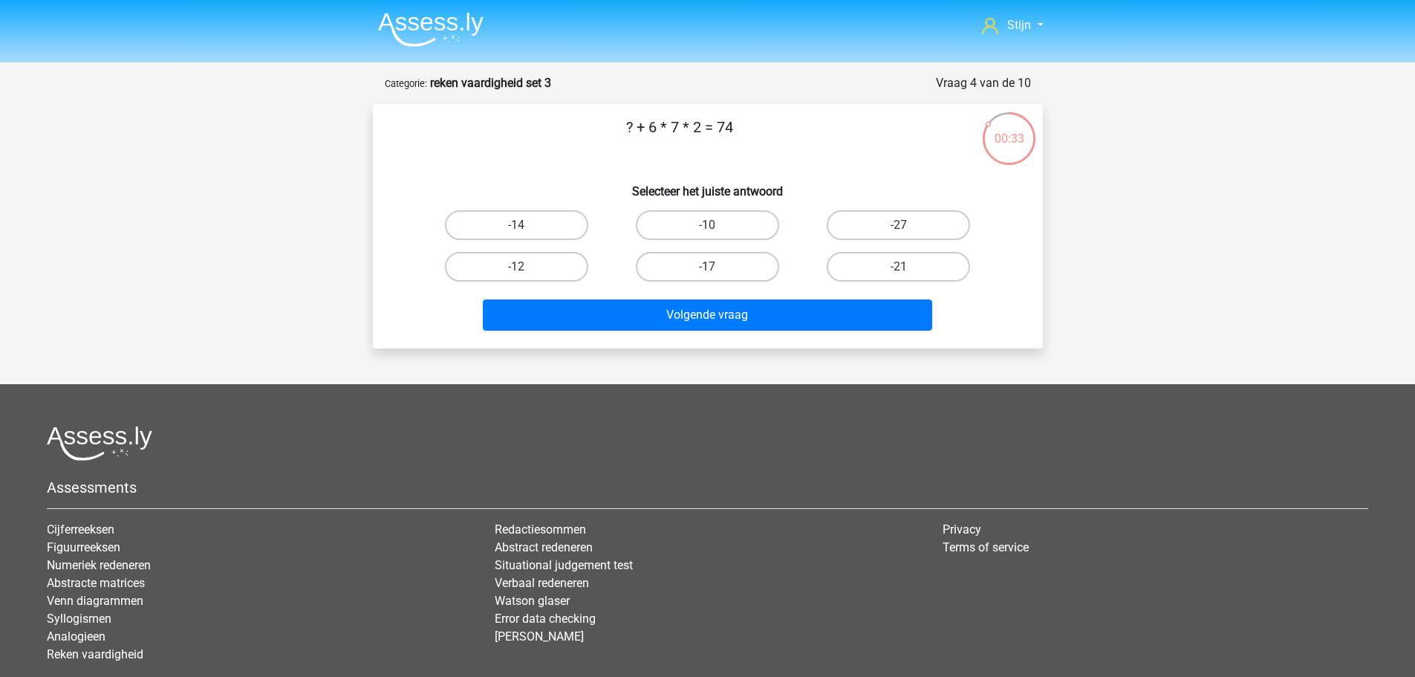
drag, startPoint x: 703, startPoint y: 123, endPoint x: 669, endPoint y: 125, distance: 34.2
click at [669, 125] on p "? + 6 * 7 * 2 = 74" at bounding box center [680, 138] width 567 height 45
click at [683, 139] on p "? + 6 * 7 * 2 = 74" at bounding box center [680, 138] width 567 height 45
drag, startPoint x: 677, startPoint y: 129, endPoint x: 649, endPoint y: 129, distance: 27.5
click at [649, 129] on p "? + 6 * 7 * 2 = 74" at bounding box center [680, 138] width 567 height 45
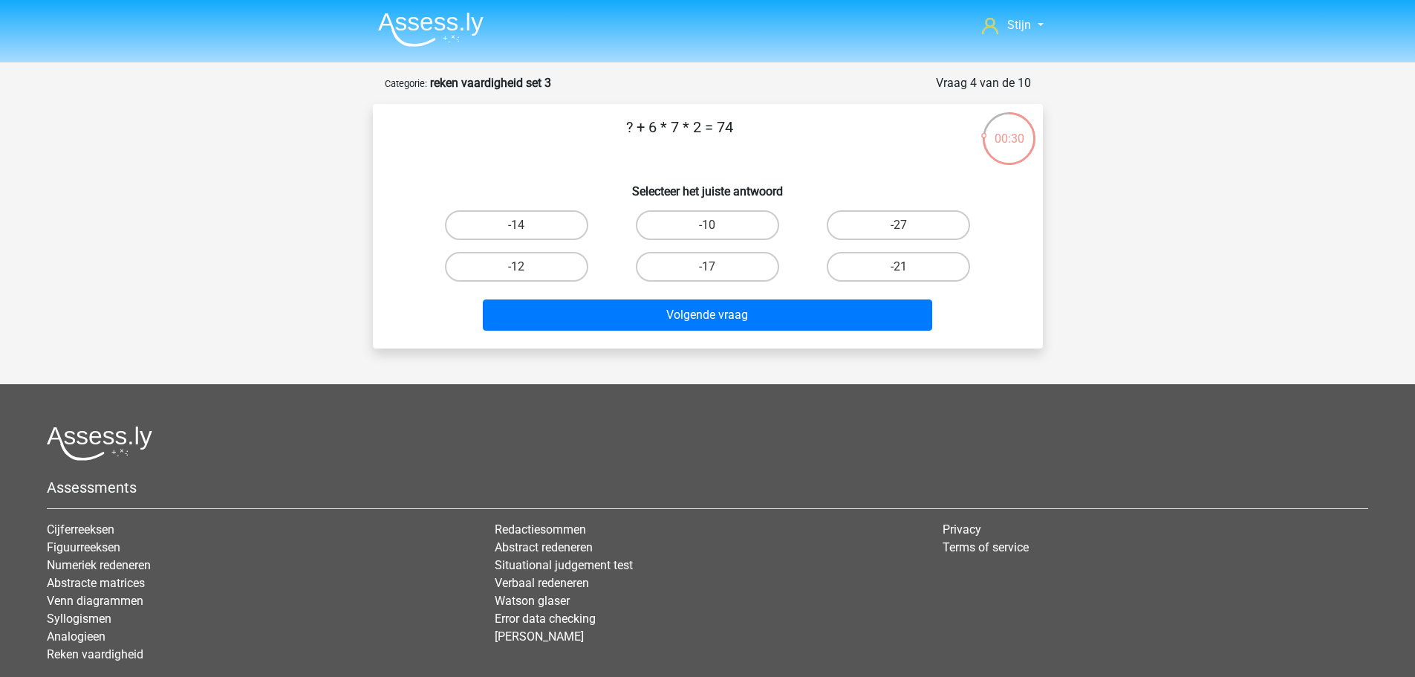
click at [681, 129] on p "? + 6 * 7 * 2 = 74" at bounding box center [680, 138] width 567 height 45
drag, startPoint x: 676, startPoint y: 129, endPoint x: 646, endPoint y: 129, distance: 29.7
click at [646, 129] on p "? + 6 * 7 * 2 = 74" at bounding box center [680, 138] width 567 height 45
click at [667, 135] on p "? + 6 * 7 * 2 = 74" at bounding box center [680, 138] width 567 height 45
click at [666, 137] on p "? + 6 * 7 * 2 = 74" at bounding box center [680, 138] width 567 height 45
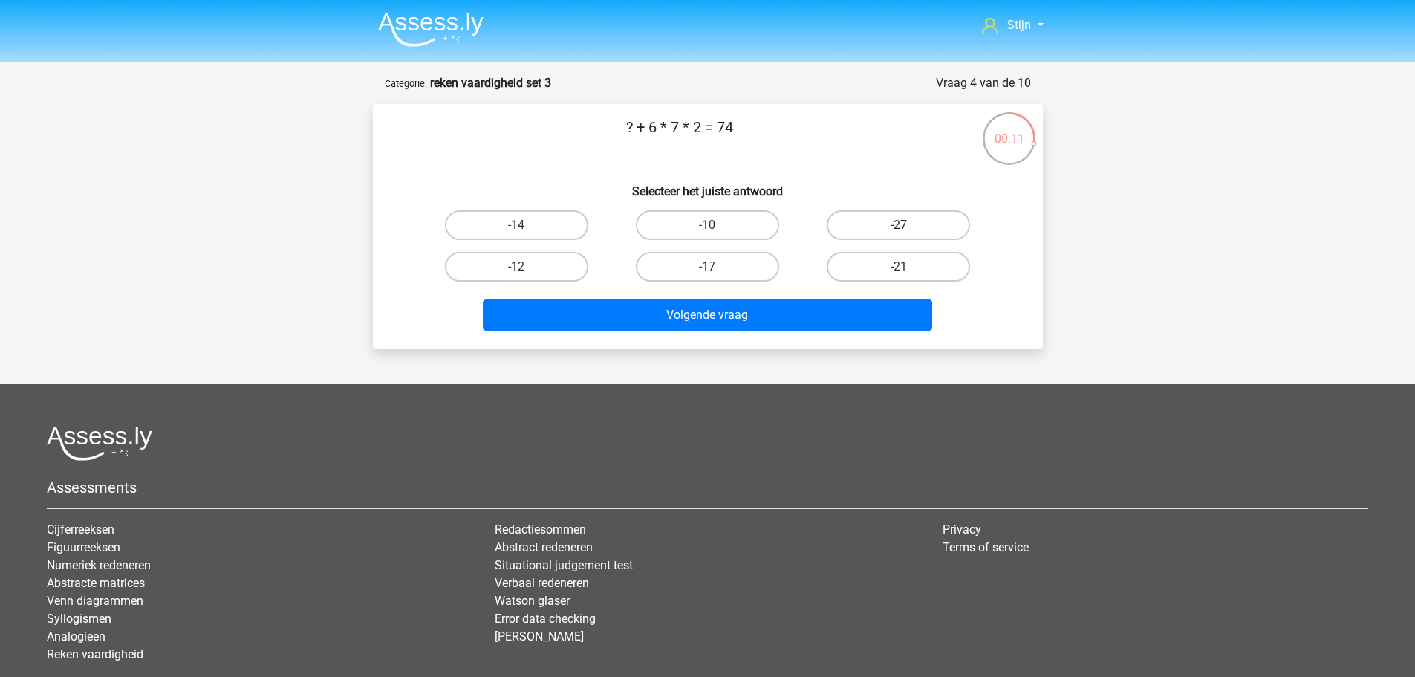
drag, startPoint x: 904, startPoint y: 218, endPoint x: 895, endPoint y: 229, distance: 14.3
click at [900, 220] on label "-27" at bounding box center [898, 225] width 143 height 30
click at [900, 225] on input "-27" at bounding box center [904, 230] width 10 height 10
radio input "true"
click at [690, 277] on label "-17" at bounding box center [707, 267] width 143 height 30
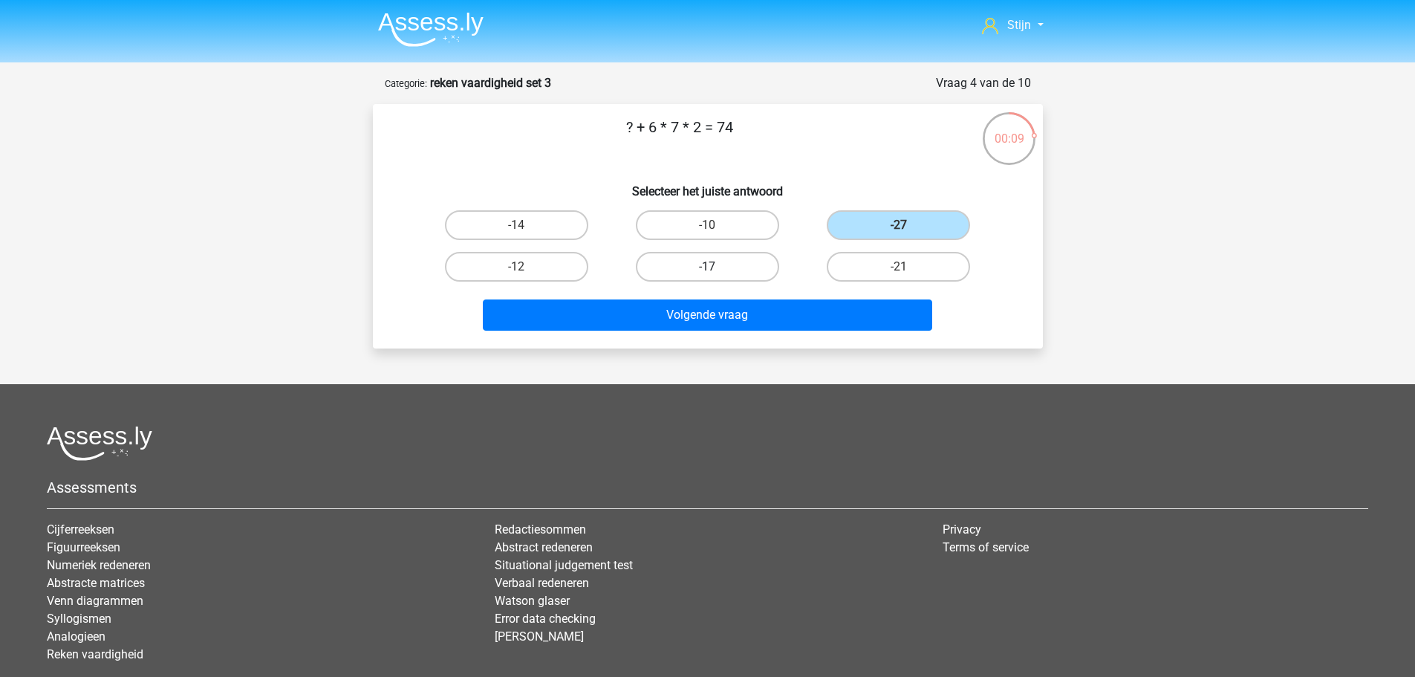
click at [707, 276] on input "-17" at bounding box center [712, 272] width 10 height 10
radio input "true"
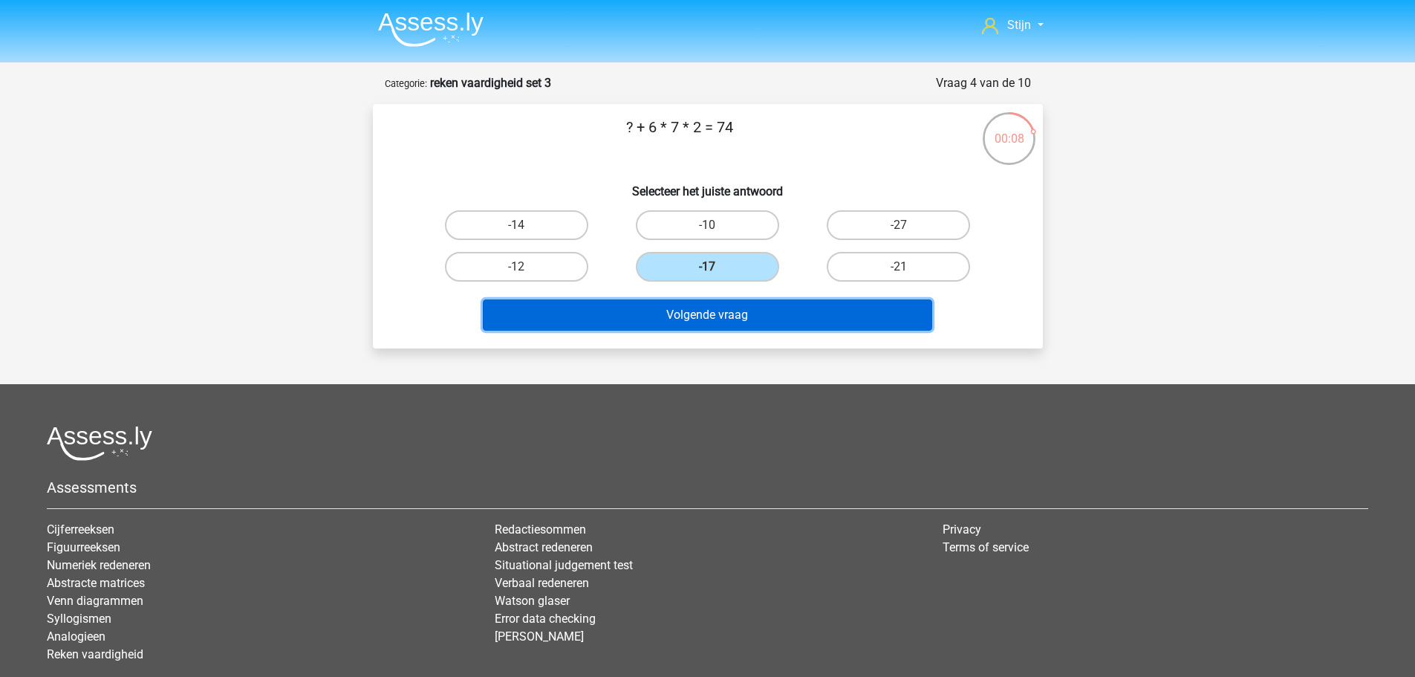
click at [703, 308] on button "Volgende vraag" at bounding box center [708, 314] width 450 height 31
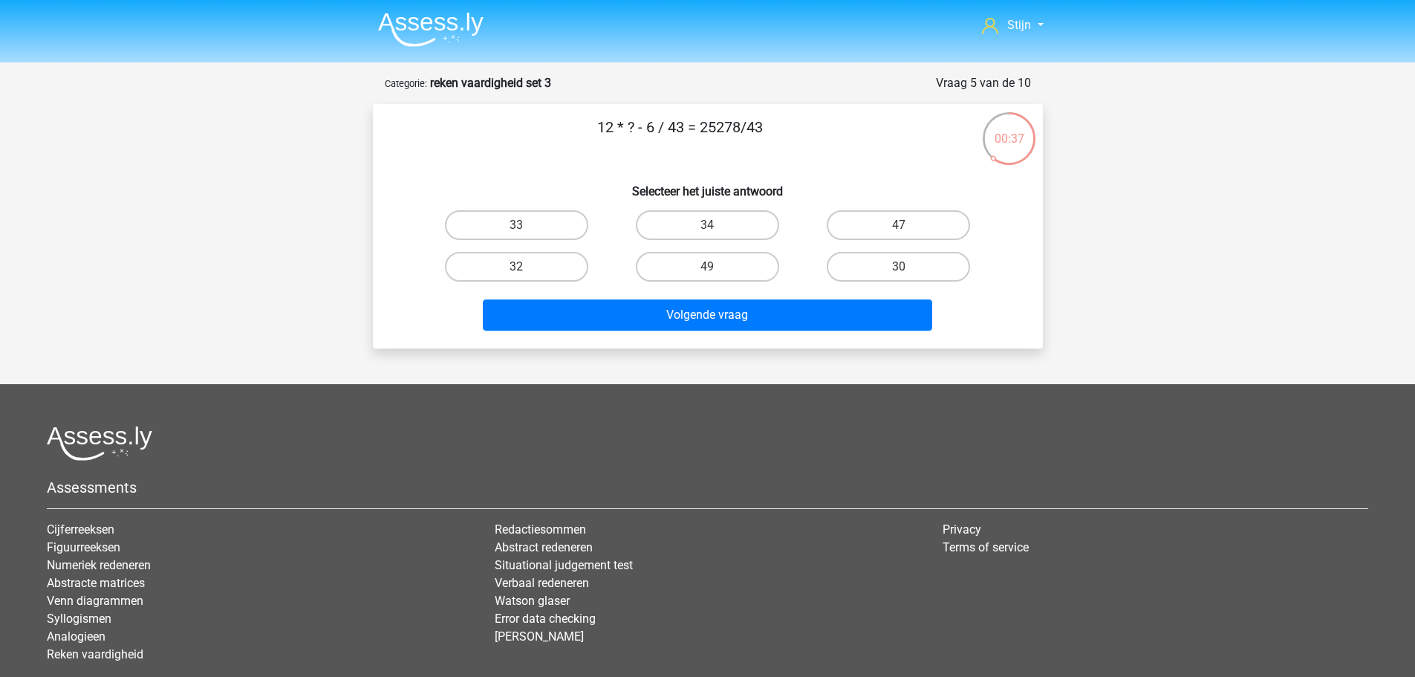
drag, startPoint x: 916, startPoint y: 270, endPoint x: 902, endPoint y: 272, distance: 14.2
click at [916, 270] on label "30" at bounding box center [898, 267] width 143 height 30
click at [909, 270] on input "30" at bounding box center [904, 272] width 10 height 10
radio input "true"
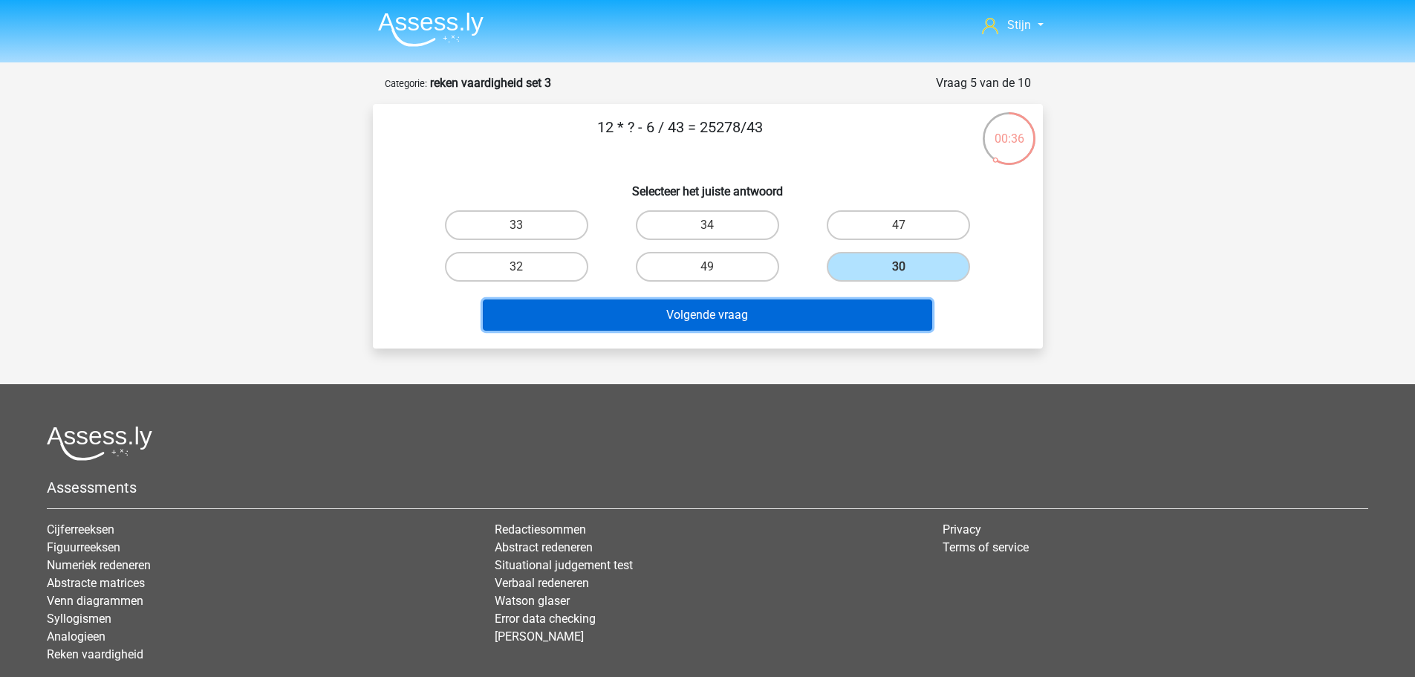
click at [761, 321] on button "Volgende vraag" at bounding box center [708, 314] width 450 height 31
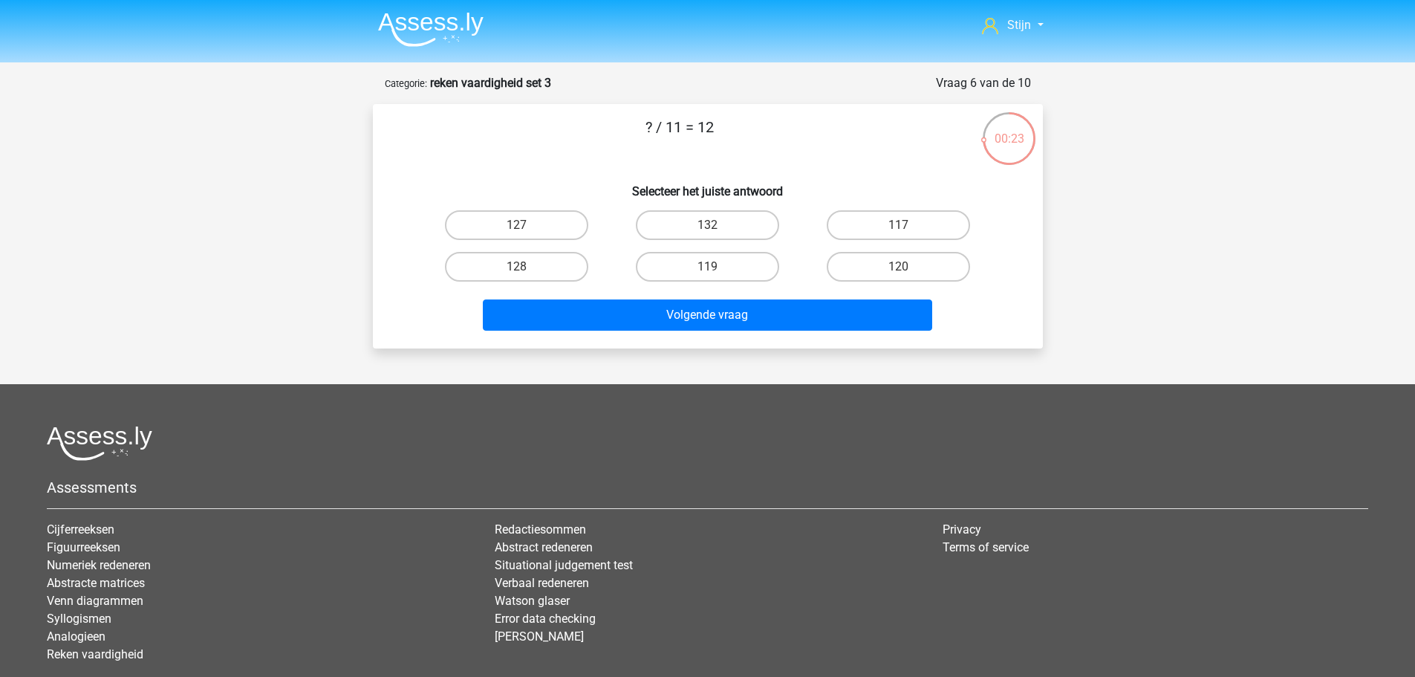
click at [669, 137] on p "? / 11 = 12" at bounding box center [680, 138] width 567 height 45
click at [680, 219] on label "132" at bounding box center [707, 225] width 143 height 30
click at [707, 225] on input "132" at bounding box center [712, 230] width 10 height 10
radio input "true"
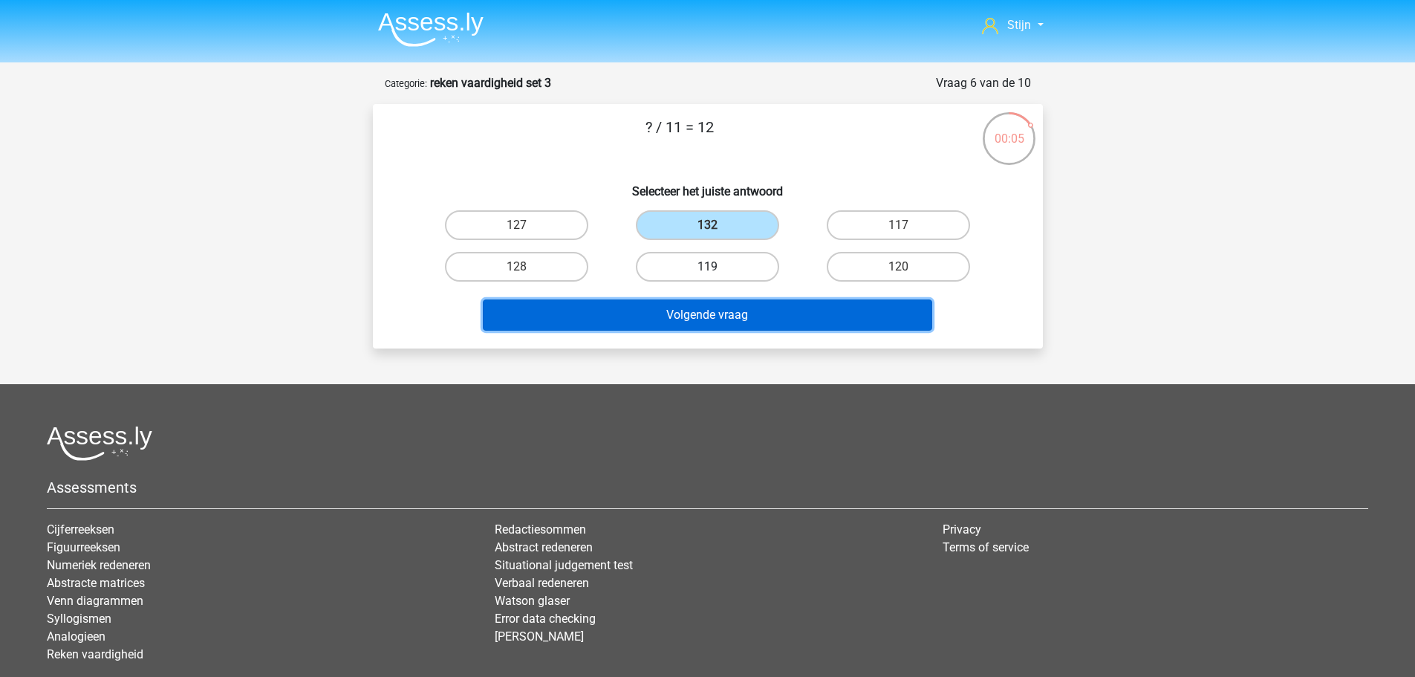
drag, startPoint x: 684, startPoint y: 309, endPoint x: 636, endPoint y: 263, distance: 66.2
click at [636, 263] on div "? / 11 = 12 Selecteer het juiste antwoord 127 132 117 128" at bounding box center [708, 226] width 658 height 221
click at [635, 314] on button "Volgende vraag" at bounding box center [708, 314] width 450 height 31
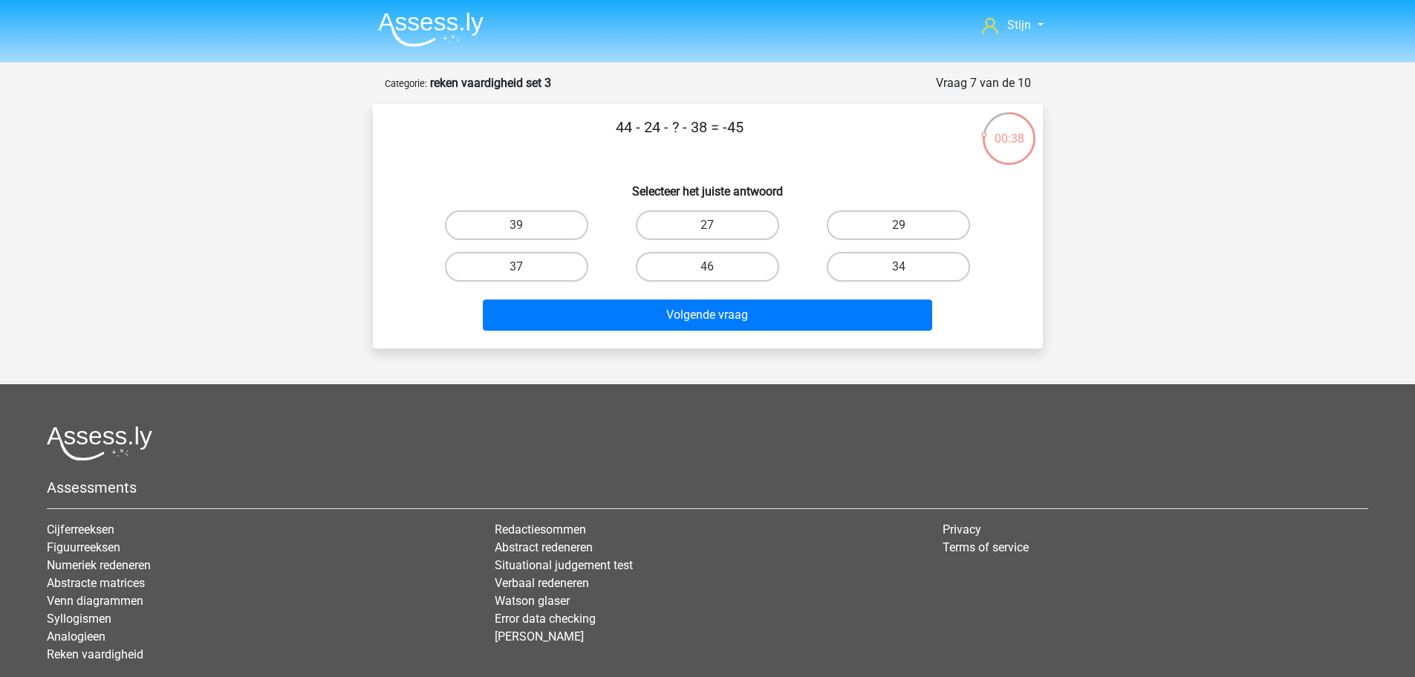
drag, startPoint x: 659, startPoint y: 131, endPoint x: 610, endPoint y: 129, distance: 49.1
click at [610, 129] on p "44 - 24 - ? - 38 = -45" at bounding box center [680, 138] width 567 height 45
click at [630, 172] on div "44 - 24 - ? - 38 = -45 Selecteer het juiste antwoord 39 27 29 37" at bounding box center [708, 226] width 658 height 221
drag, startPoint x: 614, startPoint y: 130, endPoint x: 633, endPoint y: 132, distance: 19.4
click at [633, 132] on p "44 - 24 - ? - 38 = -45" at bounding box center [680, 138] width 567 height 45
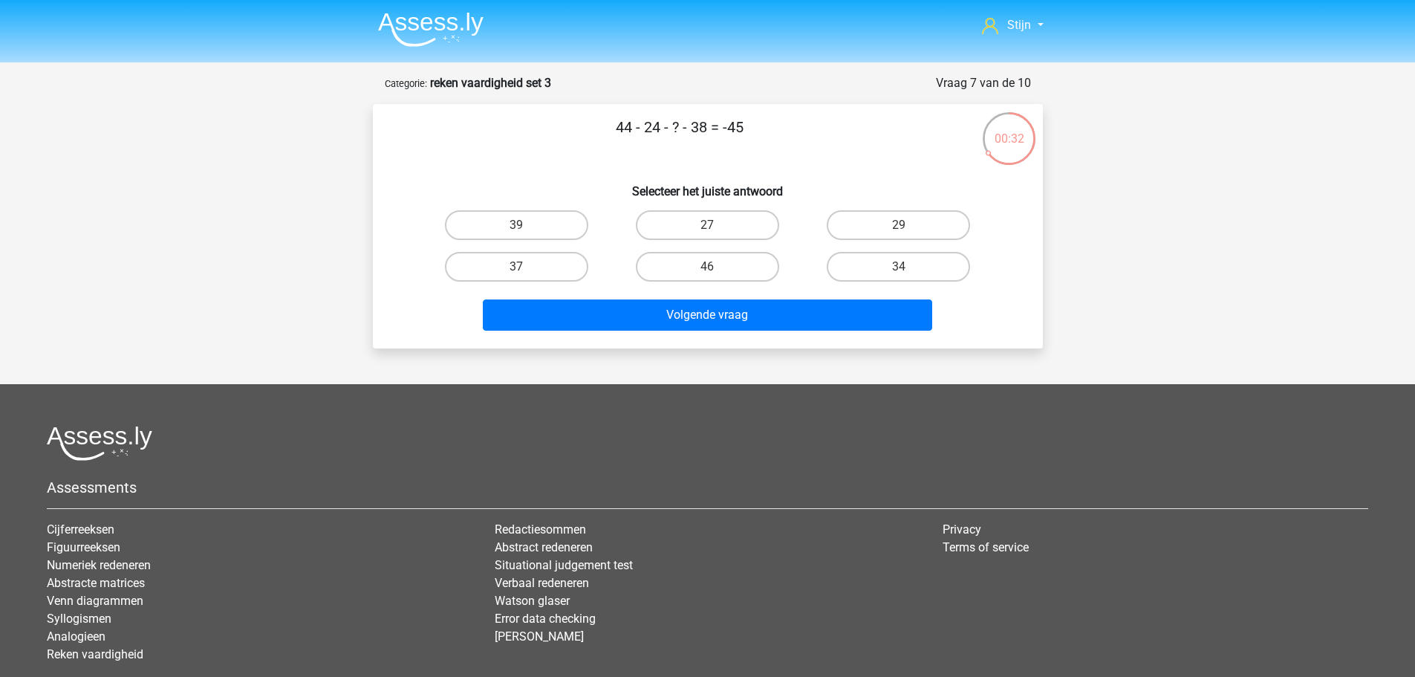
drag, startPoint x: 731, startPoint y: 133, endPoint x: 757, endPoint y: 129, distance: 26.3
click at [757, 129] on p "44 - 24 - ? - 38 = -45" at bounding box center [680, 138] width 567 height 45
click at [719, 134] on p "44 - 24 - ? - 38 = -45" at bounding box center [680, 138] width 567 height 45
drag, startPoint x: 719, startPoint y: 134, endPoint x: 690, endPoint y: 132, distance: 29.0
click at [721, 134] on p "44 - 24 - ? - 38 = -45" at bounding box center [680, 138] width 567 height 45
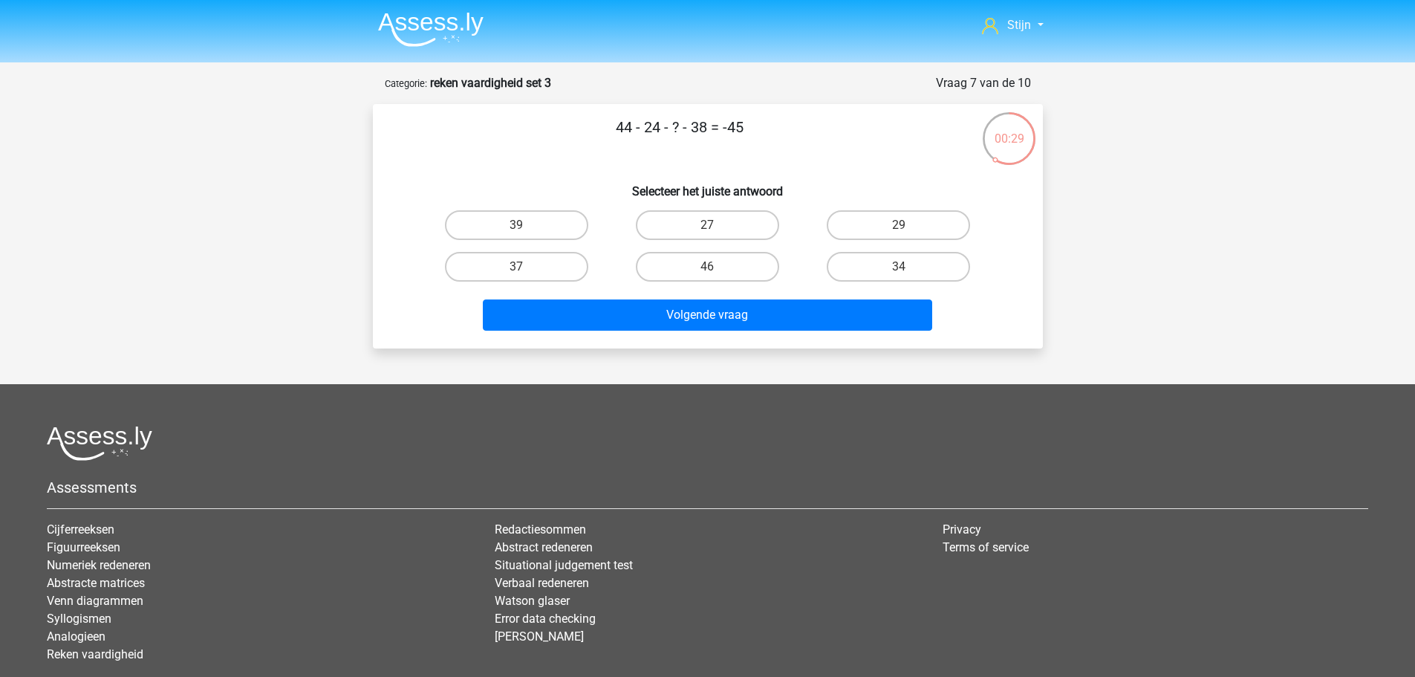
drag, startPoint x: 608, startPoint y: 131, endPoint x: 659, endPoint y: 131, distance: 51.3
click at [659, 131] on p "44 - 24 - ? - 38 = -45" at bounding box center [680, 138] width 567 height 45
drag, startPoint x: 719, startPoint y: 129, endPoint x: 742, endPoint y: 132, distance: 24.1
click at [742, 132] on p "44 - 24 - ? - 38 = -45" at bounding box center [680, 138] width 567 height 45
click at [692, 155] on p "44 - 24 - ? - 38 = -45" at bounding box center [680, 138] width 567 height 45
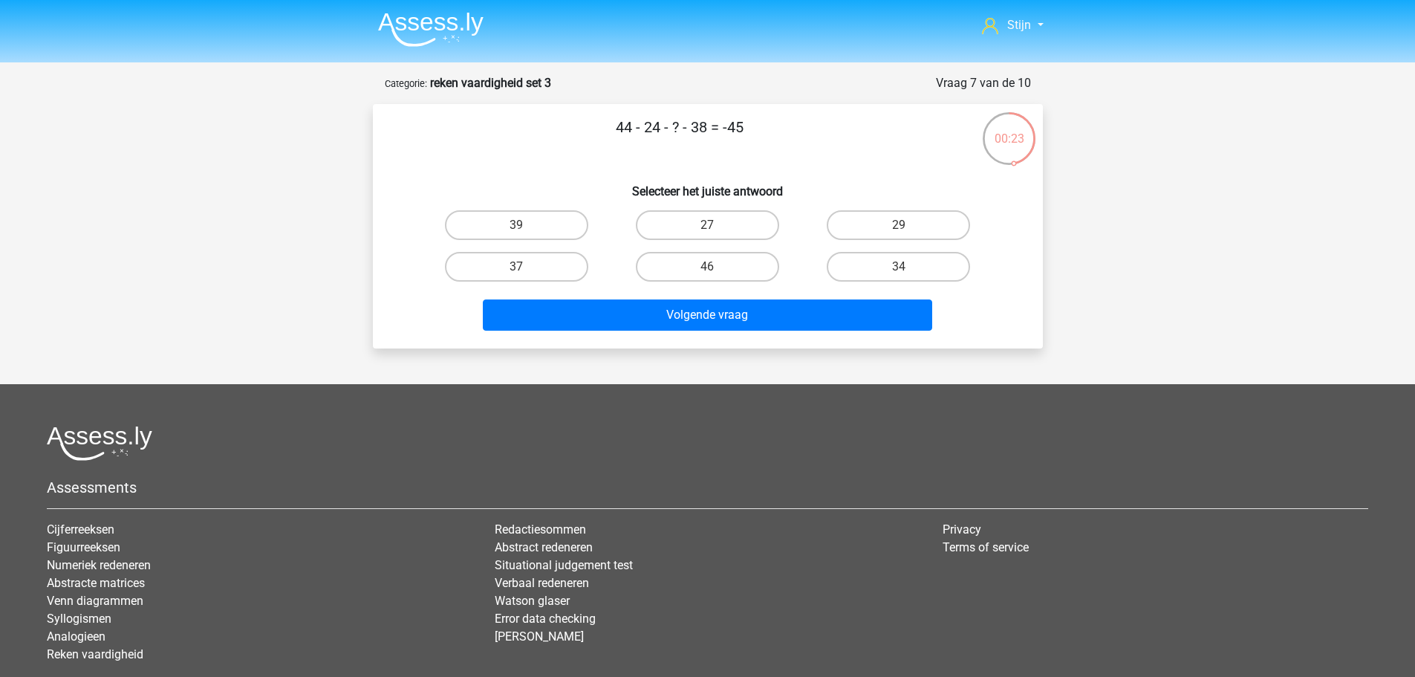
drag, startPoint x: 679, startPoint y: 137, endPoint x: 678, endPoint y: 128, distance: 8.9
click at [678, 128] on p "44 - 24 - ? - 38 = -45" at bounding box center [680, 138] width 567 height 45
drag, startPoint x: 672, startPoint y: 127, endPoint x: 698, endPoint y: 130, distance: 25.4
click at [698, 130] on p "44 - 24 - ? - 38 = -45" at bounding box center [680, 138] width 567 height 45
click at [687, 130] on p "44 - 24 - ? - 38 = -45" at bounding box center [680, 138] width 567 height 45
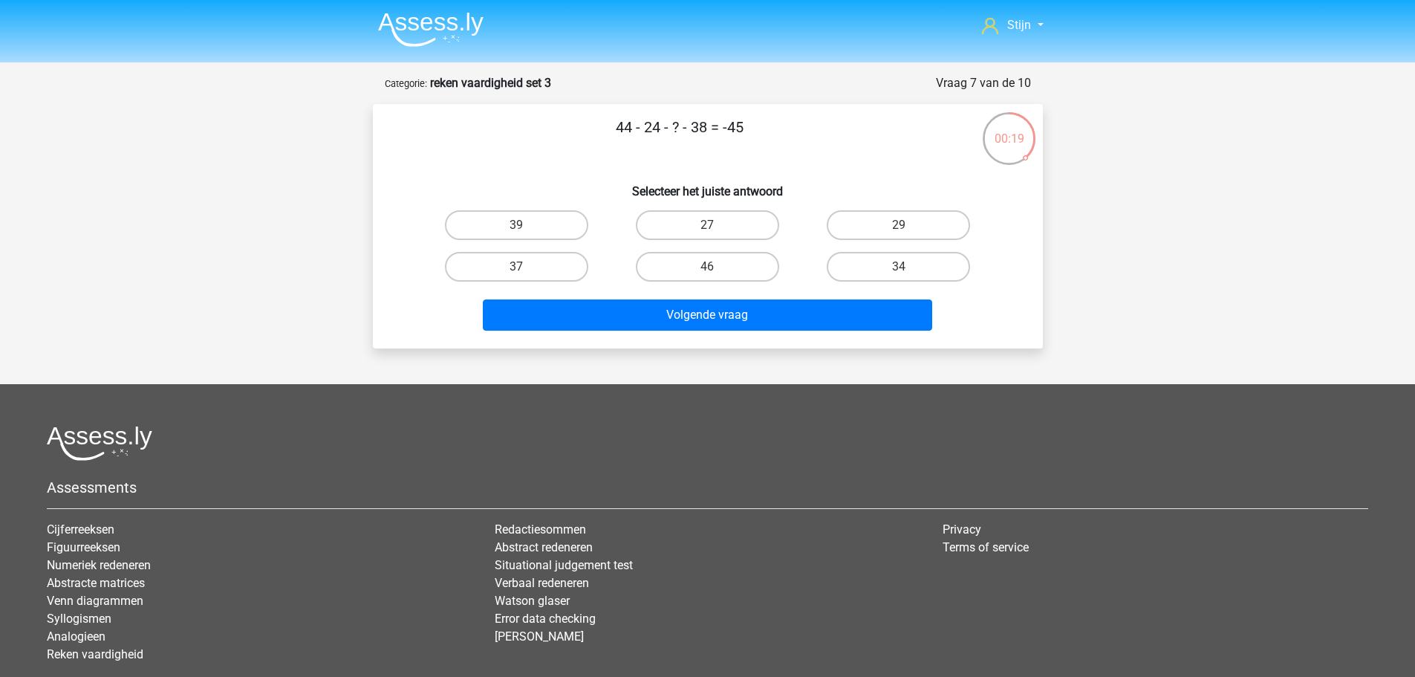
drag, startPoint x: 677, startPoint y: 129, endPoint x: 687, endPoint y: 129, distance: 10.4
click at [687, 129] on p "44 - 24 - ? - 38 = -45" at bounding box center [680, 138] width 567 height 45
click at [882, 260] on label "34" at bounding box center [898, 267] width 143 height 30
click at [899, 267] on input "34" at bounding box center [904, 272] width 10 height 10
radio input "true"
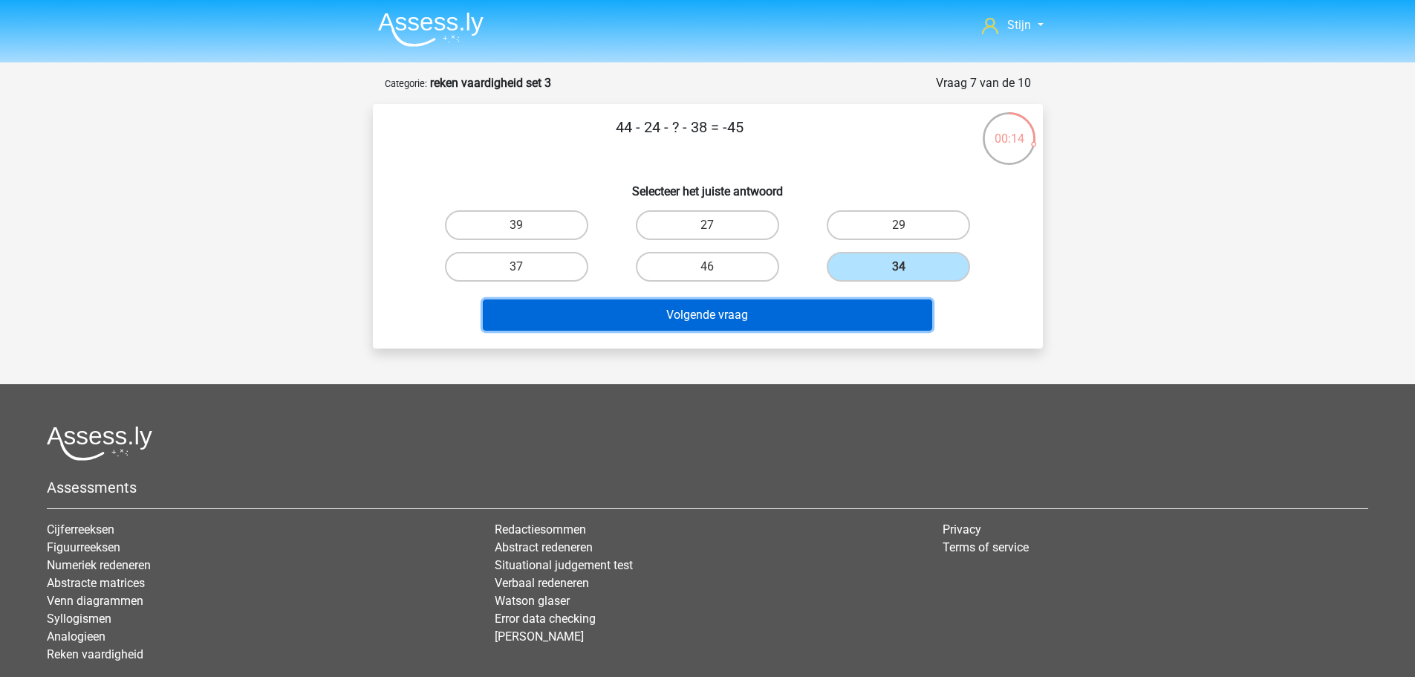
click at [797, 301] on button "Volgende vraag" at bounding box center [708, 314] width 450 height 31
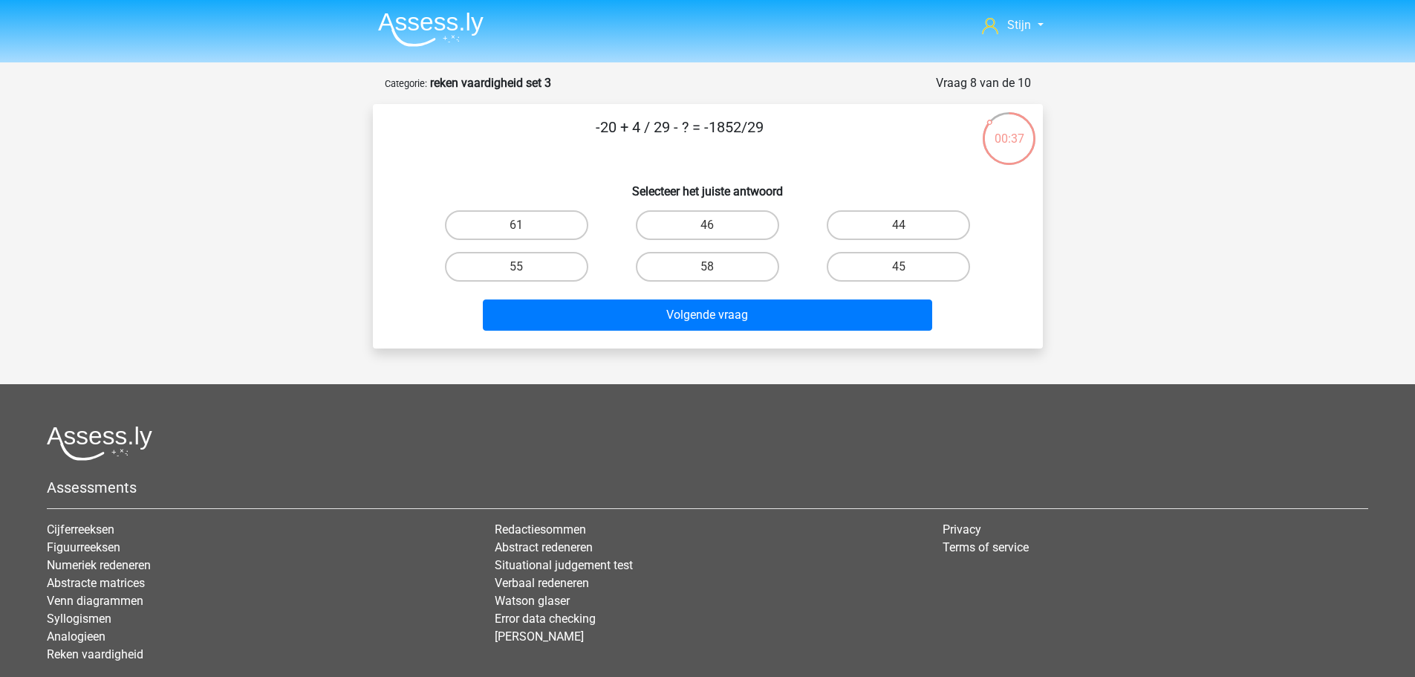
drag, startPoint x: 627, startPoint y: 131, endPoint x: 640, endPoint y: 136, distance: 13.7
click at [640, 136] on p "-20 + 4 / 29 - ? = -1852/29" at bounding box center [680, 138] width 567 height 45
click at [643, 164] on div "-20 + 4 / 29 - ? = -1852/29 Selecteer het juiste antwoord 61 46 44 55" at bounding box center [708, 226] width 658 height 221
drag, startPoint x: 603, startPoint y: 123, endPoint x: 627, endPoint y: 130, distance: 25.4
click at [627, 130] on p "-20 + 4 / 29 - ? = -1852/29" at bounding box center [680, 138] width 567 height 45
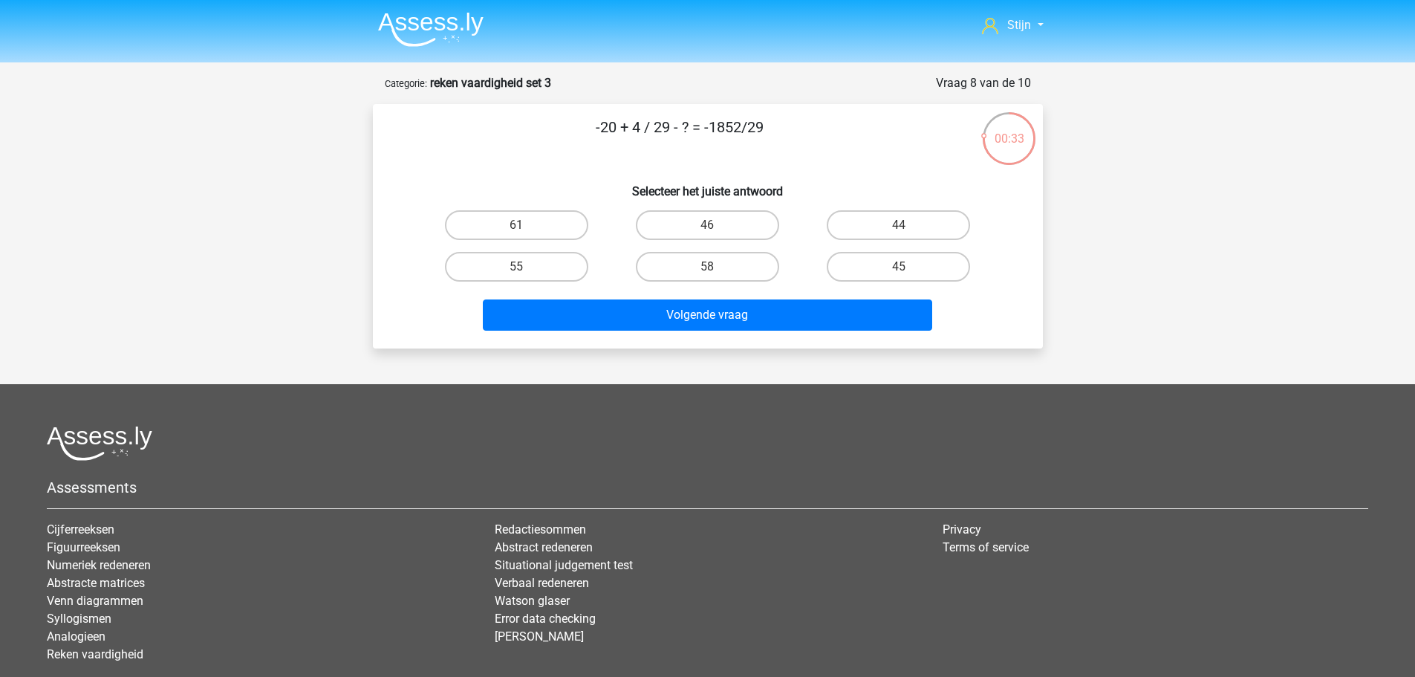
click at [638, 134] on p "-20 + 4 / 29 - ? = -1852/29" at bounding box center [680, 138] width 567 height 45
click at [658, 136] on p "-20 + 4 / 29 - ? = -1852/29" at bounding box center [680, 138] width 567 height 45
drag, startPoint x: 668, startPoint y: 132, endPoint x: 632, endPoint y: 131, distance: 36.4
click at [632, 131] on p "-20 + 4 / 29 - ? = -1852/29" at bounding box center [680, 138] width 567 height 45
click at [627, 131] on p "-20 + 4 / 29 - ? = -1852/29" at bounding box center [680, 138] width 567 height 45
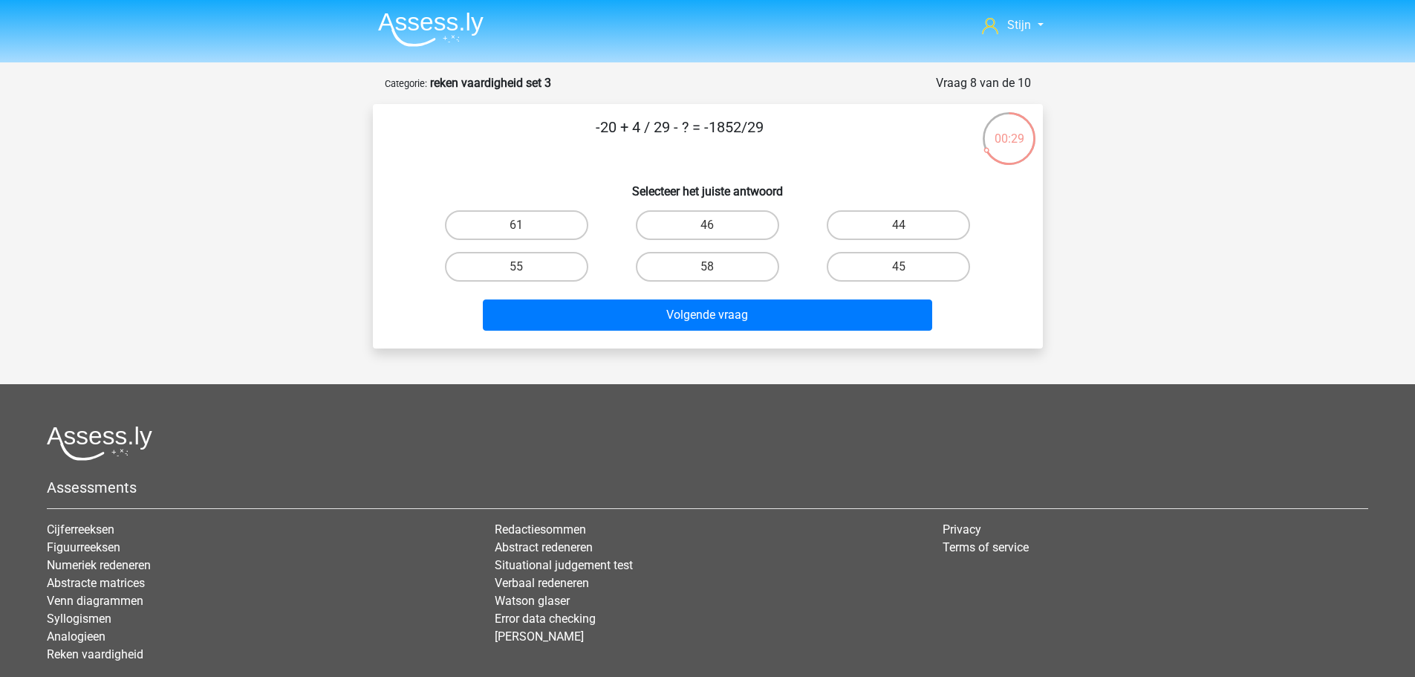
drag, startPoint x: 597, startPoint y: 128, endPoint x: 644, endPoint y: 129, distance: 47.6
click at [644, 129] on p "-20 + 4 / 29 - ? = -1852/29" at bounding box center [680, 138] width 567 height 45
click at [641, 141] on p "-20 + 4 / 29 - ? = -1852/29" at bounding box center [680, 138] width 567 height 45
drag, startPoint x: 591, startPoint y: 127, endPoint x: 641, endPoint y: 128, distance: 50.5
click at [641, 128] on p "-20 + 4 / 29 - ? = -1852/29" at bounding box center [680, 138] width 567 height 45
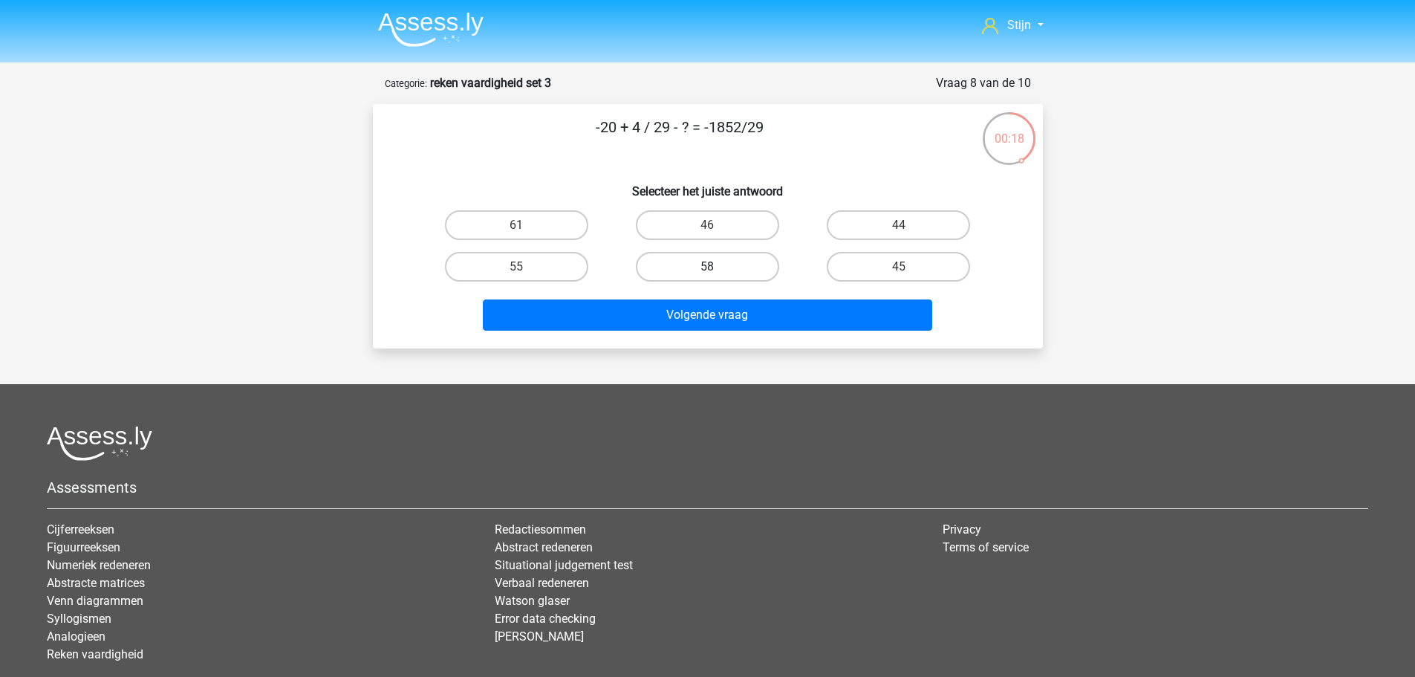
click at [702, 265] on label "58" at bounding box center [707, 267] width 143 height 30
click at [707, 267] on input "58" at bounding box center [712, 272] width 10 height 10
radio input "true"
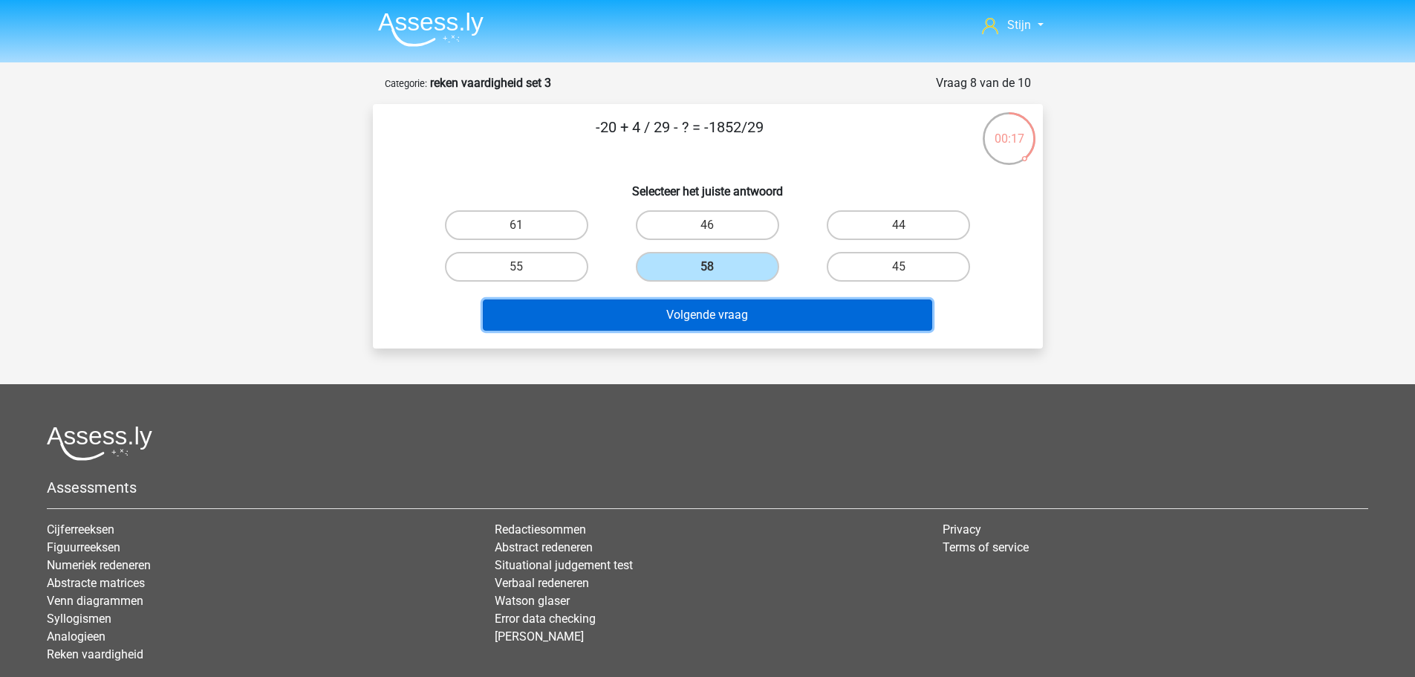
click at [723, 300] on button "Volgende vraag" at bounding box center [708, 314] width 450 height 31
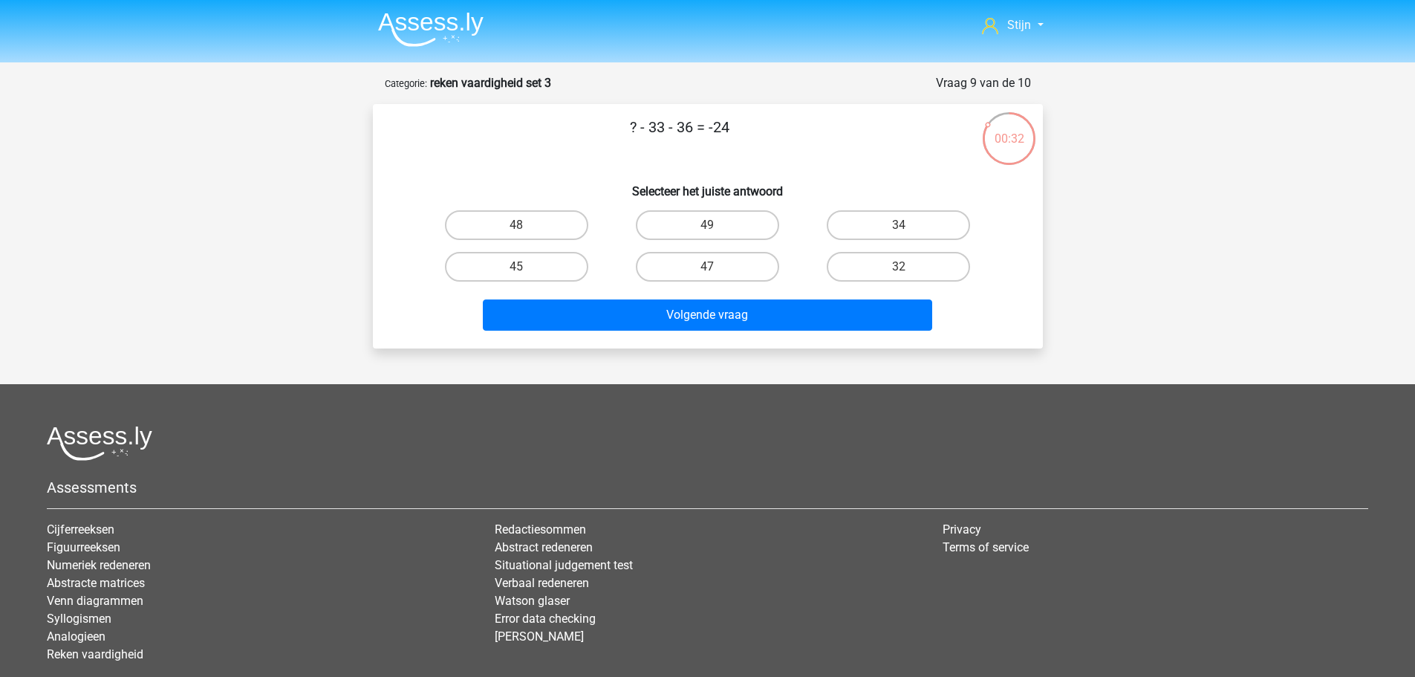
drag, startPoint x: 693, startPoint y: 126, endPoint x: 648, endPoint y: 126, distance: 44.6
click at [648, 126] on p "? - 33 - 36 = -24" at bounding box center [680, 138] width 567 height 45
click at [632, 126] on p "? - 33 - 36 = -24" at bounding box center [680, 138] width 567 height 45
drag, startPoint x: 632, startPoint y: 127, endPoint x: 649, endPoint y: 129, distance: 18.0
click at [649, 129] on p "? - 33 - 36 = -24" at bounding box center [680, 138] width 567 height 45
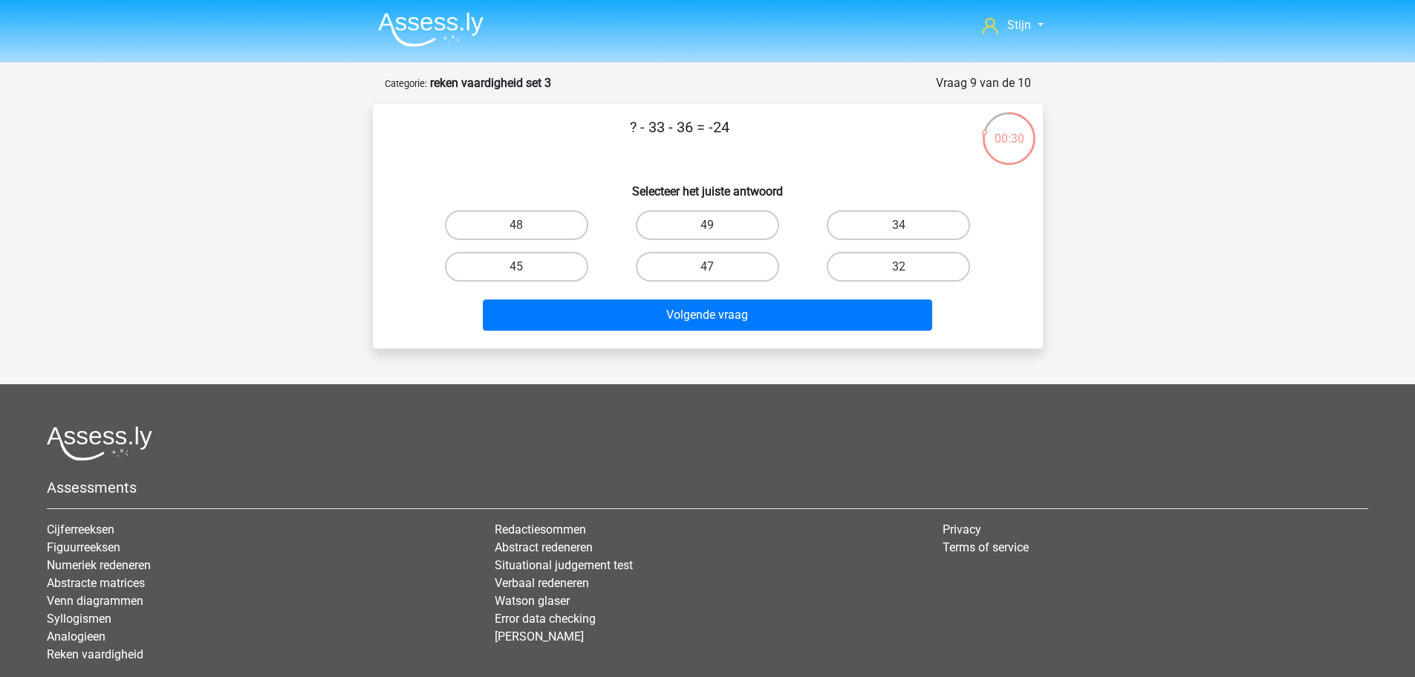
click at [625, 130] on p "? - 33 - 36 = -24" at bounding box center [680, 138] width 567 height 45
drag, startPoint x: 664, startPoint y: 130, endPoint x: 690, endPoint y: 130, distance: 26.0
click at [690, 130] on p "? - 33 - 36 = -24" at bounding box center [680, 138] width 567 height 45
drag, startPoint x: 717, startPoint y: 126, endPoint x: 731, endPoint y: 128, distance: 14.3
click at [731, 128] on p "? - 33 - 36 = -24" at bounding box center [680, 138] width 567 height 45
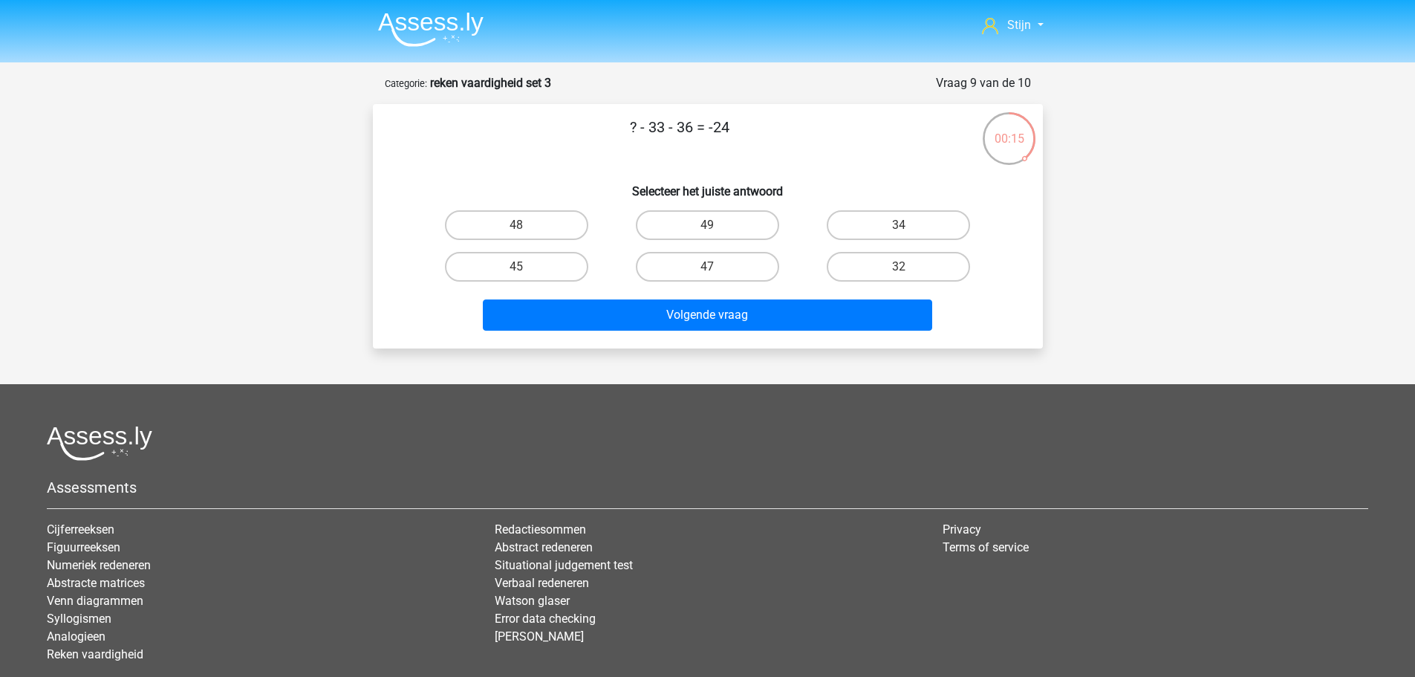
drag, startPoint x: 655, startPoint y: 127, endPoint x: 605, endPoint y: 137, distance: 51.6
click at [605, 137] on p "? - 33 - 36 = -24" at bounding box center [680, 138] width 567 height 45
click at [667, 125] on p "? - 33 - 36 = -24" at bounding box center [680, 138] width 567 height 45
drag, startPoint x: 667, startPoint y: 125, endPoint x: 637, endPoint y: 124, distance: 30.5
click at [637, 124] on p "? - 33 - 36 = -24" at bounding box center [680, 138] width 567 height 45
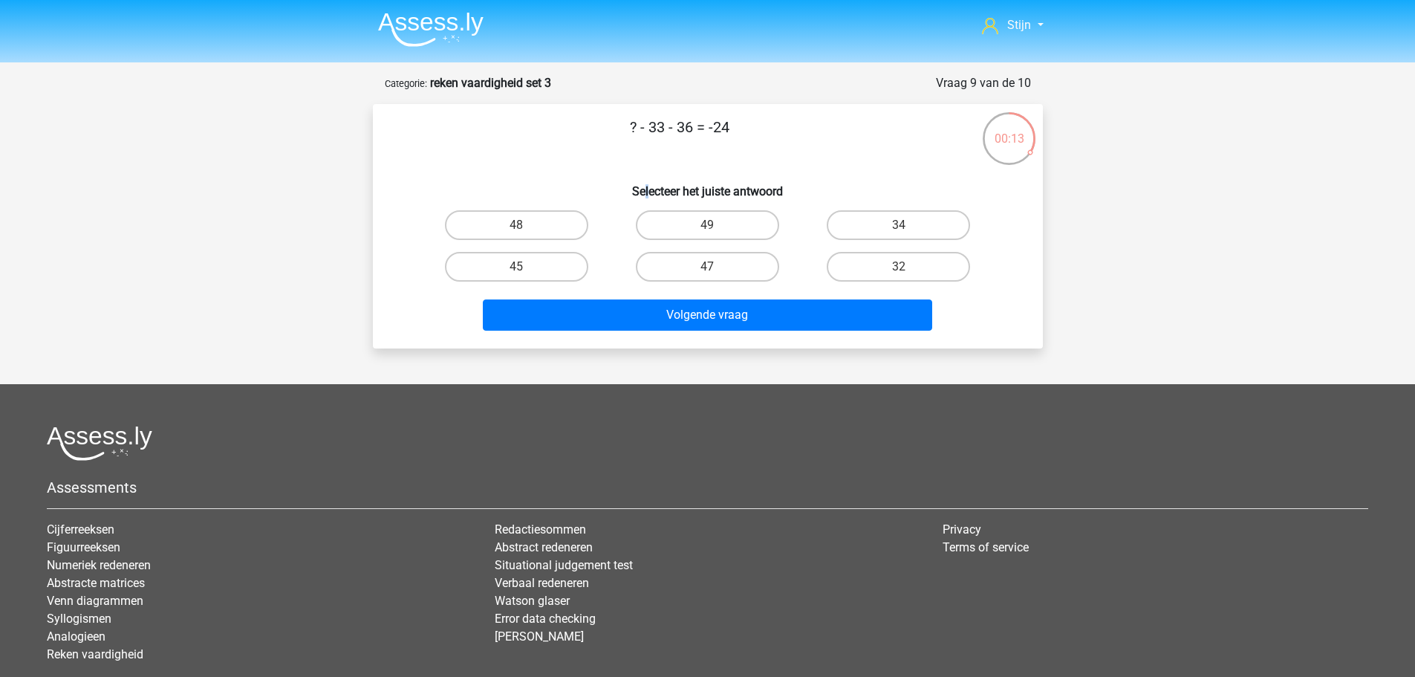
click at [646, 172] on div "? - 33 - 36 = -24 Selecteer het juiste antwoord 48 49 34 45" at bounding box center [708, 226] width 658 height 221
click at [740, 259] on label "47" at bounding box center [707, 267] width 143 height 30
click at [717, 267] on input "47" at bounding box center [712, 272] width 10 height 10
radio input "true"
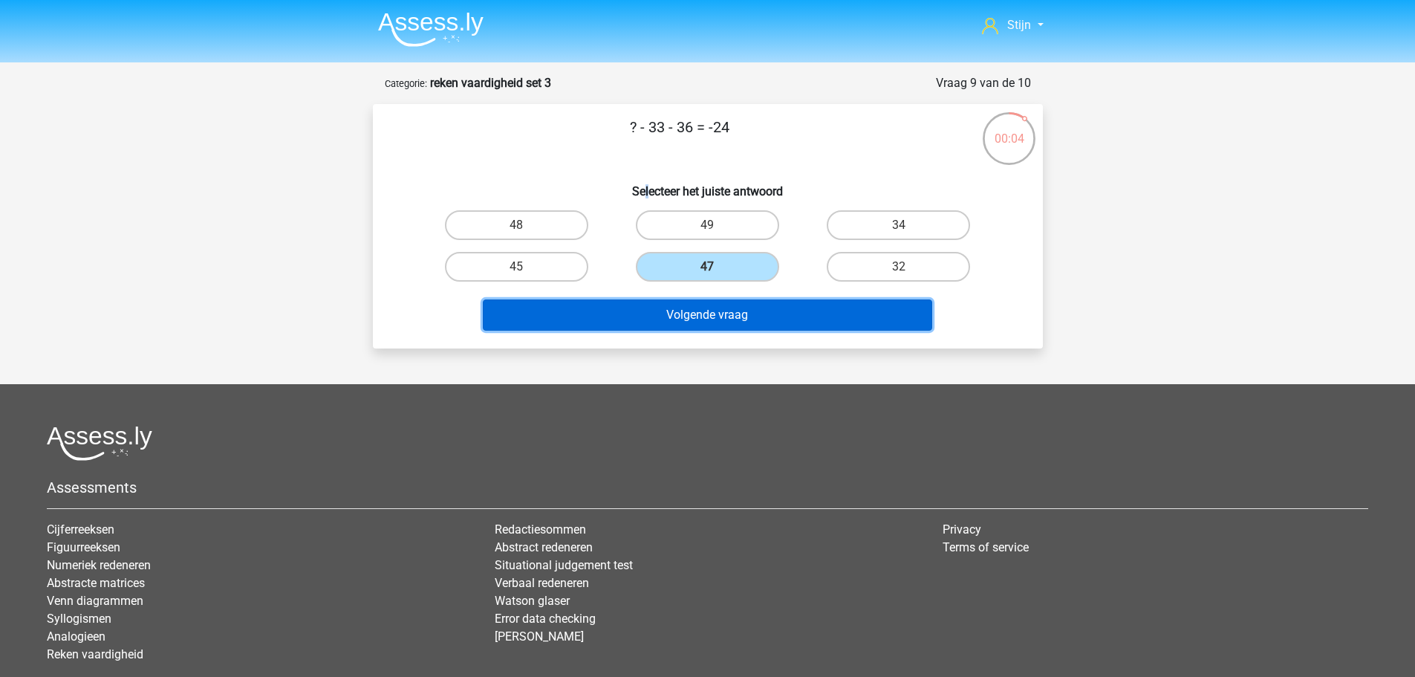
click at [728, 328] on button "Volgende vraag" at bounding box center [708, 314] width 450 height 31
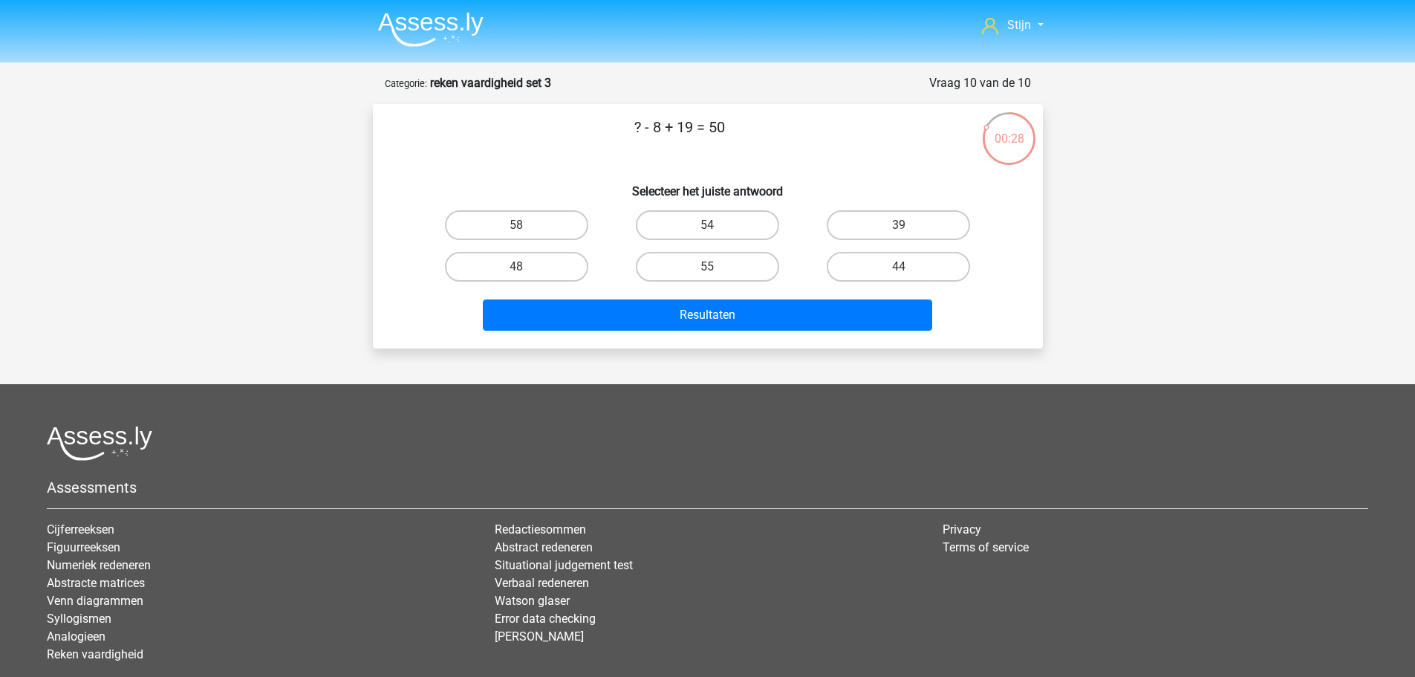
drag, startPoint x: 675, startPoint y: 126, endPoint x: 693, endPoint y: 126, distance: 17.8
click at [693, 126] on p "? - 8 + 19 = 50" at bounding box center [680, 138] width 567 height 45
click at [732, 129] on p "? - 8 + 19 = 50" at bounding box center [680, 138] width 567 height 45
drag, startPoint x: 721, startPoint y: 129, endPoint x: 709, endPoint y: 129, distance: 11.9
click at [709, 129] on p "? - 8 + 19 = 50" at bounding box center [680, 138] width 567 height 45
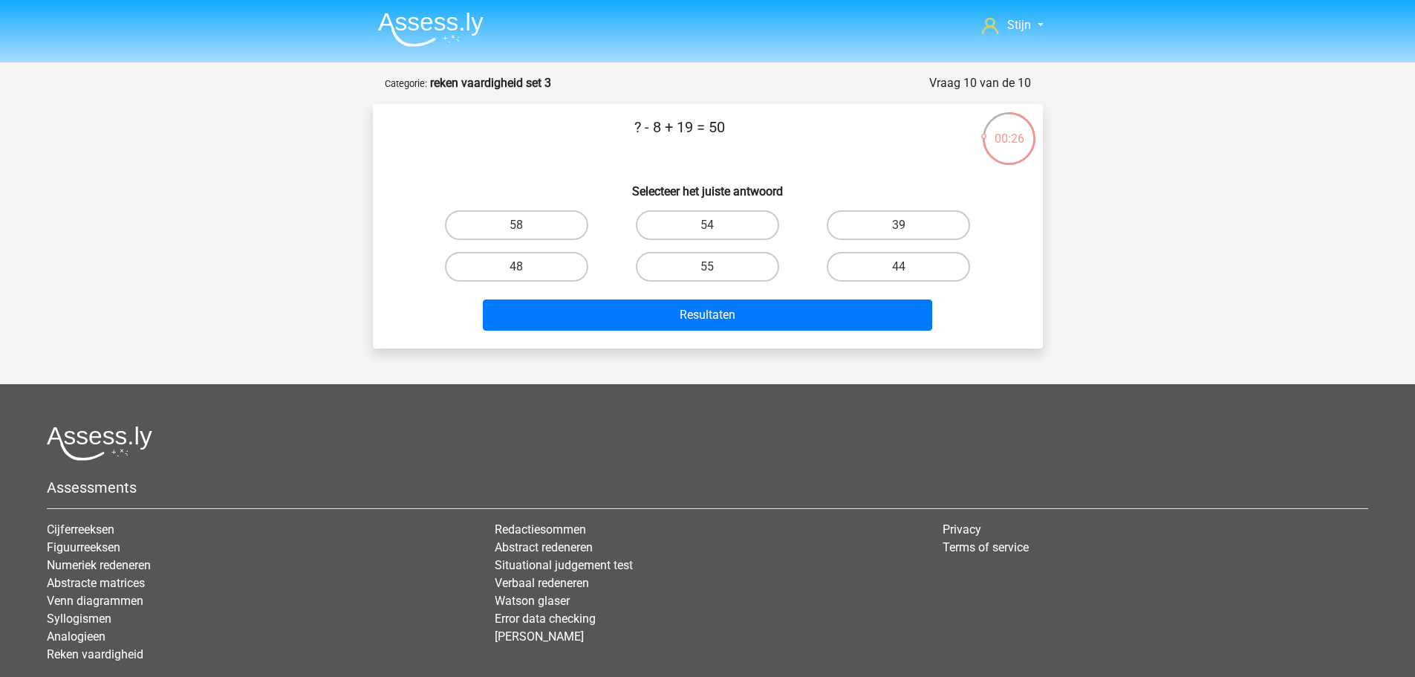
click at [721, 134] on p "? - 8 + 19 = 50" at bounding box center [680, 138] width 567 height 45
drag, startPoint x: 724, startPoint y: 126, endPoint x: 702, endPoint y: 127, distance: 22.3
click at [702, 127] on p "? - 8 + 19 = 50" at bounding box center [680, 138] width 567 height 45
drag, startPoint x: 637, startPoint y: 123, endPoint x: 648, endPoint y: 123, distance: 11.1
click at [638, 123] on p "? - 8 + 19 = 50" at bounding box center [680, 138] width 567 height 45
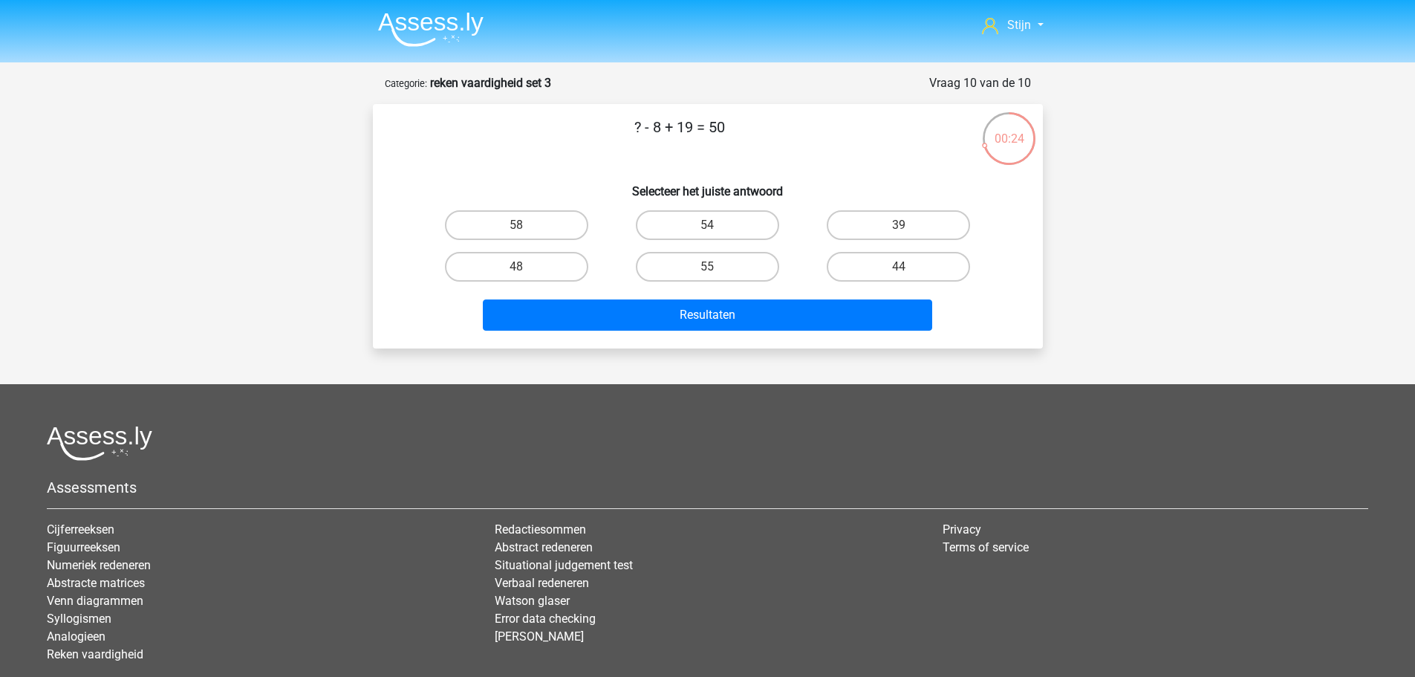
click at [655, 126] on p "? - 8 + 19 = 50" at bounding box center [680, 138] width 567 height 45
drag, startPoint x: 651, startPoint y: 126, endPoint x: 635, endPoint y: 126, distance: 16.4
click at [635, 126] on p "? - 8 + 19 = 50" at bounding box center [680, 138] width 567 height 45
click at [638, 143] on p "? - 8 + 19 = 50" at bounding box center [680, 138] width 567 height 45
click at [878, 228] on label "39" at bounding box center [898, 225] width 143 height 30
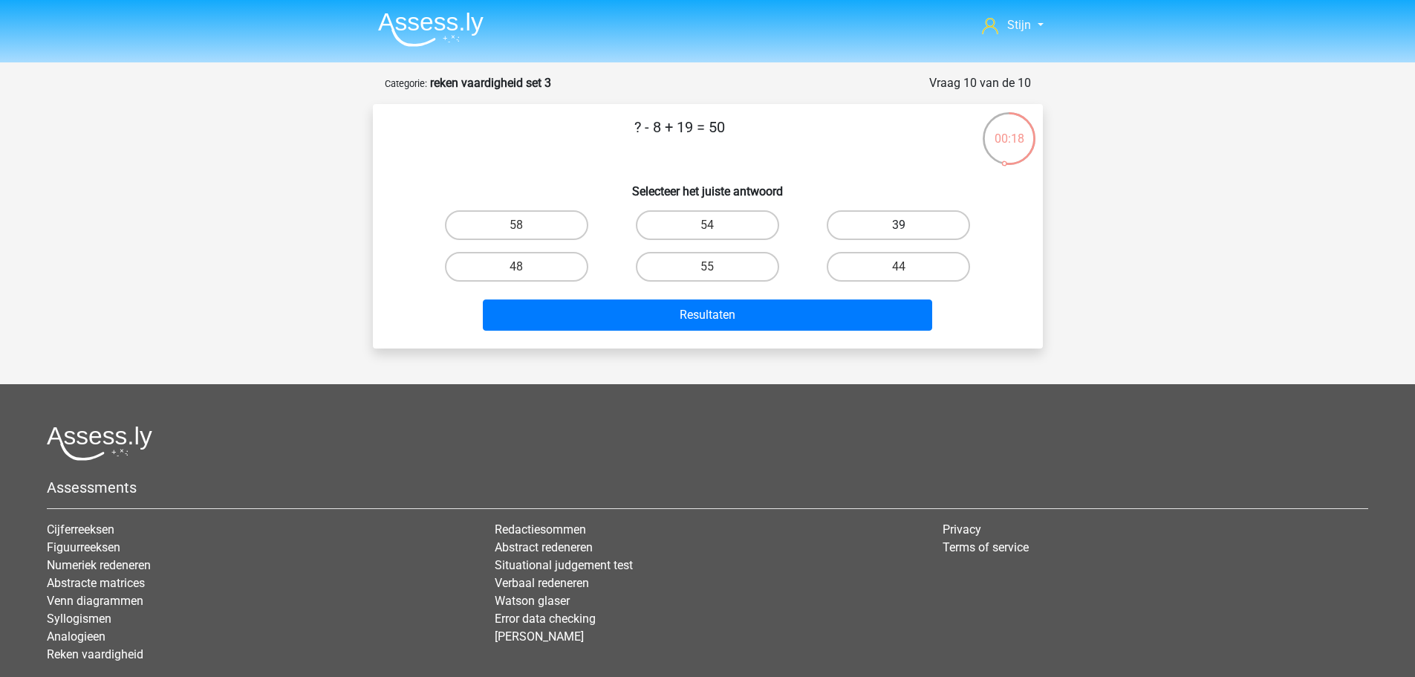
click at [899, 228] on input "39" at bounding box center [904, 230] width 10 height 10
radio input "true"
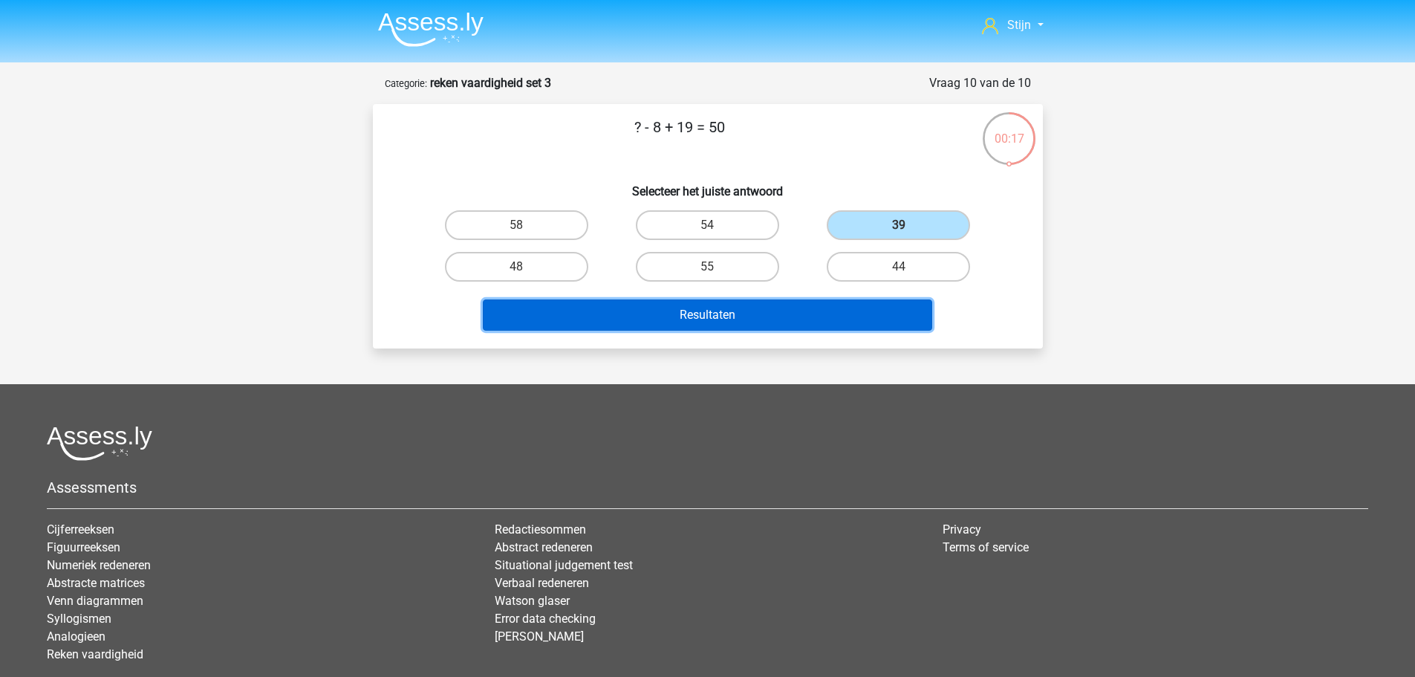
click at [826, 325] on button "Resultaten" at bounding box center [708, 314] width 450 height 31
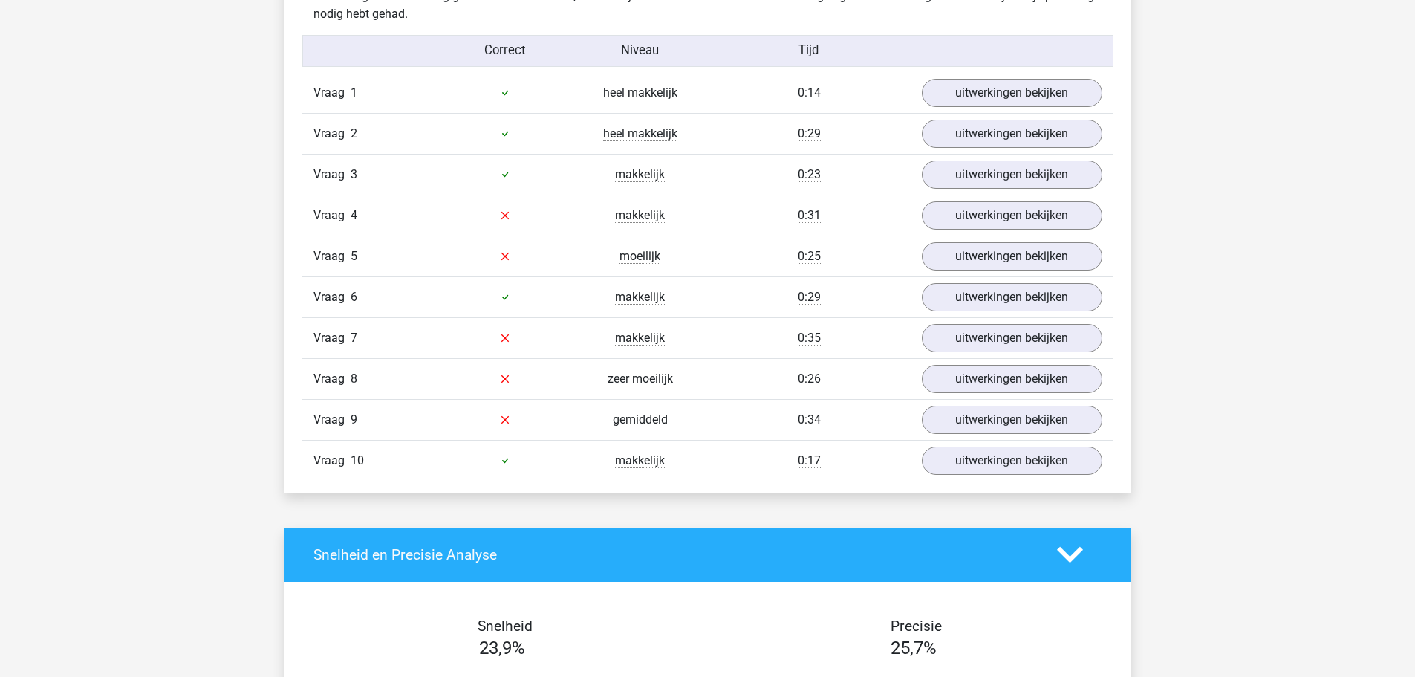
scroll to position [817, 0]
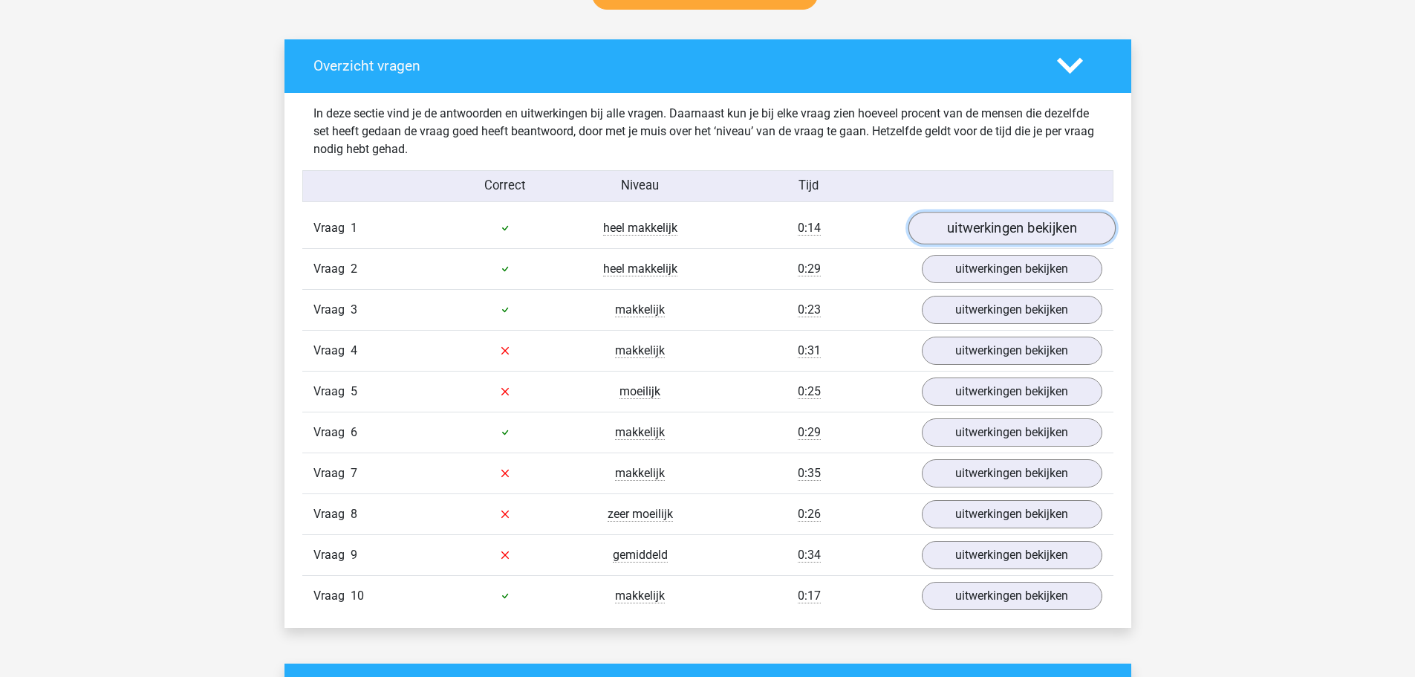
click at [1005, 238] on link "uitwerkingen bekijken" at bounding box center [1011, 228] width 207 height 33
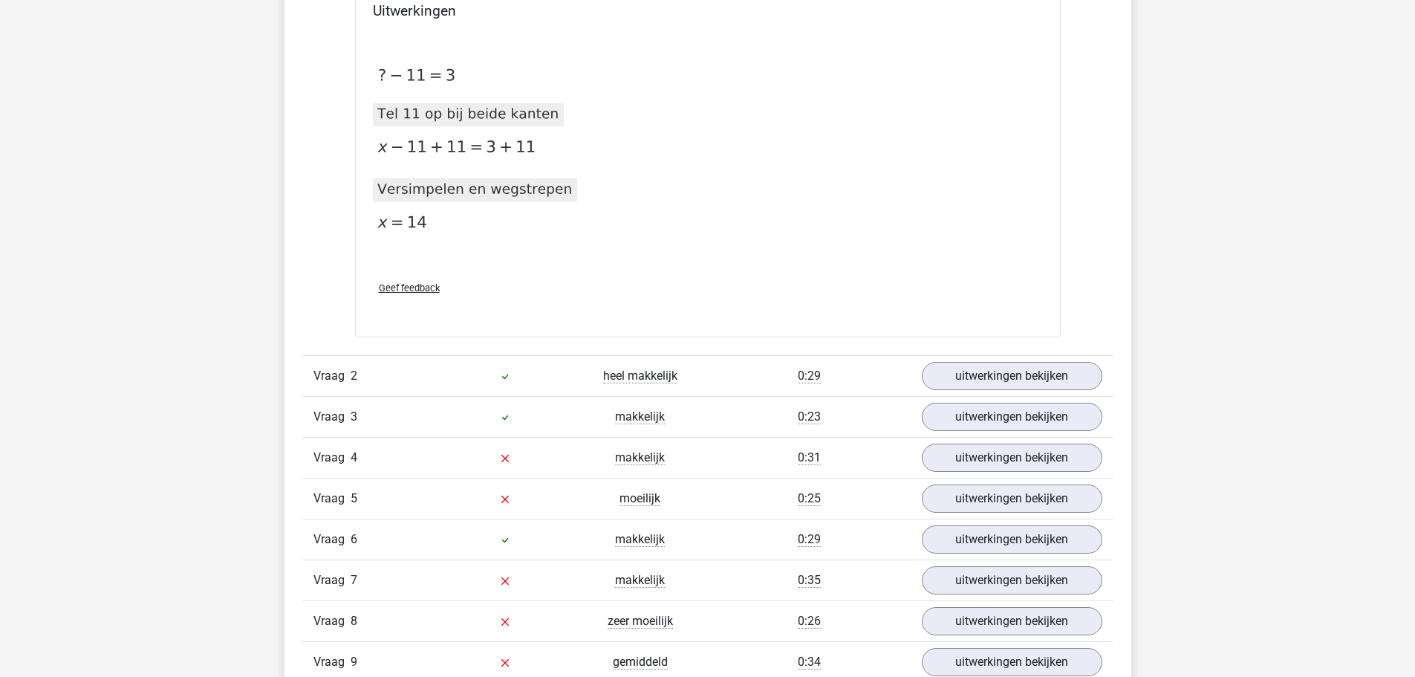
scroll to position [1263, 0]
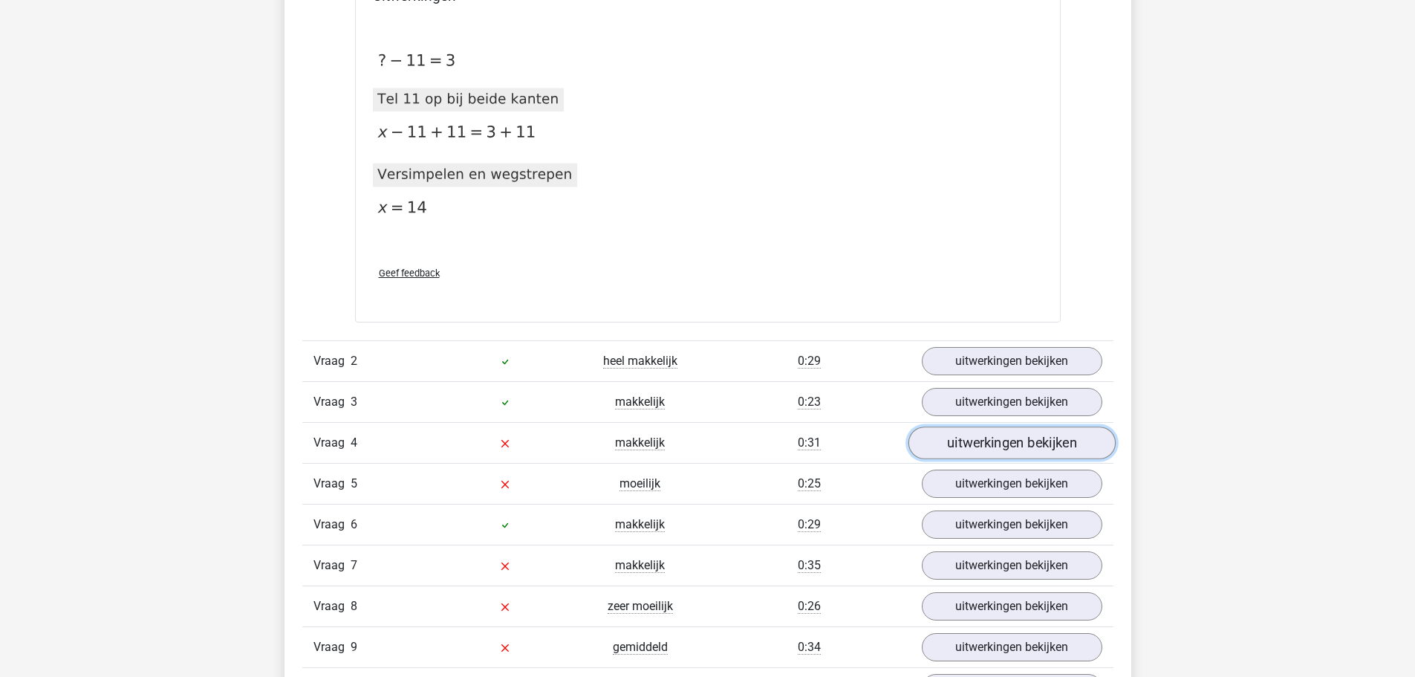
click at [976, 441] on link "uitwerkingen bekijken" at bounding box center [1011, 443] width 207 height 33
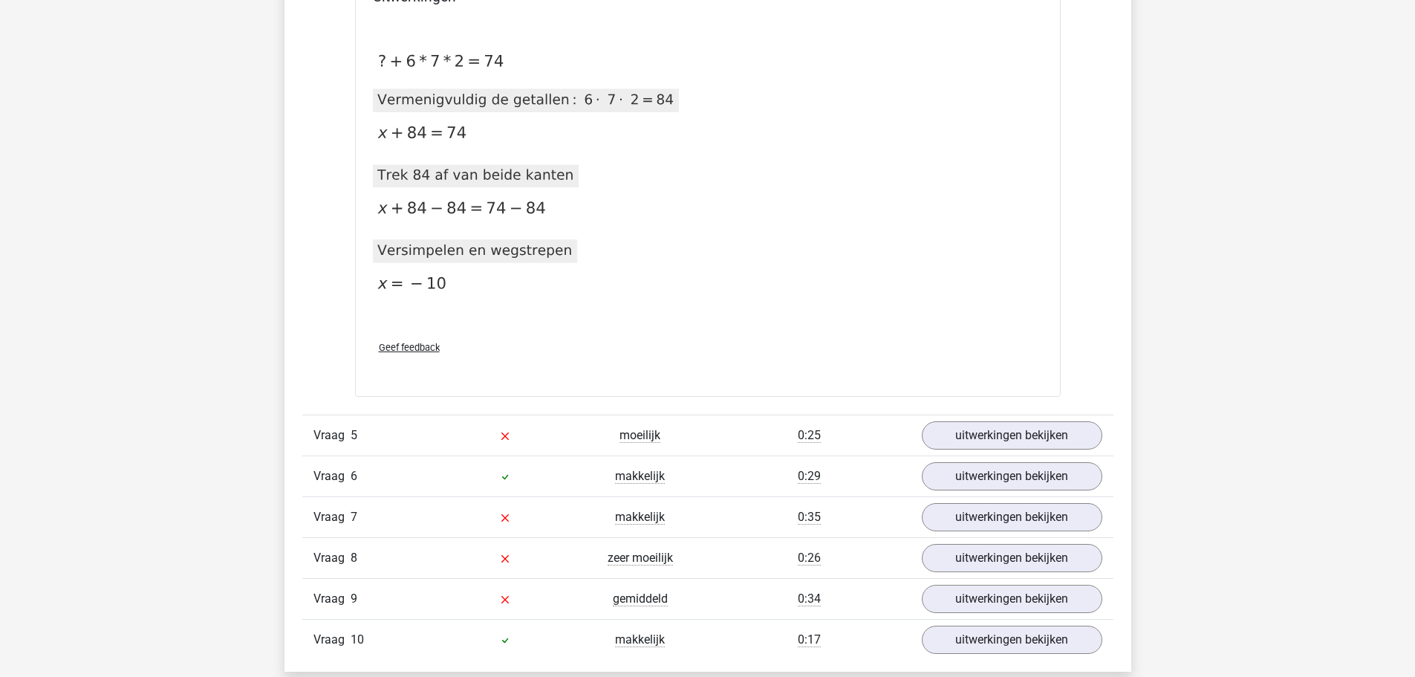
scroll to position [2006, 0]
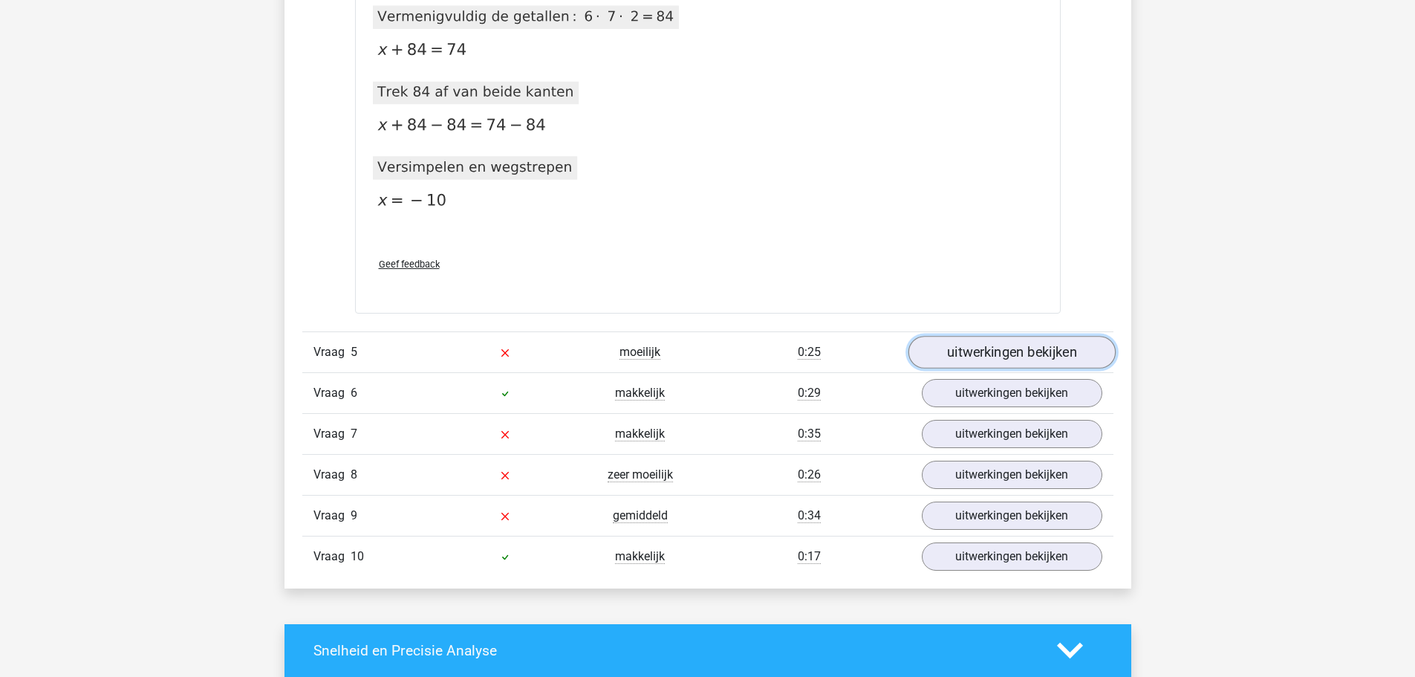
click at [965, 360] on link "uitwerkingen bekijken" at bounding box center [1011, 352] width 207 height 33
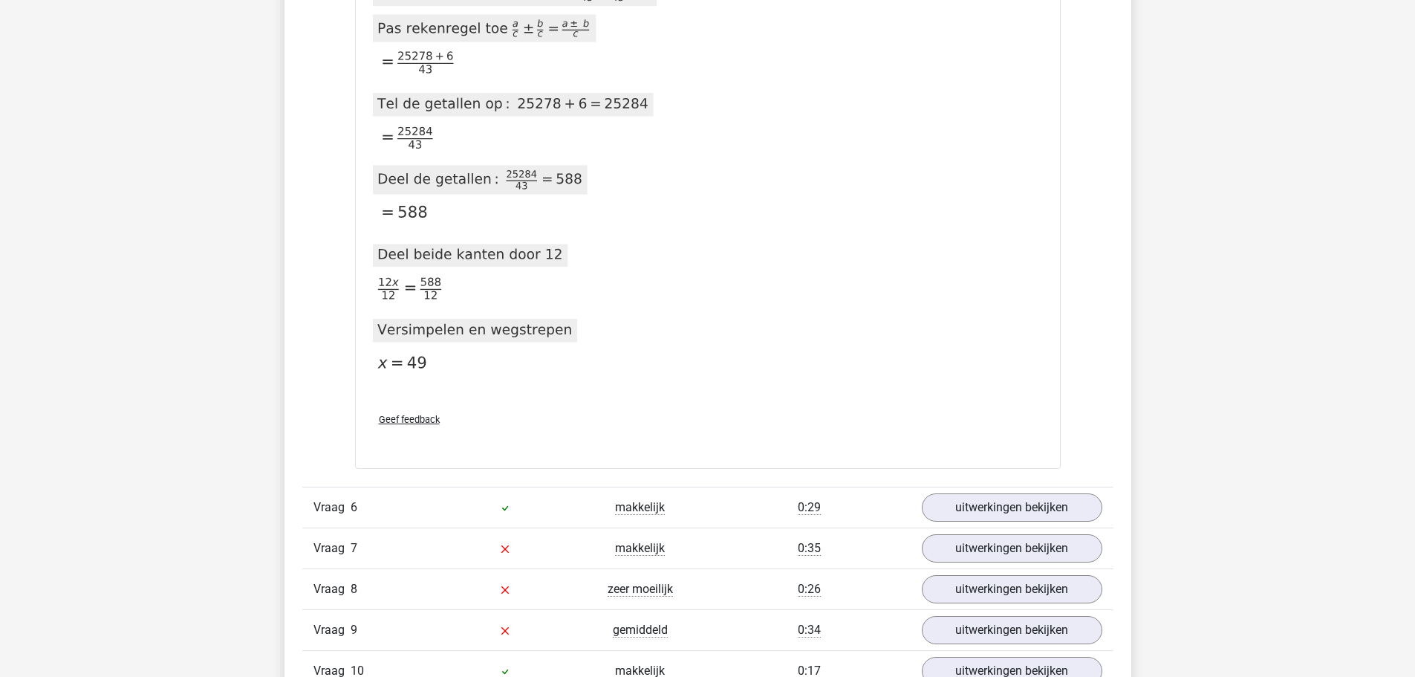
scroll to position [2824, 0]
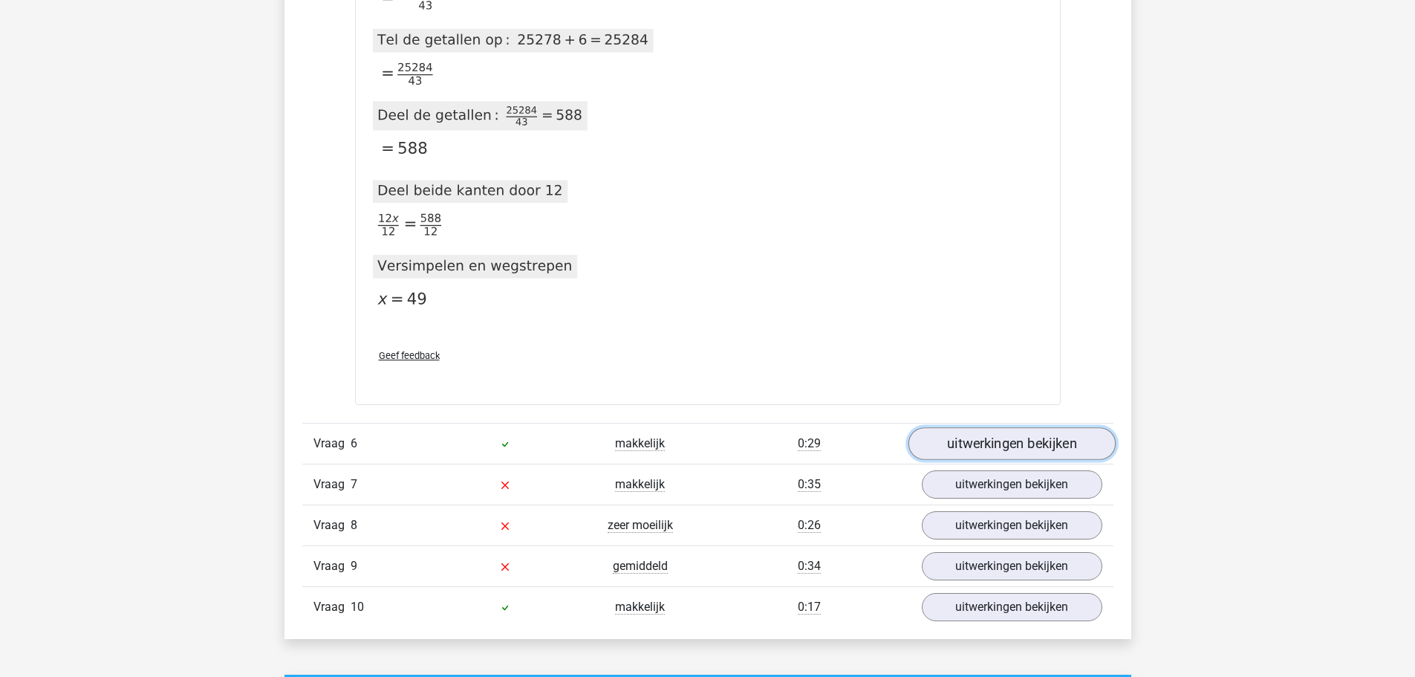
click at [952, 452] on link "uitwerkingen bekijken" at bounding box center [1011, 443] width 207 height 33
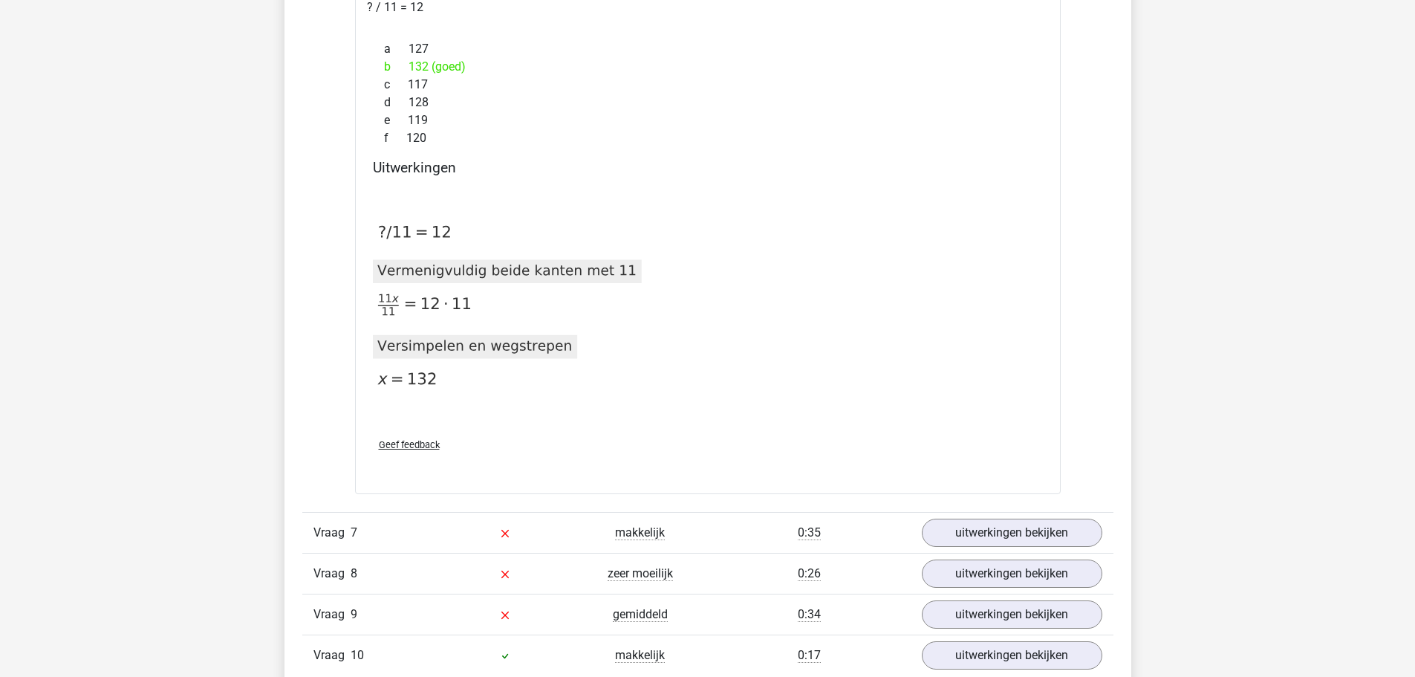
scroll to position [3344, 0]
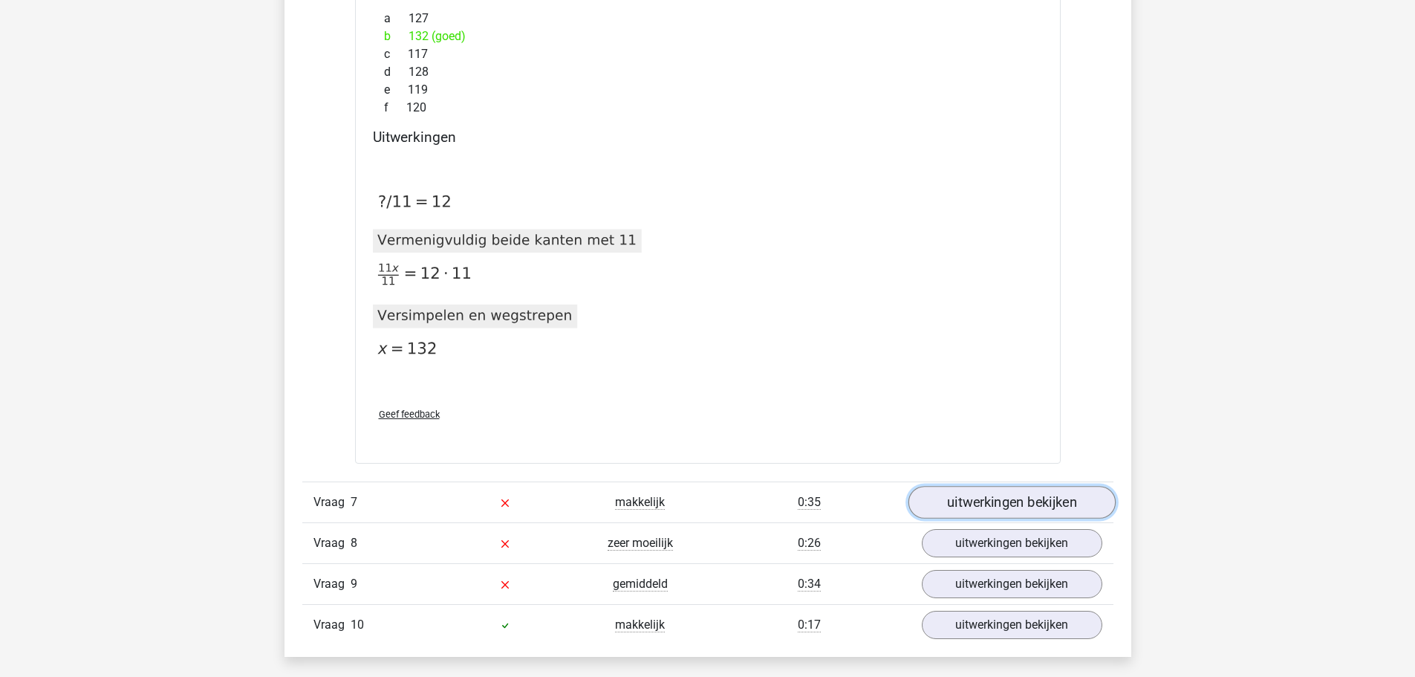
click at [1023, 509] on link "uitwerkingen bekijken" at bounding box center [1011, 502] width 207 height 33
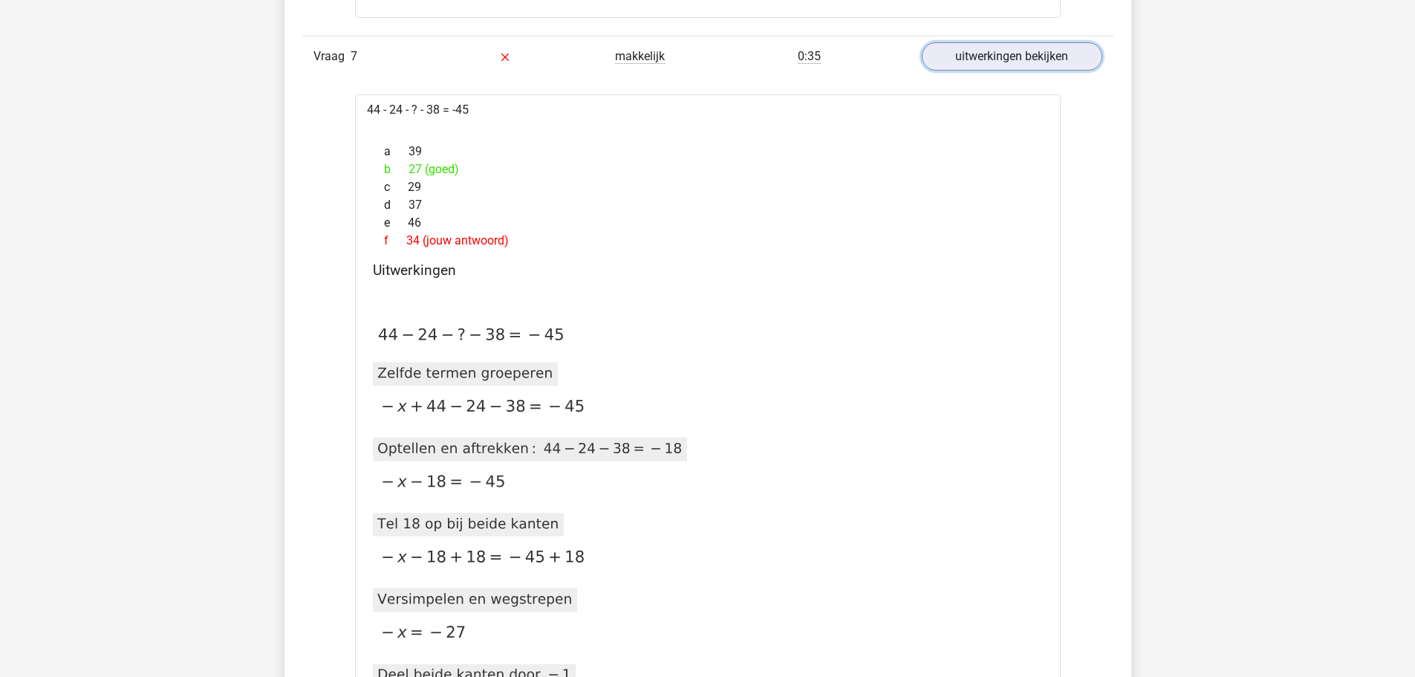
scroll to position [3864, 0]
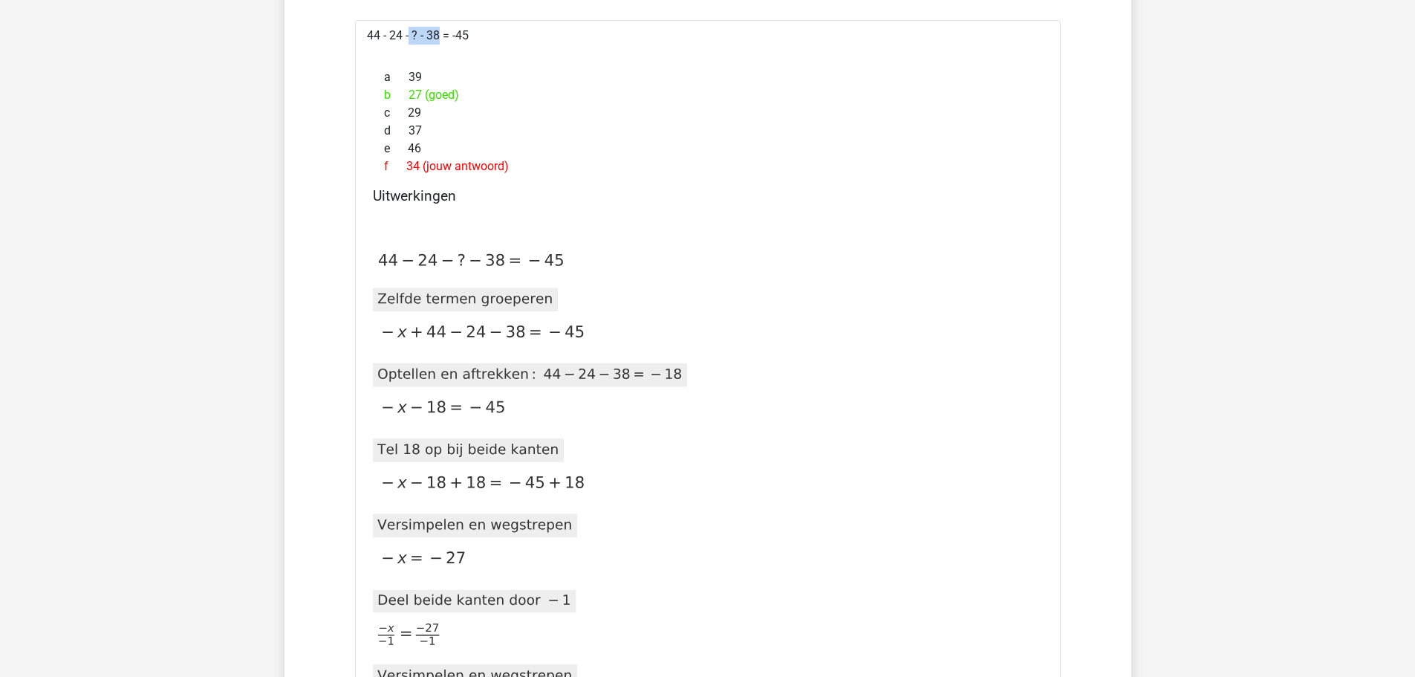
drag, startPoint x: 359, startPoint y: 35, endPoint x: 401, endPoint y: 36, distance: 41.6
click at [401, 36] on div "44 - 24 - ? - 38 = -45 a 39 b 27 (goed) c 29 d 37 e 46 f 34 (jouw antwoord) Uit…" at bounding box center [708, 418] width 706 height 796
drag, startPoint x: 406, startPoint y: 40, endPoint x: 419, endPoint y: 45, distance: 14.1
click at [419, 45] on div "44 - 24 - ? - 38 = -45 a 39 b 27 (goed) c 29 d 37 e 46 f 34 (jouw antwoord) Uit…" at bounding box center [708, 418] width 706 height 796
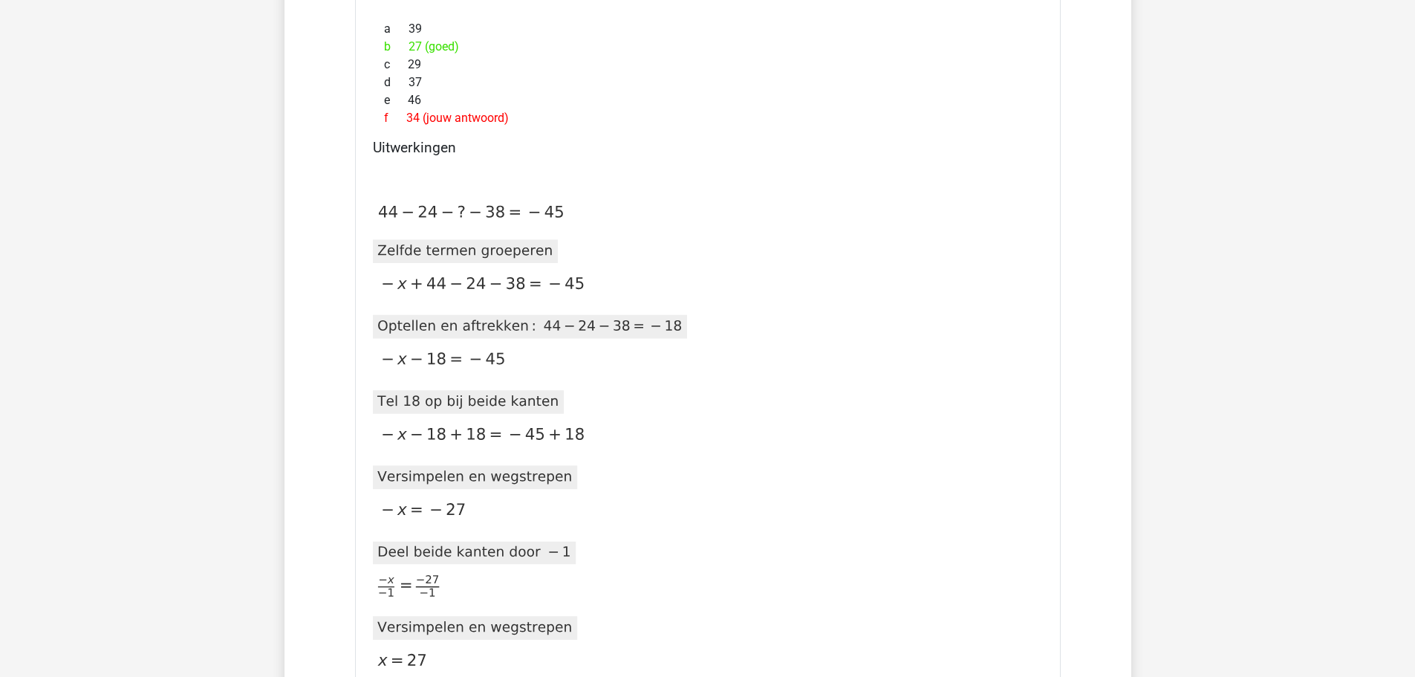
scroll to position [4012, 0]
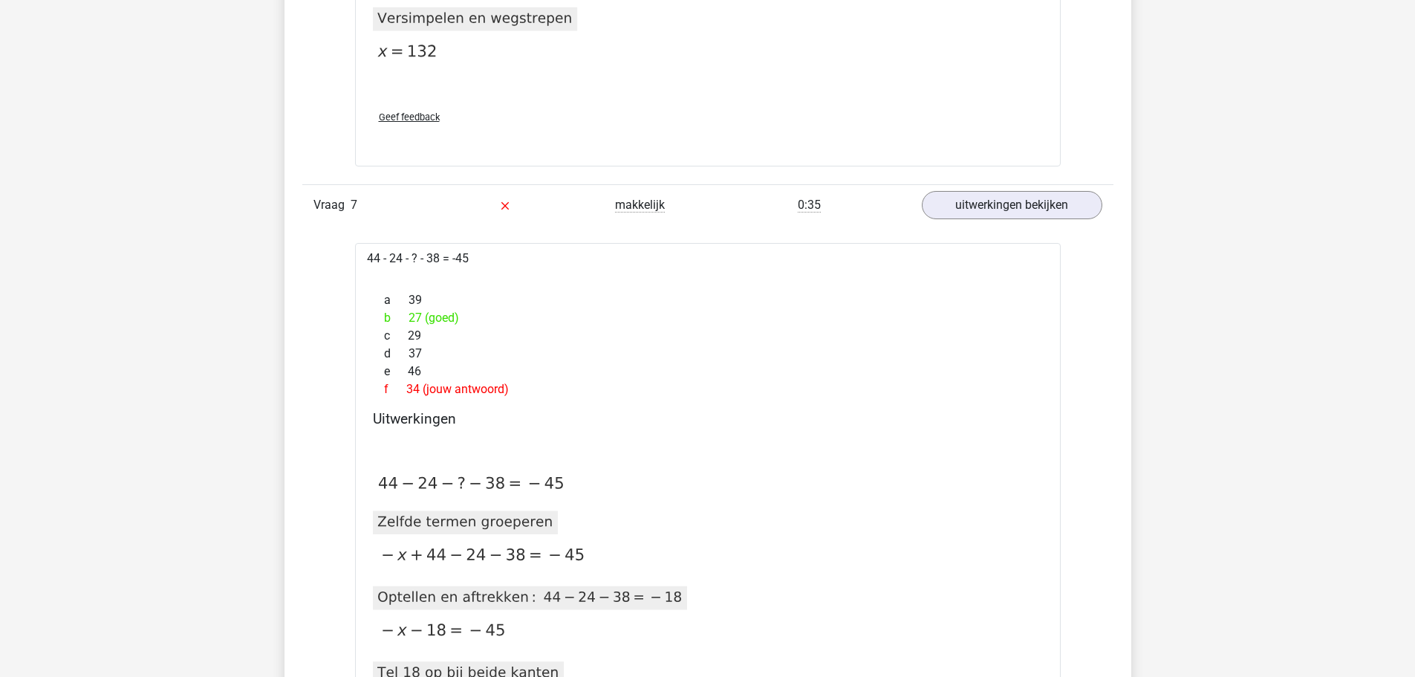
click at [545, 378] on div "e 46" at bounding box center [708, 372] width 670 height 18
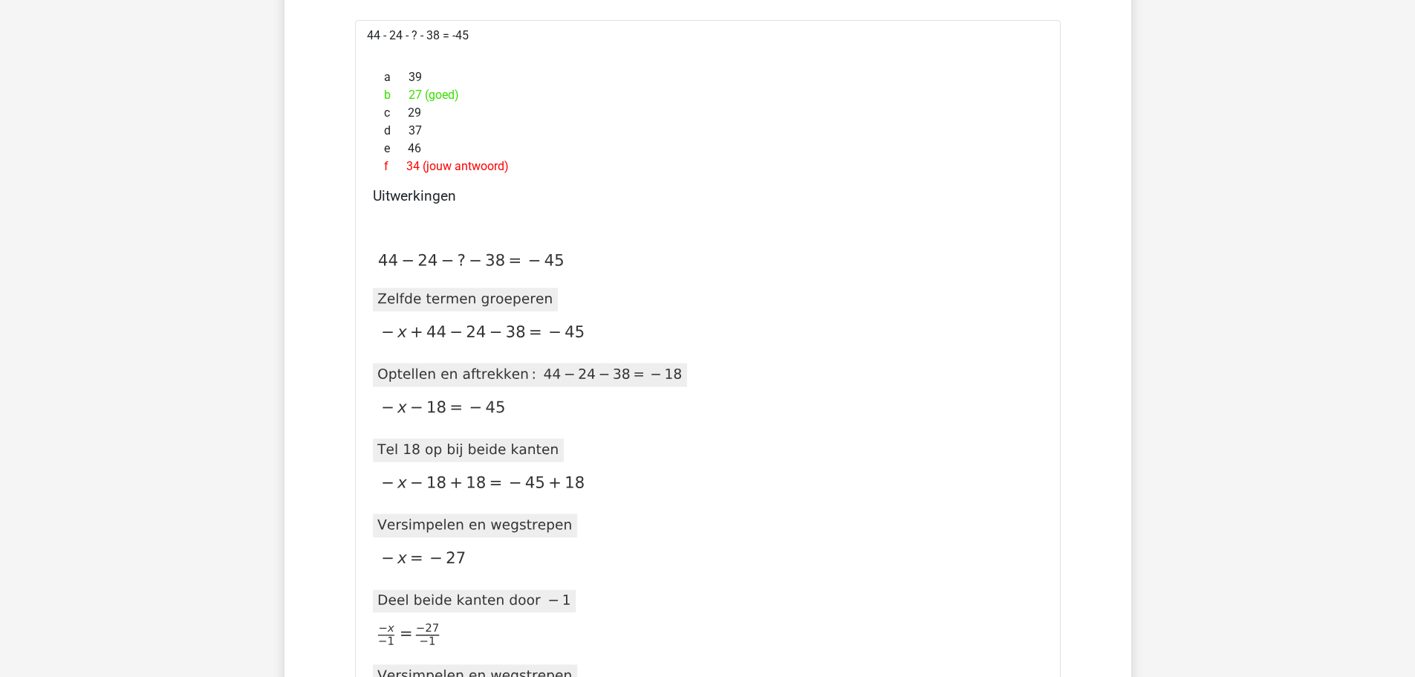
scroll to position [3790, 0]
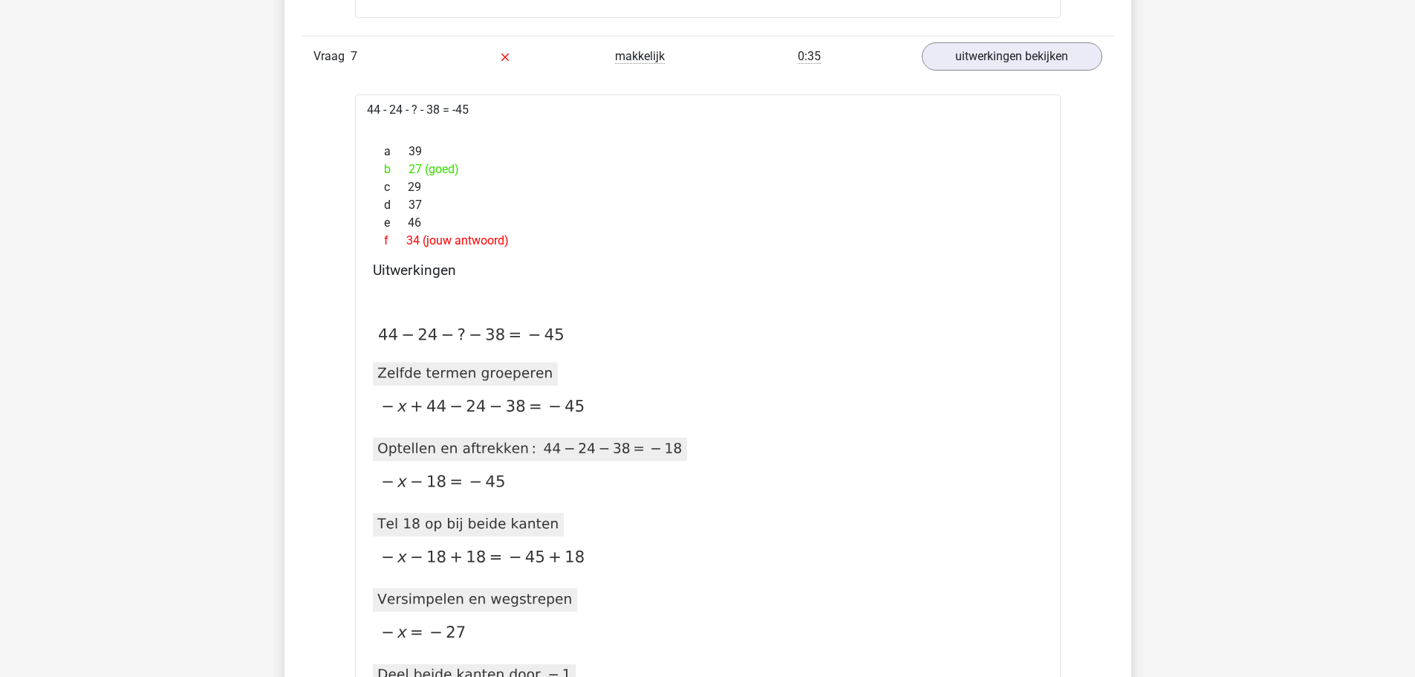
drag, startPoint x: 447, startPoint y: 406, endPoint x: 467, endPoint y: 415, distance: 22.0
click at [467, 415] on icon at bounding box center [479, 407] width 222 height 25
drag, startPoint x: 441, startPoint y: 414, endPoint x: 496, endPoint y: 412, distance: 55.0
click at [491, 413] on icon at bounding box center [479, 407] width 222 height 25
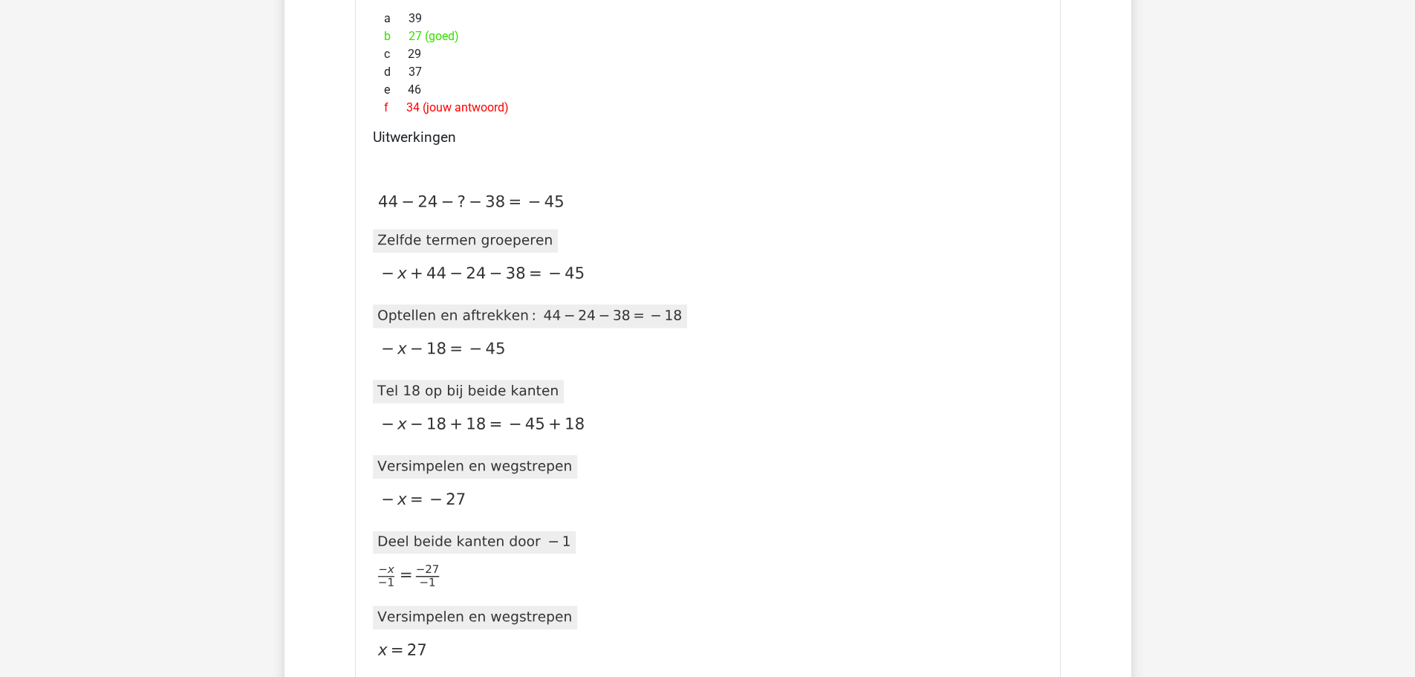
scroll to position [3938, 0]
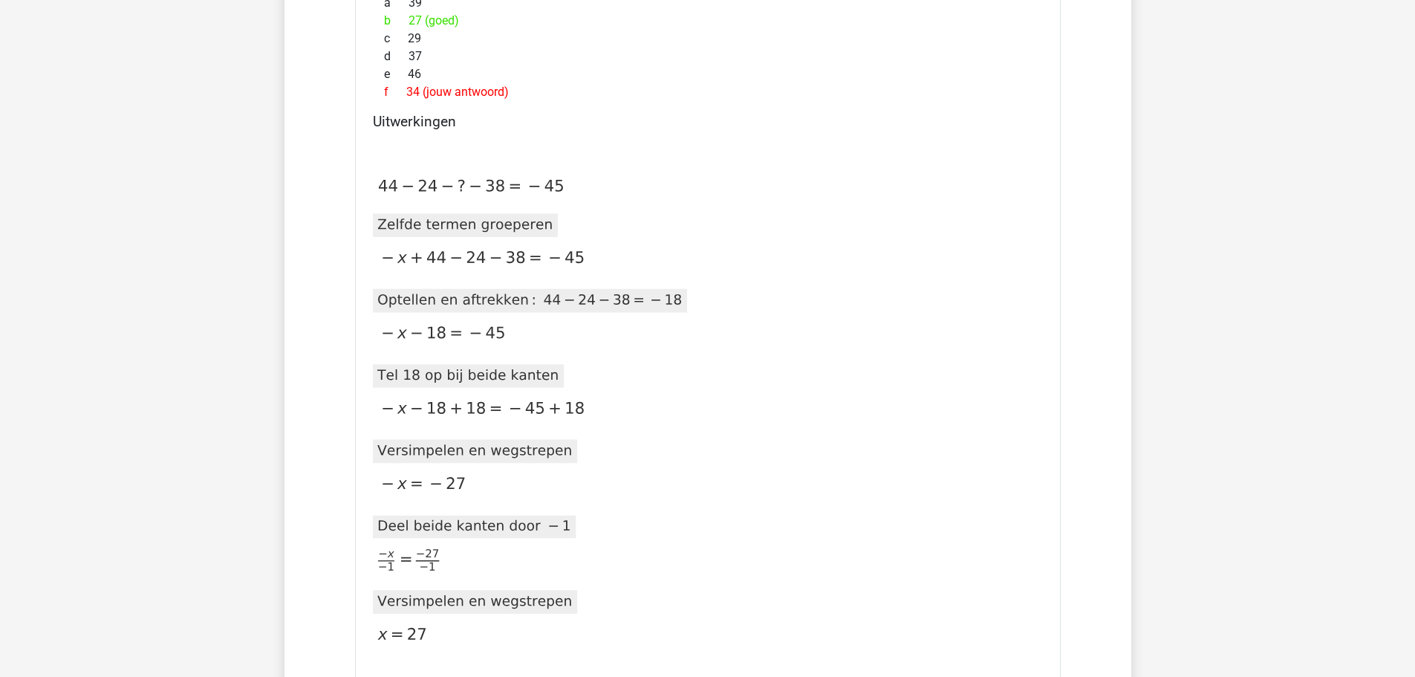
drag, startPoint x: 551, startPoint y: 298, endPoint x: 565, endPoint y: 302, distance: 14.1
click at [565, 302] on g at bounding box center [528, 301] width 320 height 24
drag, startPoint x: 377, startPoint y: 180, endPoint x: 395, endPoint y: 192, distance: 21.4
click at [395, 192] on icon at bounding box center [468, 187] width 201 height 25
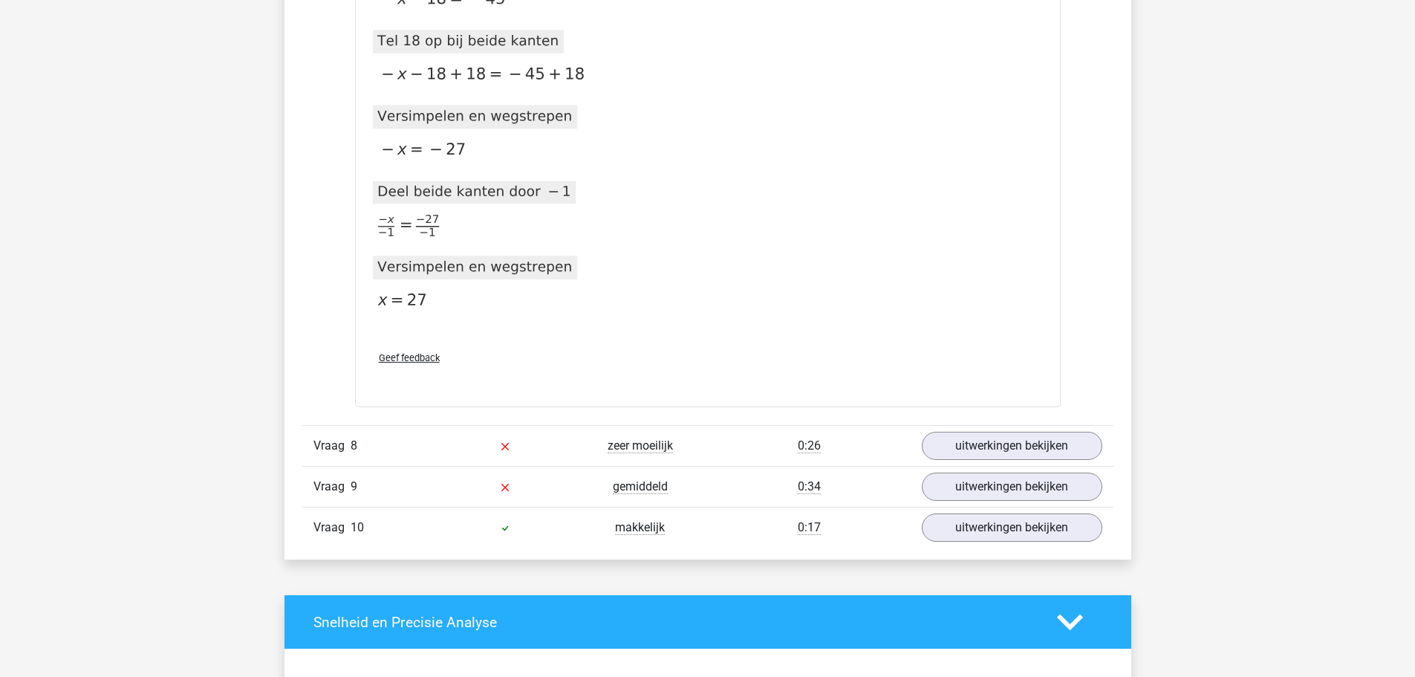
scroll to position [4310, 0]
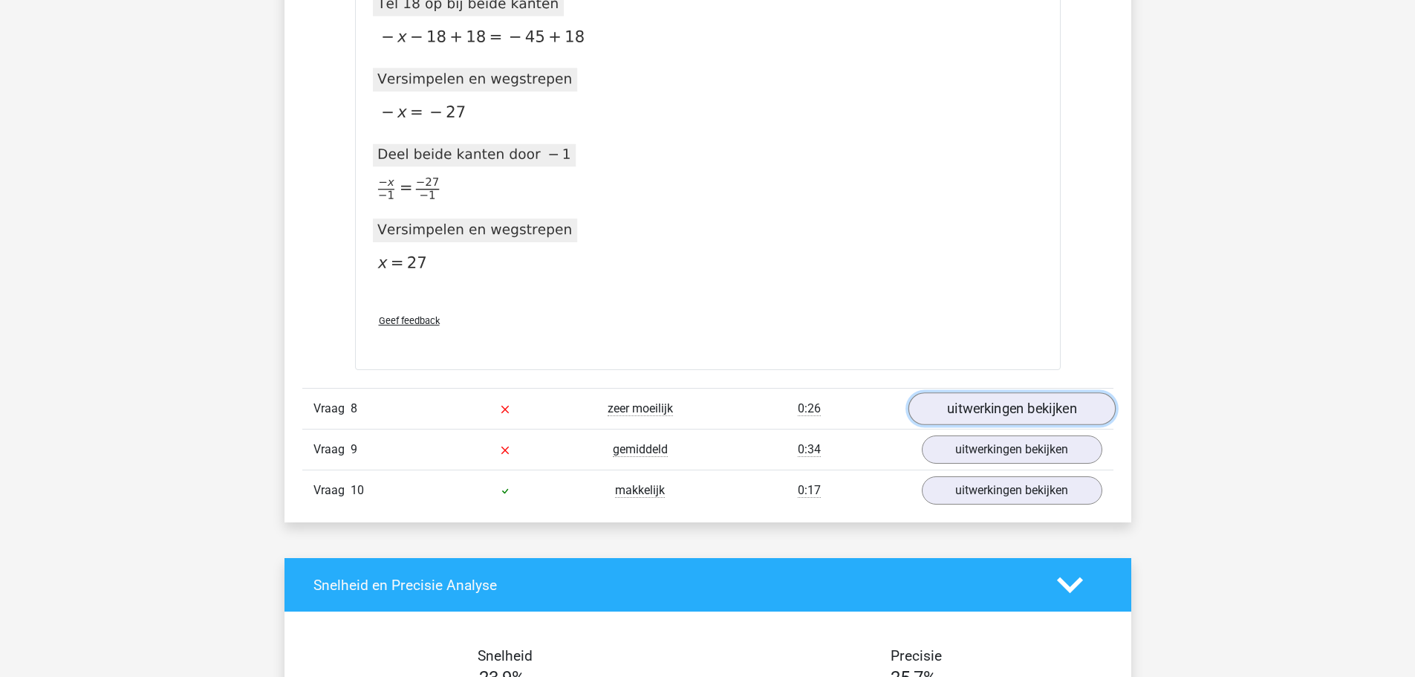
click at [981, 418] on link "uitwerkingen bekijken" at bounding box center [1011, 408] width 207 height 33
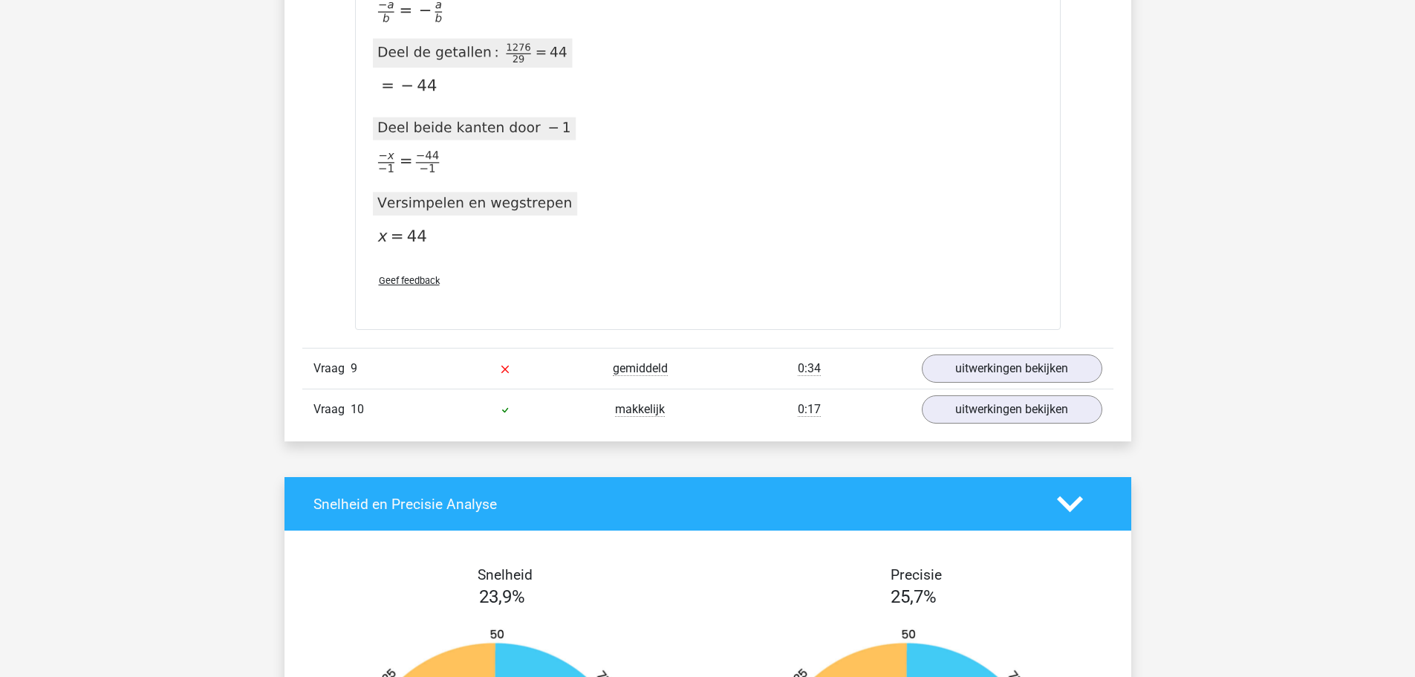
scroll to position [5721, 0]
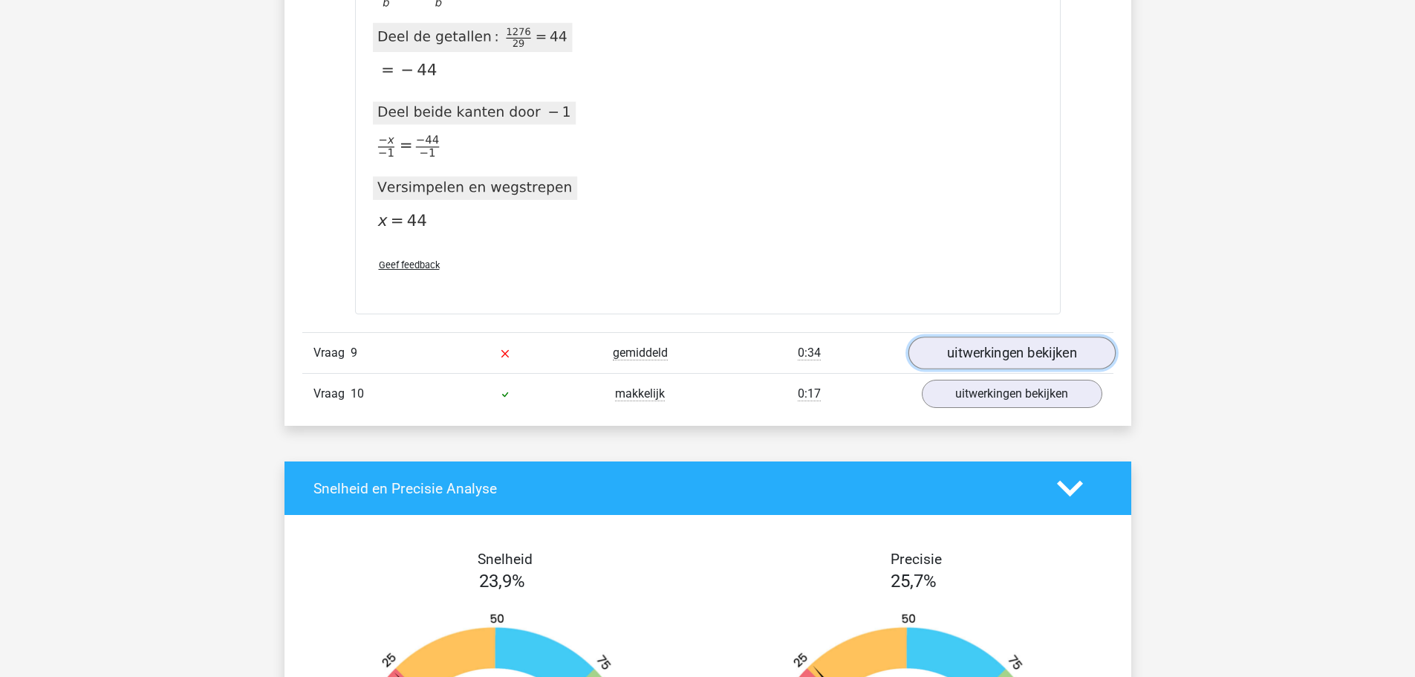
click at [964, 351] on link "uitwerkingen bekijken" at bounding box center [1011, 353] width 207 height 33
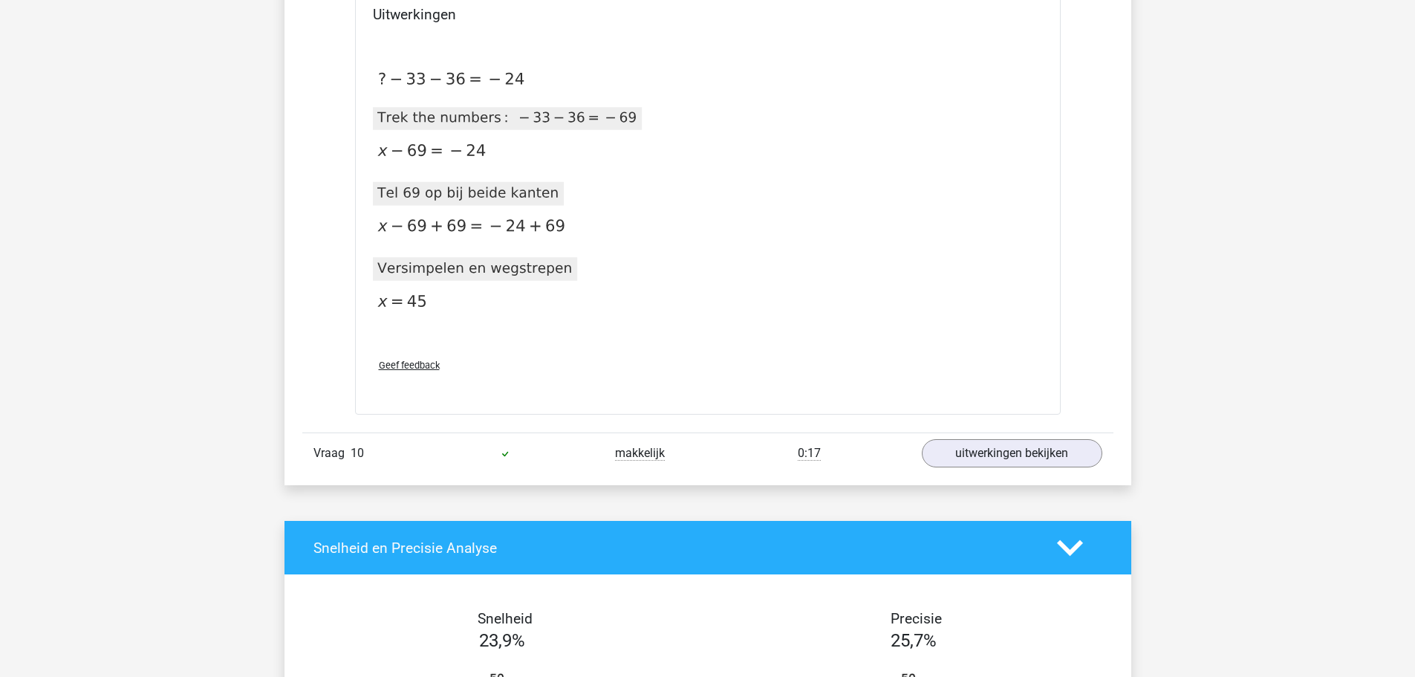
scroll to position [6316, 0]
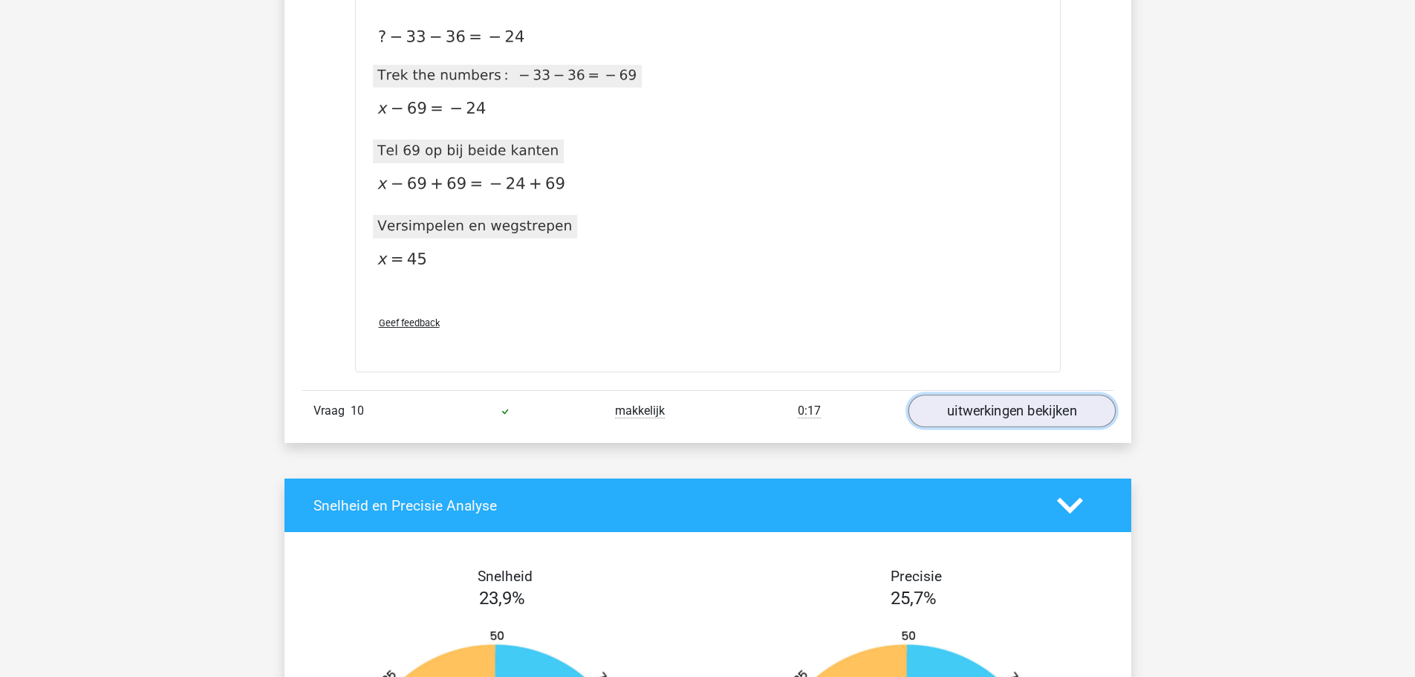
click at [960, 410] on link "uitwerkingen bekijken" at bounding box center [1011, 411] width 207 height 33
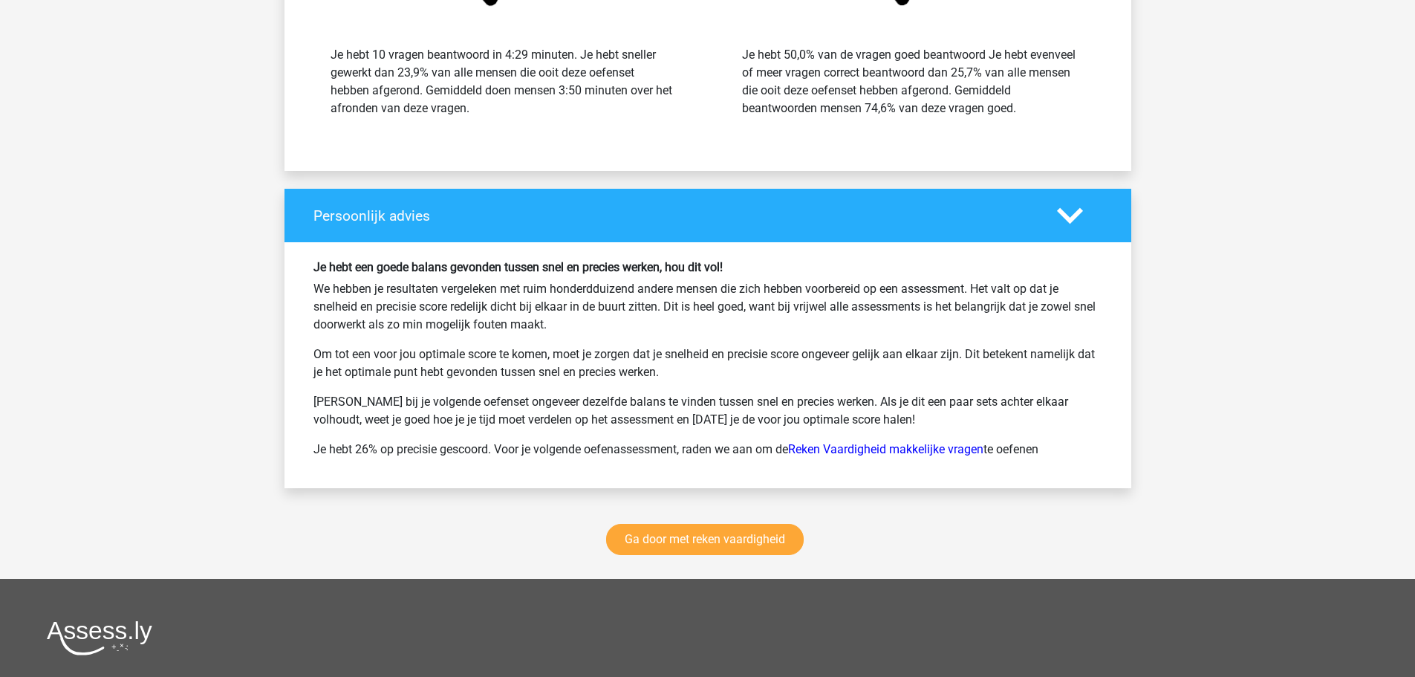
scroll to position [7728, 0]
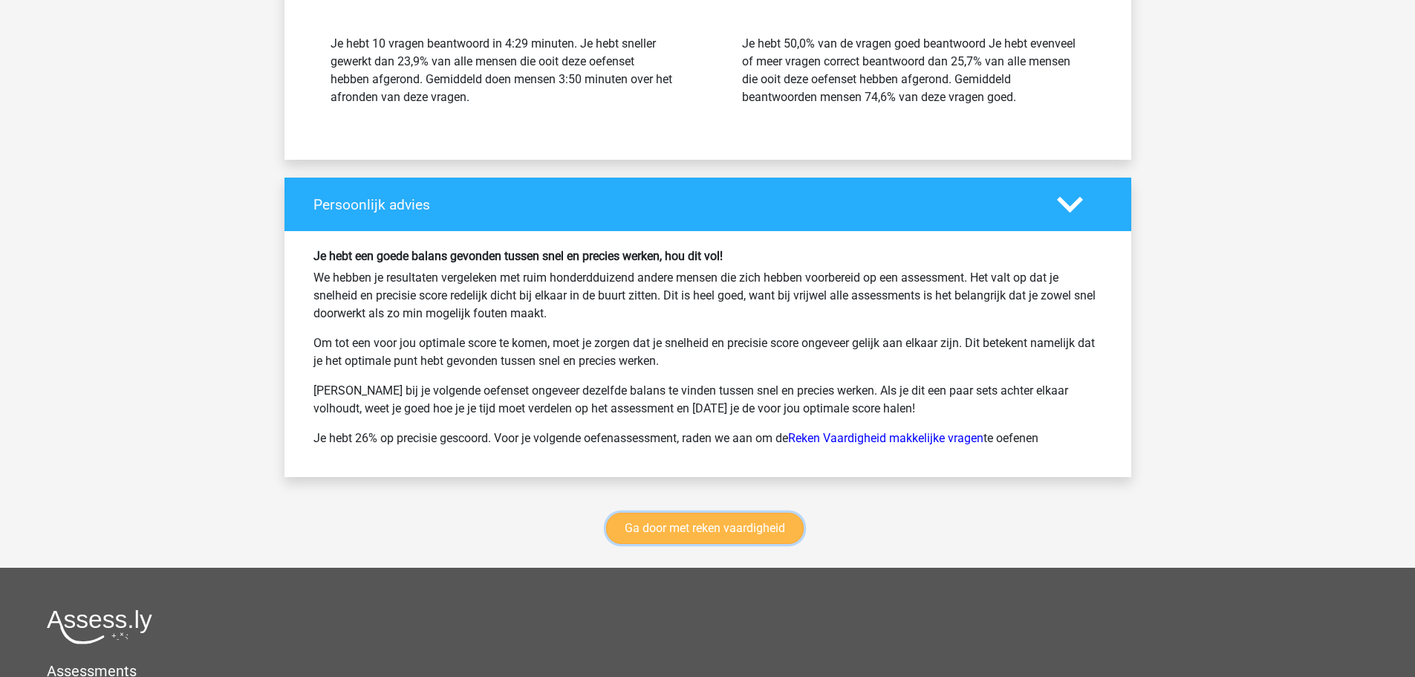
click at [709, 530] on link "Ga door met reken vaardigheid" at bounding box center [705, 528] width 198 height 31
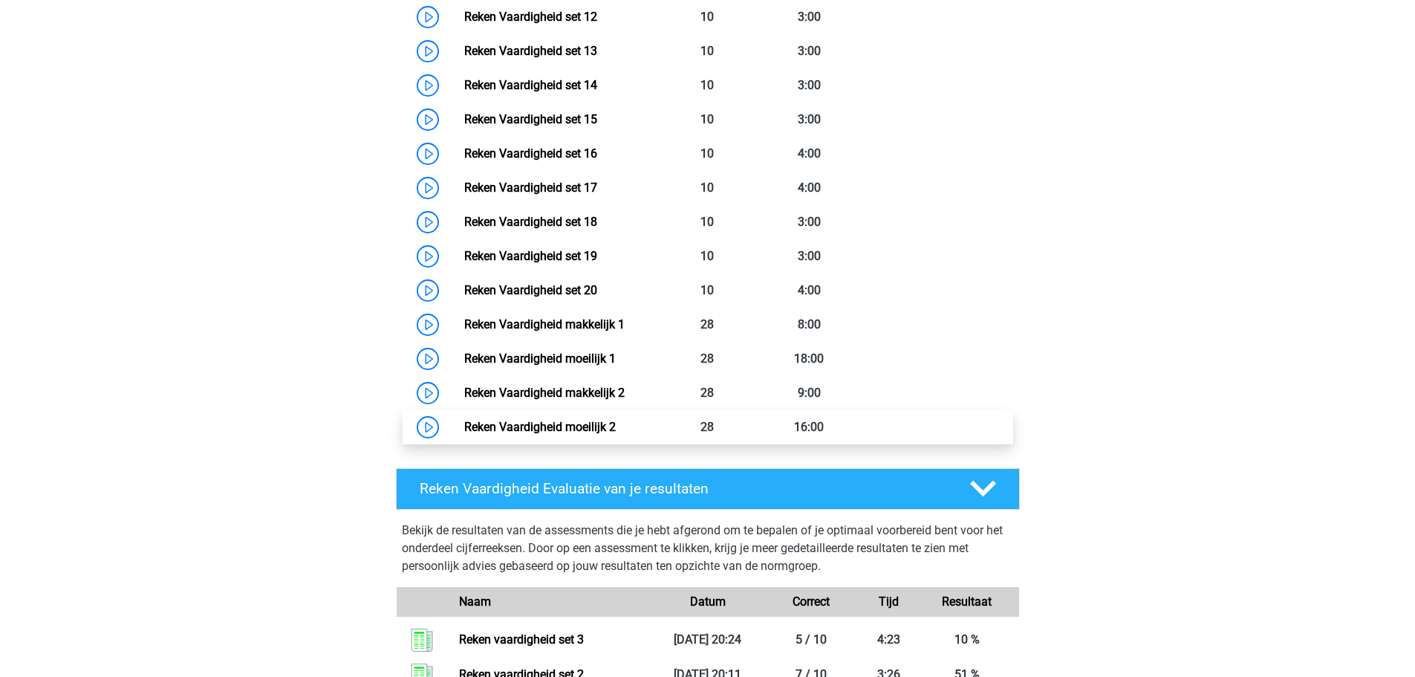
scroll to position [1297, 0]
